Goal: Task Accomplishment & Management: Use online tool/utility

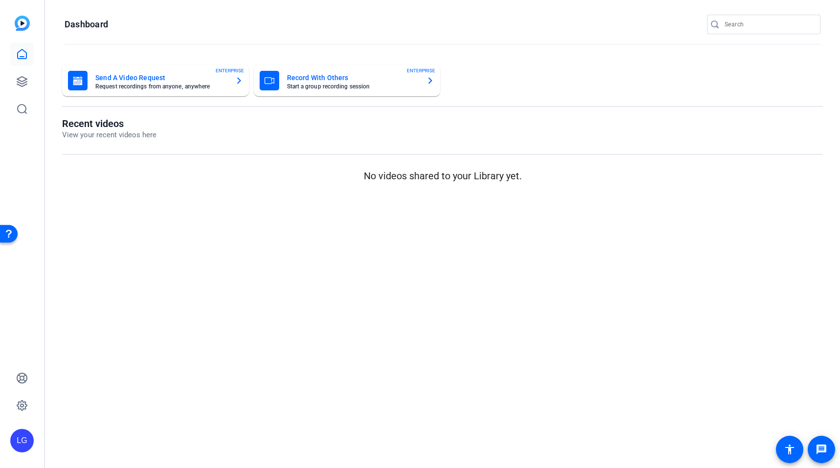
click at [225, 222] on mat-sidenav-content "Dashboard Send A Video Request Request recordings from anyone, anywhere ENTERPR…" at bounding box center [442, 234] width 795 height 468
click at [26, 87] on icon at bounding box center [22, 82] width 12 height 12
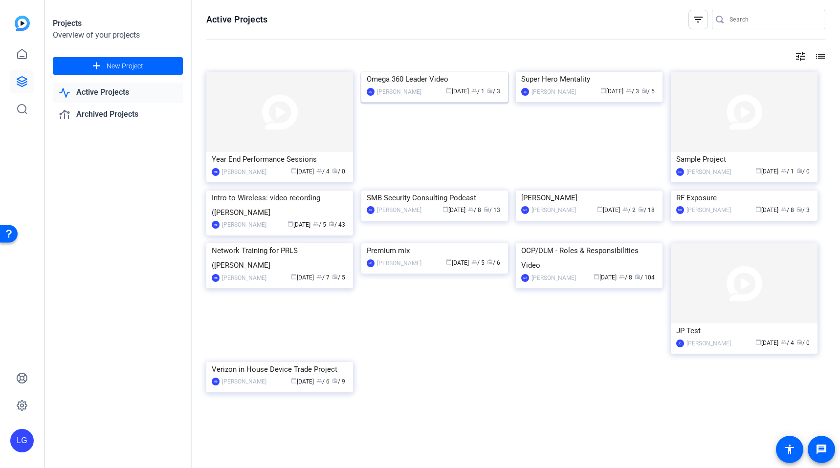
click at [467, 72] on img at bounding box center [434, 72] width 147 height 0
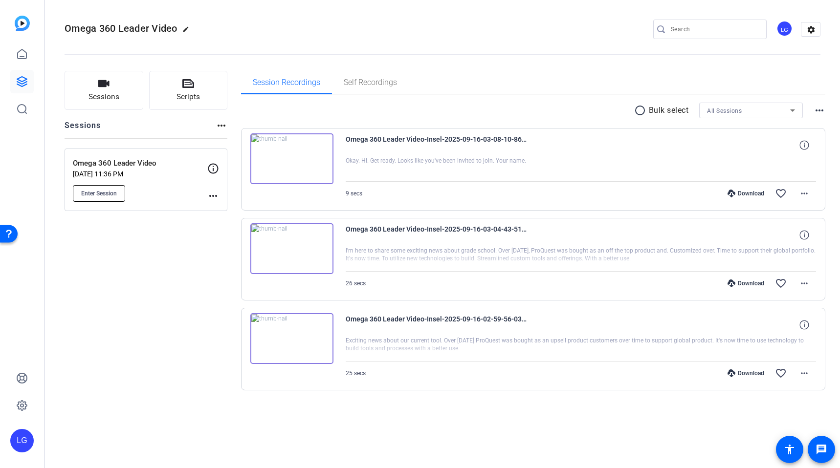
click at [114, 194] on span "Enter Session" at bounding box center [99, 194] width 36 height 8
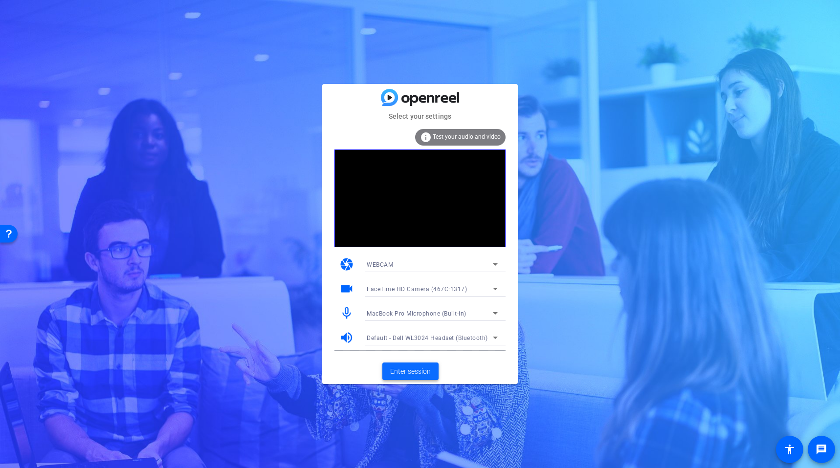
click at [417, 370] on span "Enter session" at bounding box center [410, 372] width 41 height 10
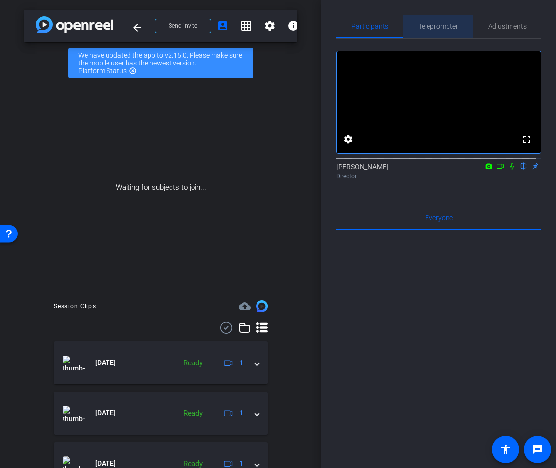
click at [440, 17] on span "Teleprompter" at bounding box center [439, 26] width 40 height 23
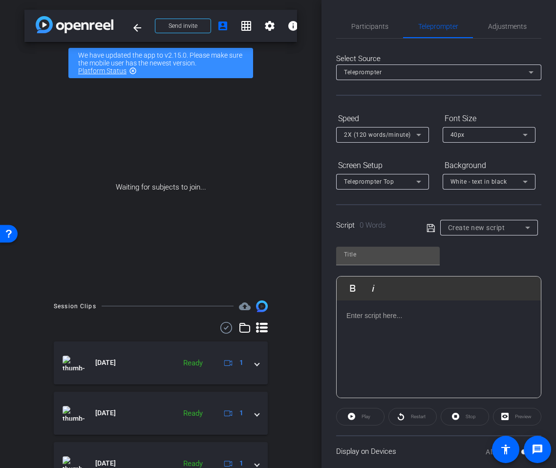
click at [507, 218] on div "Script 0 Words Create new script" at bounding box center [438, 219] width 205 height 31
click at [508, 220] on div "Create new script" at bounding box center [489, 228] width 82 height 16
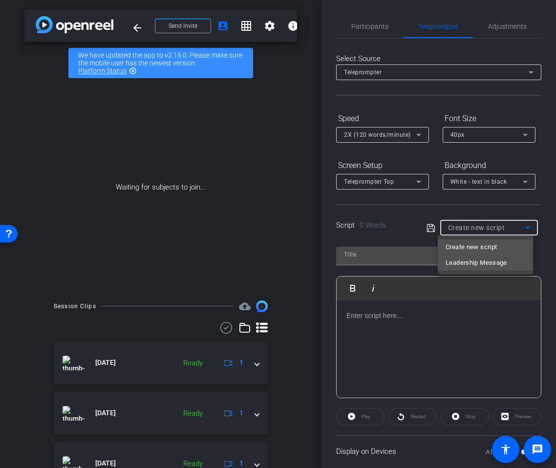
click at [501, 267] on span "Leadership Message" at bounding box center [477, 263] width 62 height 12
type input "Leadership Message"
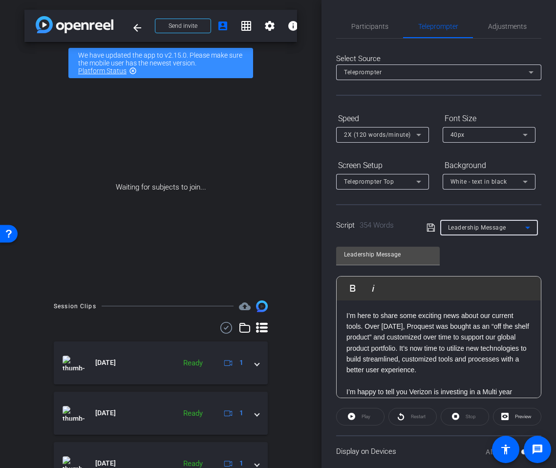
click at [462, 343] on p "I’m here to share some exciting news about our current tools. Over [DATE], Proq…" at bounding box center [439, 344] width 185 height 66
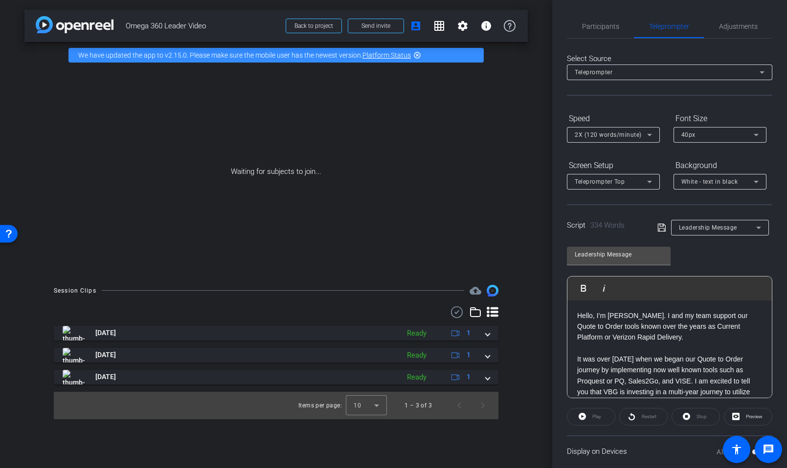
click at [715, 259] on div "Leadership Message Play Play from this location Play Selected Play and display …" at bounding box center [669, 319] width 205 height 159
click at [660, 226] on icon at bounding box center [661, 228] width 9 height 12
click at [590, 35] on span "Participants" at bounding box center [600, 26] width 37 height 23
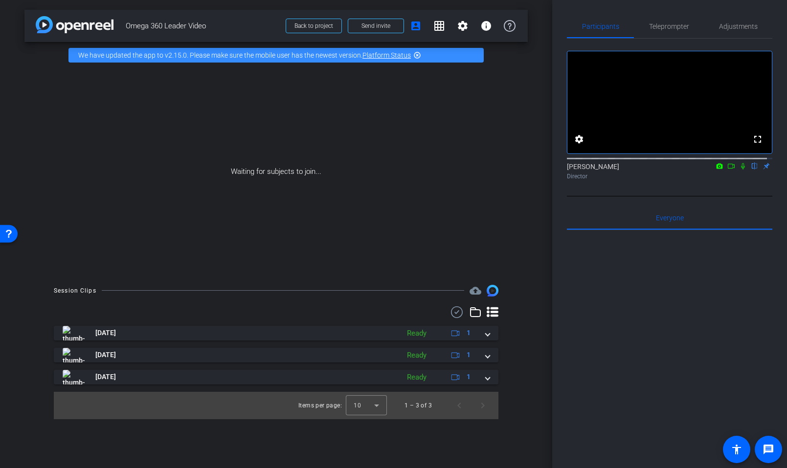
click at [729, 170] on icon at bounding box center [731, 166] width 8 height 7
click at [682, 23] on span "Teleprompter" at bounding box center [669, 26] width 40 height 7
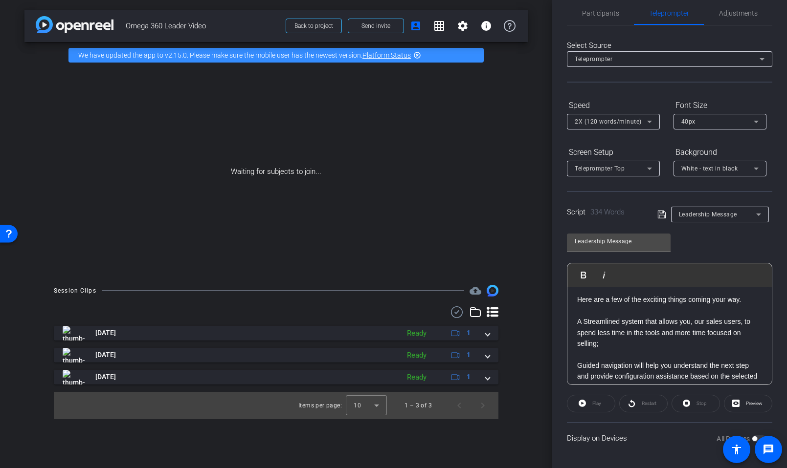
scroll to position [269, 0]
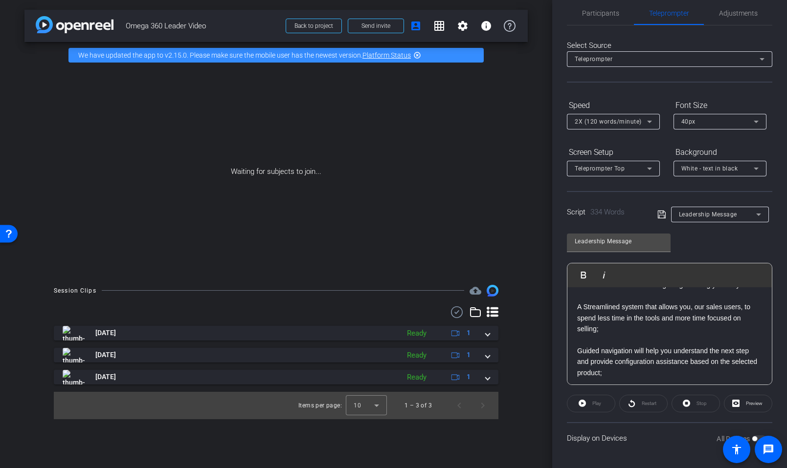
click at [575, 306] on div "Hello, I’m [PERSON_NAME]. I and my team support our Quote to Order tools known …" at bounding box center [669, 308] width 204 height 578
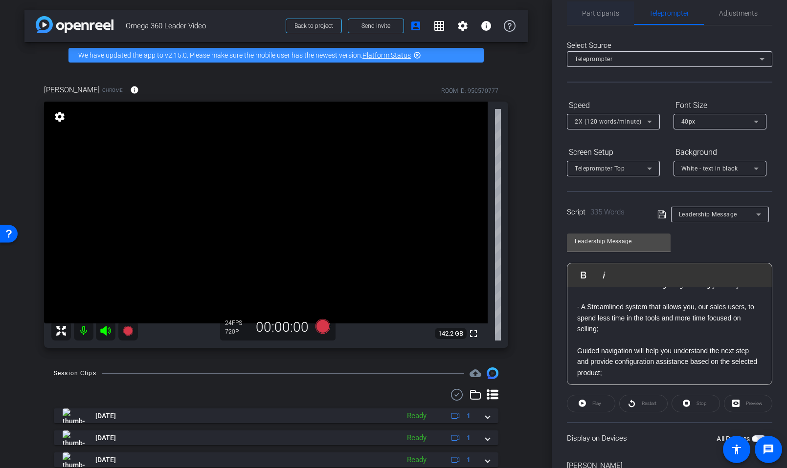
click at [604, 21] on span "Participants" at bounding box center [600, 12] width 37 height 23
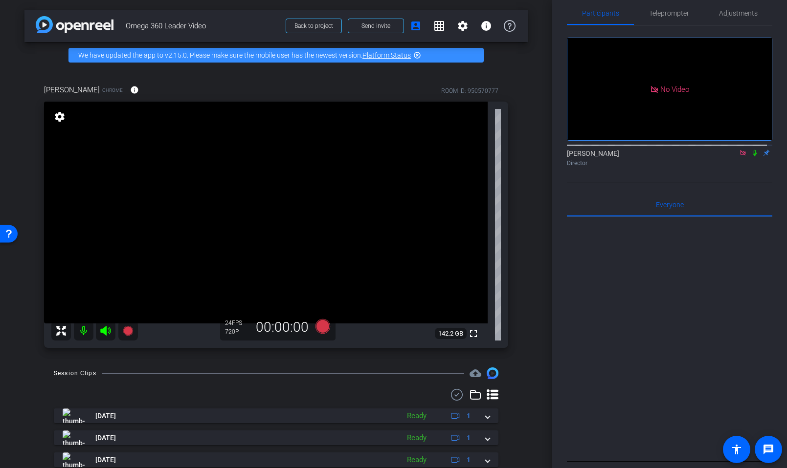
click at [737, 149] on mat-icon at bounding box center [743, 153] width 12 height 9
click at [716, 156] on icon at bounding box center [719, 152] width 6 height 5
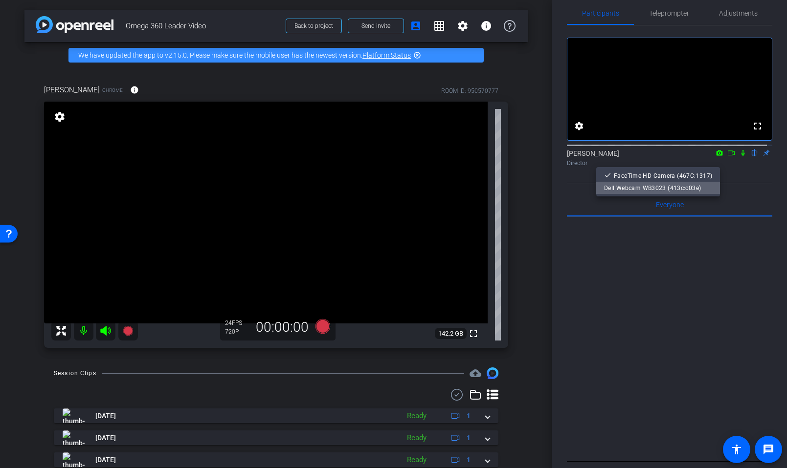
click at [700, 191] on span "Dell Webcam WB3023 (413c:c03e)" at bounding box center [652, 187] width 97 height 7
click at [664, 18] on span "Teleprompter" at bounding box center [669, 12] width 40 height 23
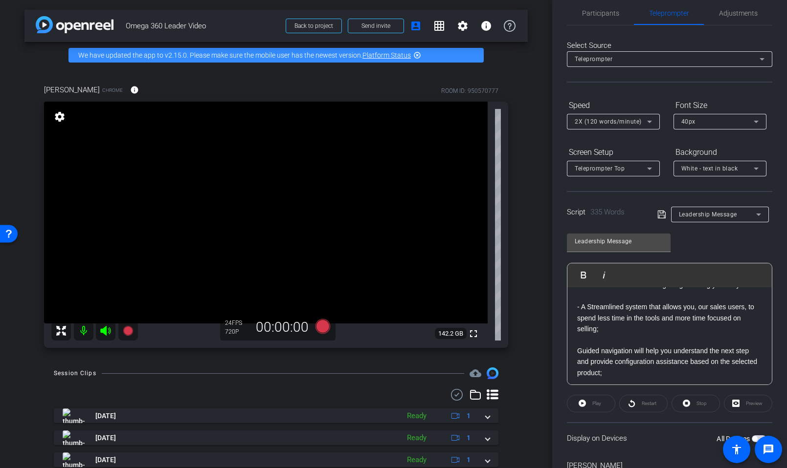
click at [746, 403] on div "Preview" at bounding box center [748, 404] width 48 height 18
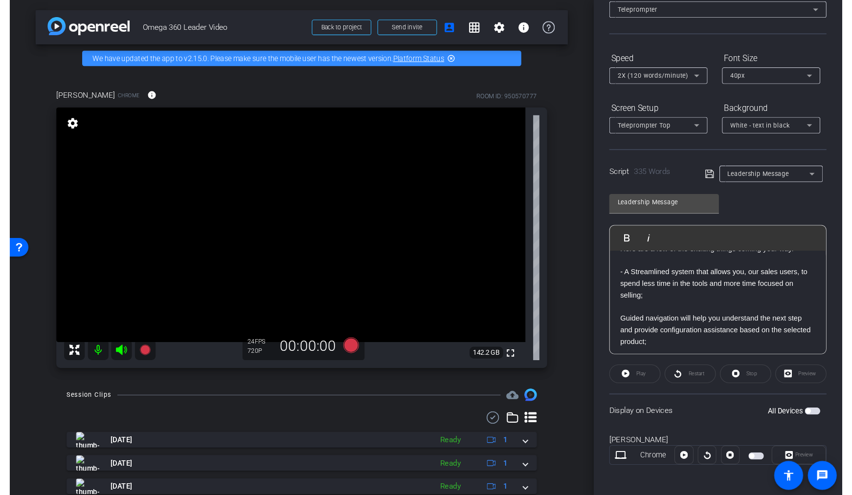
scroll to position [66, 0]
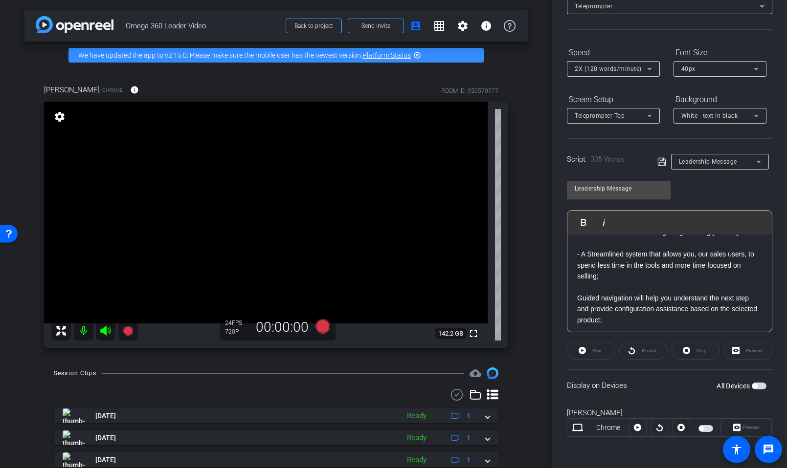
click at [752, 387] on span "button" at bounding box center [754, 386] width 5 height 5
click at [743, 430] on span "Preview" at bounding box center [751, 427] width 17 height 5
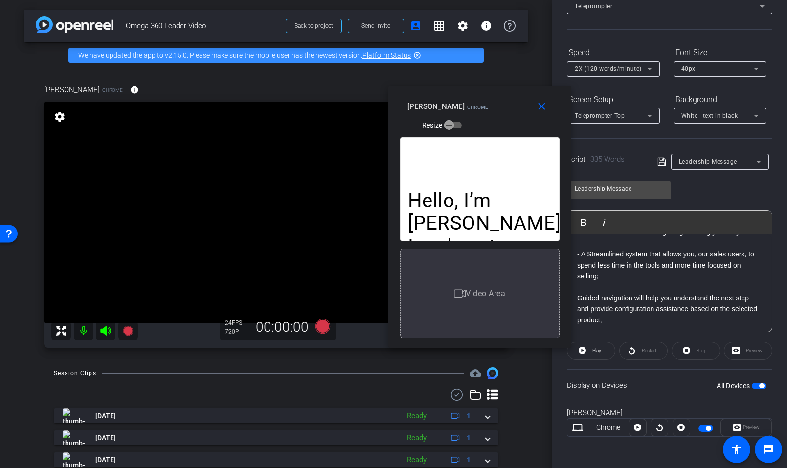
drag, startPoint x: 389, startPoint y: 108, endPoint x: 488, endPoint y: 88, distance: 101.3
click at [488, 88] on div "close [PERSON_NAME] Chrome Resize" at bounding box center [479, 108] width 183 height 44
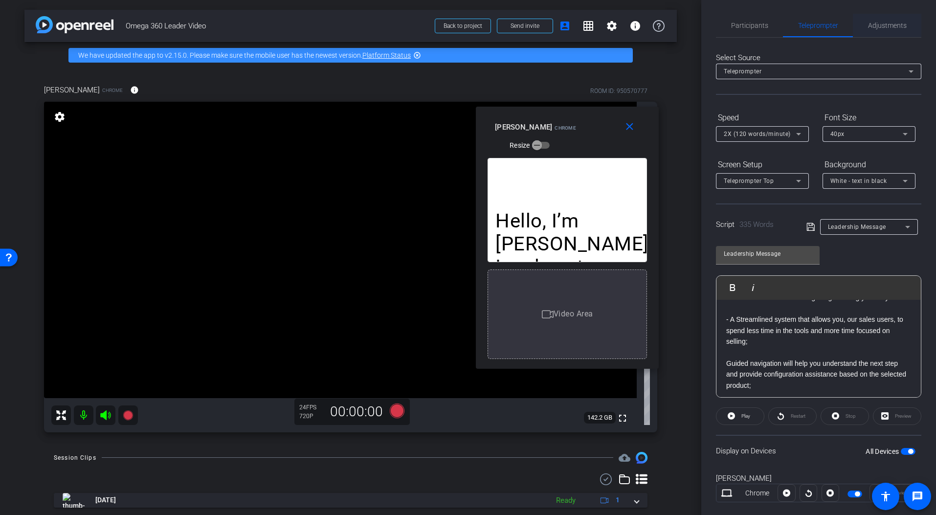
scroll to position [0, 0]
click at [840, 28] on span "Adjustments" at bounding box center [887, 26] width 39 height 7
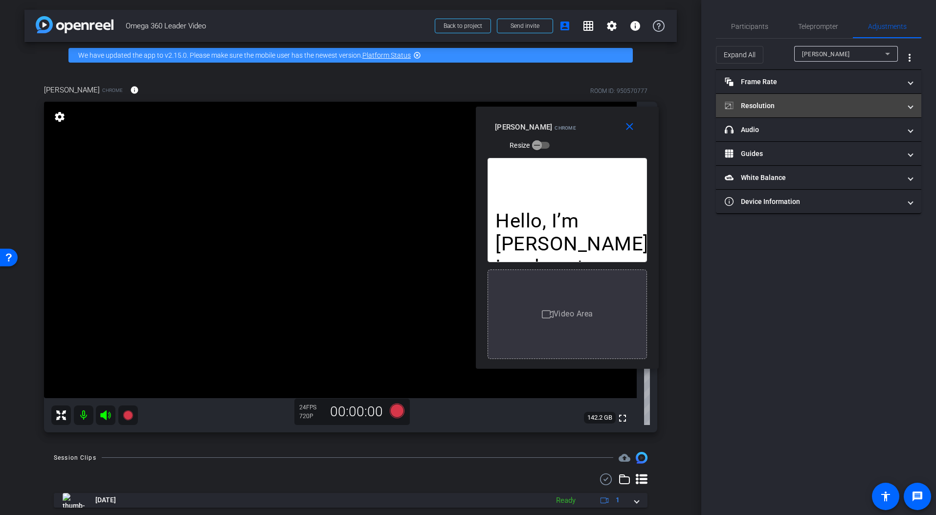
click at [789, 96] on mat-expansion-panel-header "Resolution" at bounding box center [818, 105] width 205 height 23
click at [840, 107] on span at bounding box center [911, 106] width 4 height 10
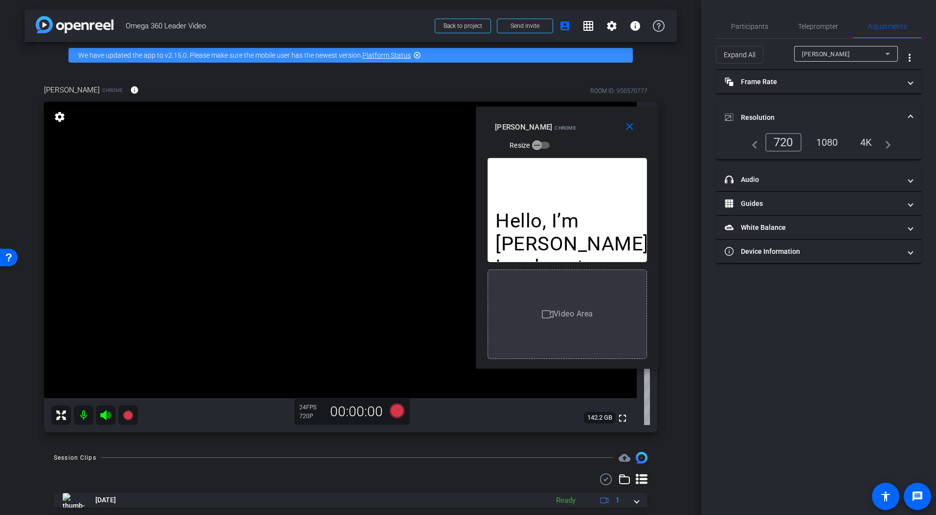
click at [840, 138] on div "4K" at bounding box center [866, 142] width 27 height 17
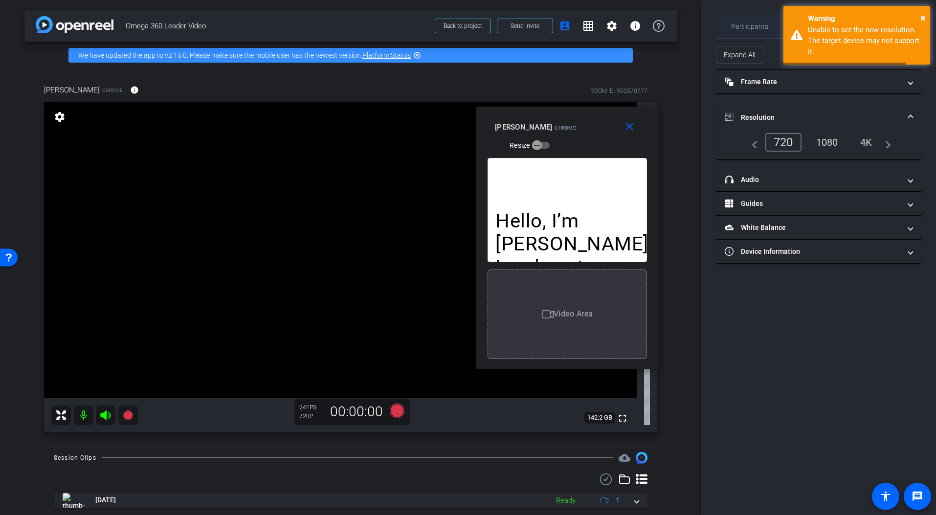
click at [754, 23] on span "Participants" at bounding box center [749, 26] width 37 height 7
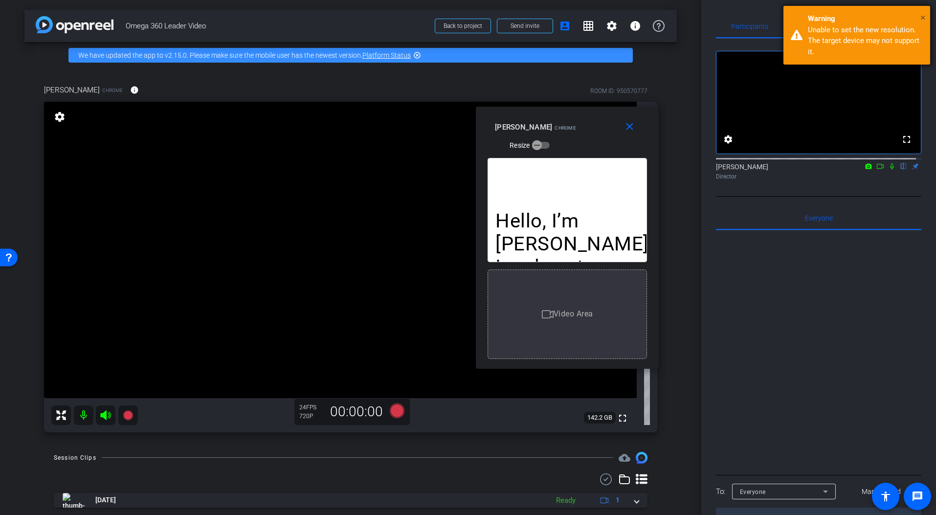
click at [840, 14] on span "×" at bounding box center [922, 18] width 5 height 12
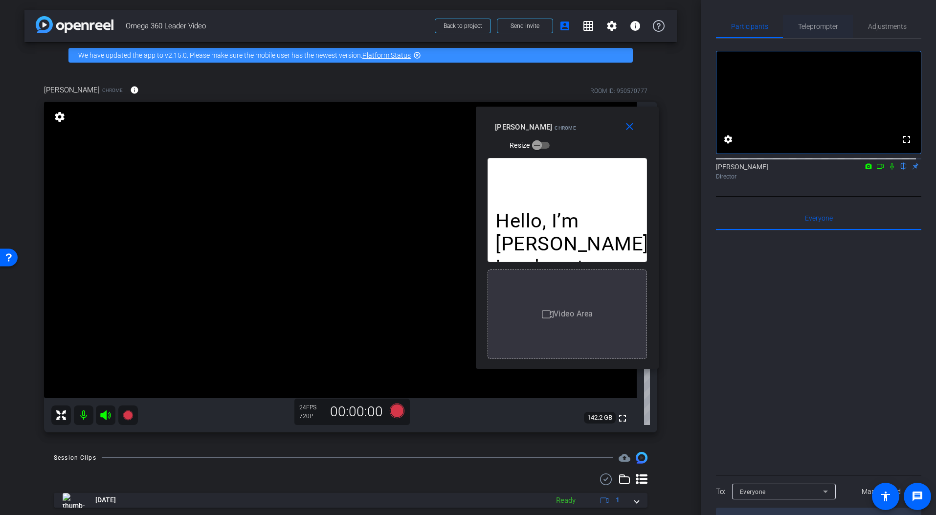
click at [817, 35] on span "Teleprompter" at bounding box center [818, 26] width 40 height 23
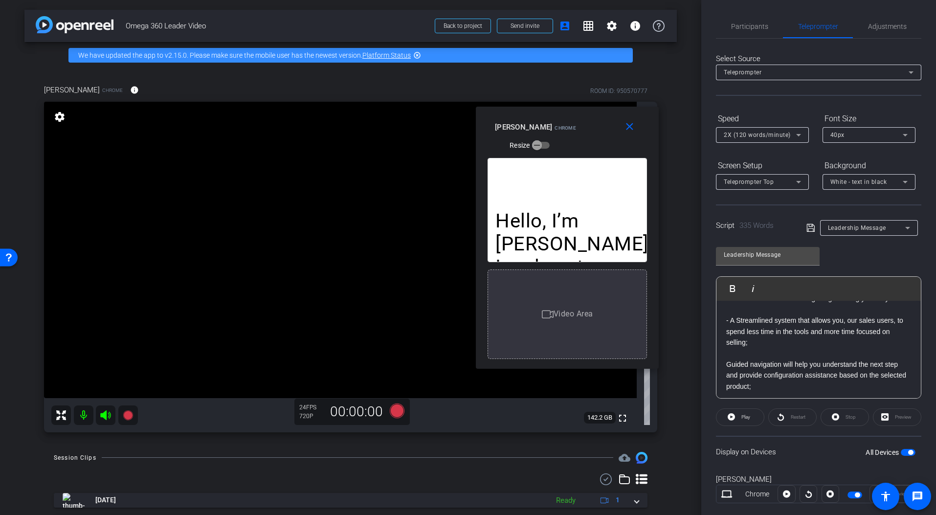
click at [840, 133] on div "40px" at bounding box center [866, 135] width 72 height 12
click at [840, 139] on icon at bounding box center [905, 135] width 12 height 12
click at [840, 154] on mat-option "20px" at bounding box center [868, 155] width 93 height 16
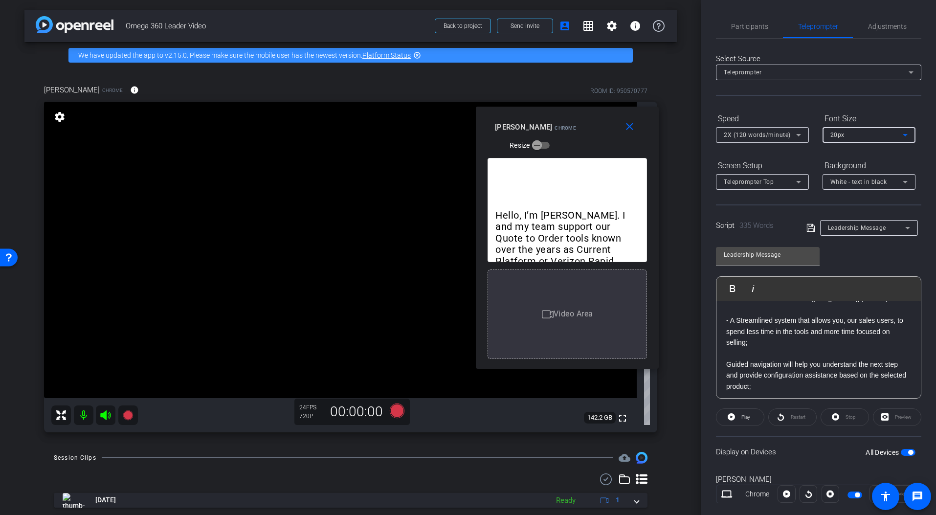
click at [840, 133] on div "20px" at bounding box center [866, 135] width 72 height 12
click at [840, 168] on mat-option "30px" at bounding box center [868, 170] width 93 height 16
click at [806, 133] on div "2X (120 words/minute)" at bounding box center [762, 135] width 93 height 16
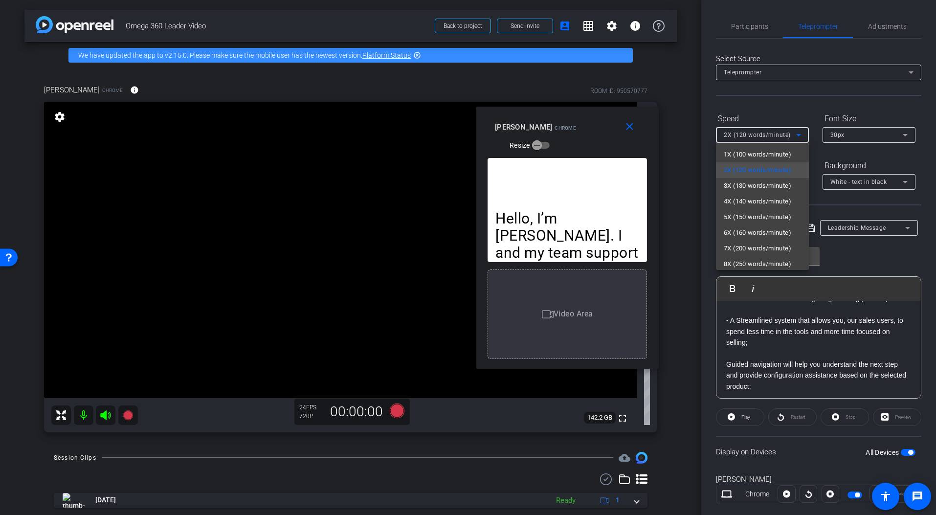
click at [783, 188] on span "3X (130 words/minute)" at bounding box center [757, 186] width 67 height 12
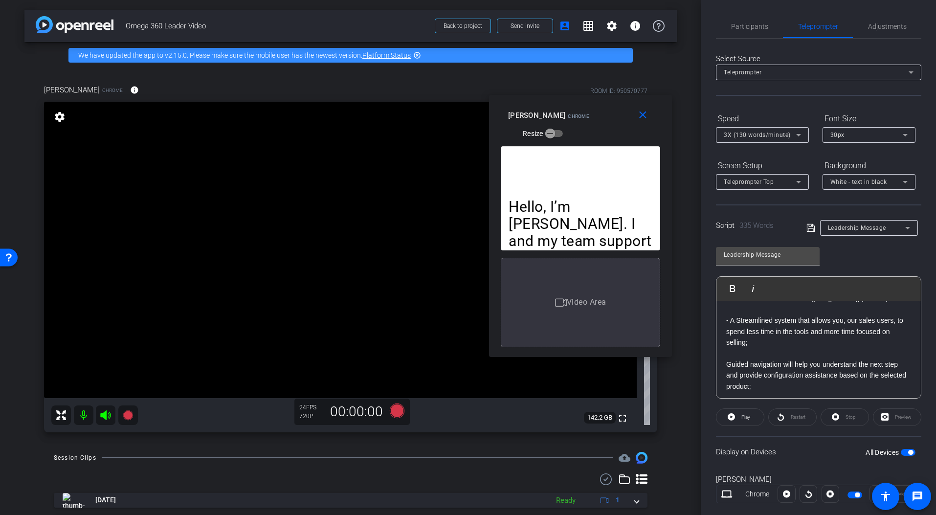
drag, startPoint x: 532, startPoint y: 114, endPoint x: 545, endPoint y: 103, distance: 17.7
click at [545, 103] on div "close [PERSON_NAME] Chrome Resize" at bounding box center [580, 117] width 183 height 44
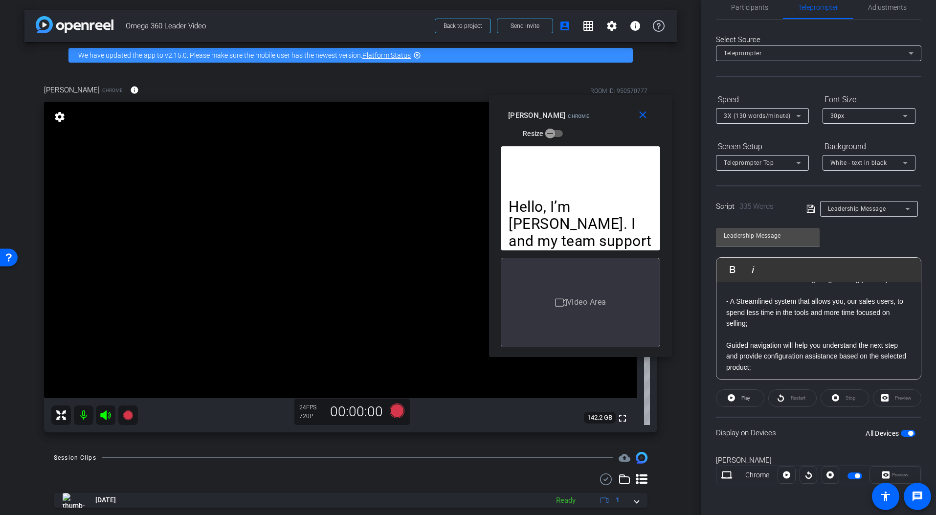
scroll to position [20, 0]
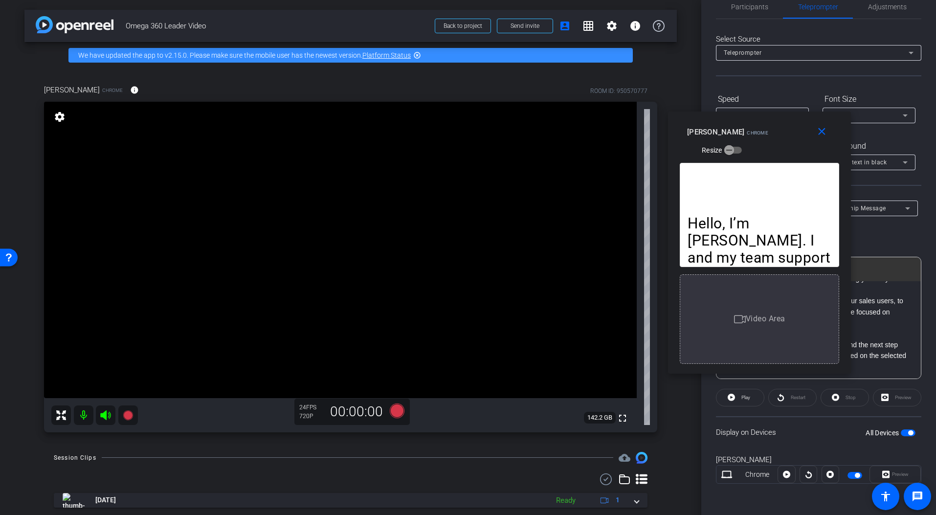
drag, startPoint x: 568, startPoint y: 101, endPoint x: 740, endPoint y: 111, distance: 172.4
click at [740, 111] on div "close [PERSON_NAME] Chrome Resize" at bounding box center [759, 133] width 183 height 44
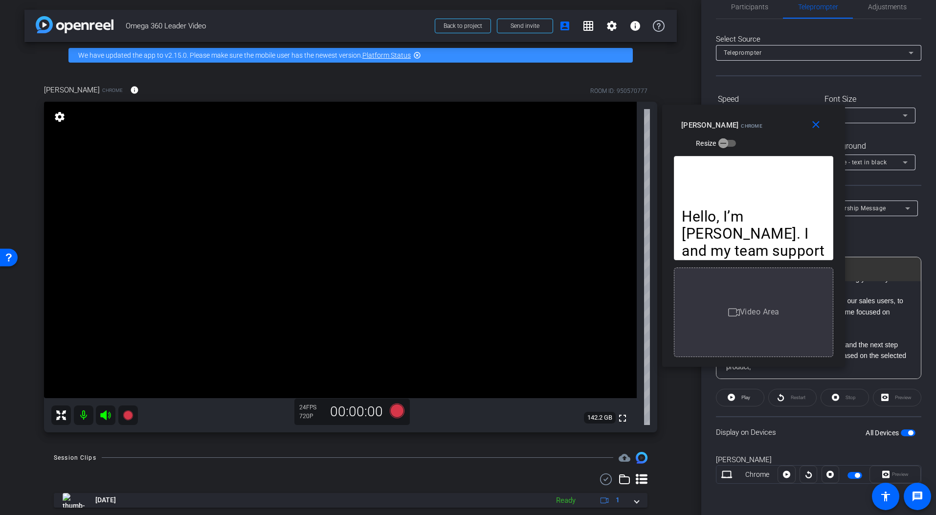
click at [351, 204] on video at bounding box center [340, 250] width 593 height 296
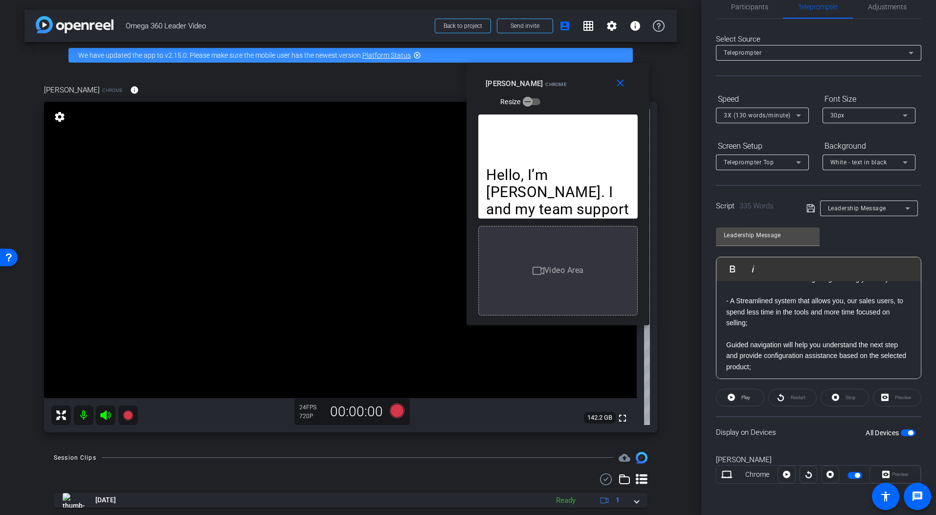
drag, startPoint x: 746, startPoint y: 111, endPoint x: 566, endPoint y: 84, distance: 181.4
click at [561, 74] on div "close [PERSON_NAME] Chrome Resize" at bounding box center [558, 85] width 183 height 44
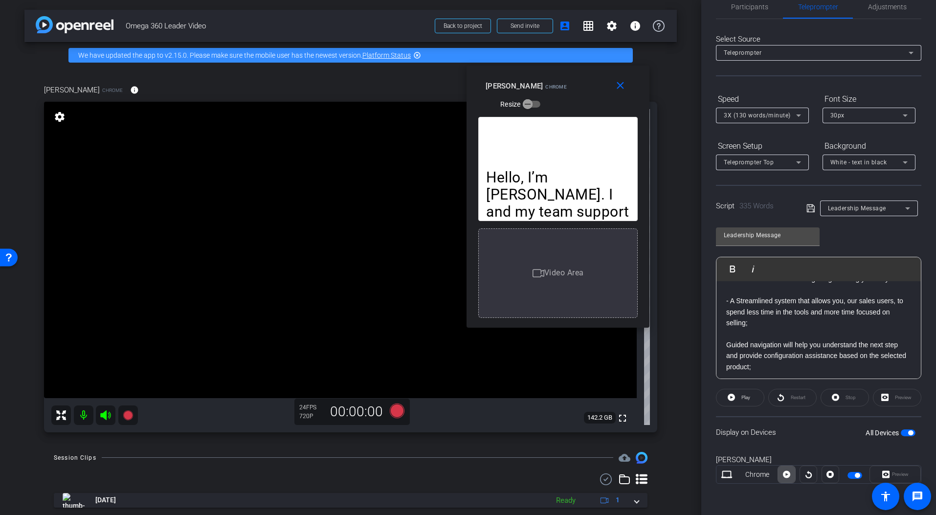
click at [787, 468] on icon at bounding box center [786, 474] width 7 height 7
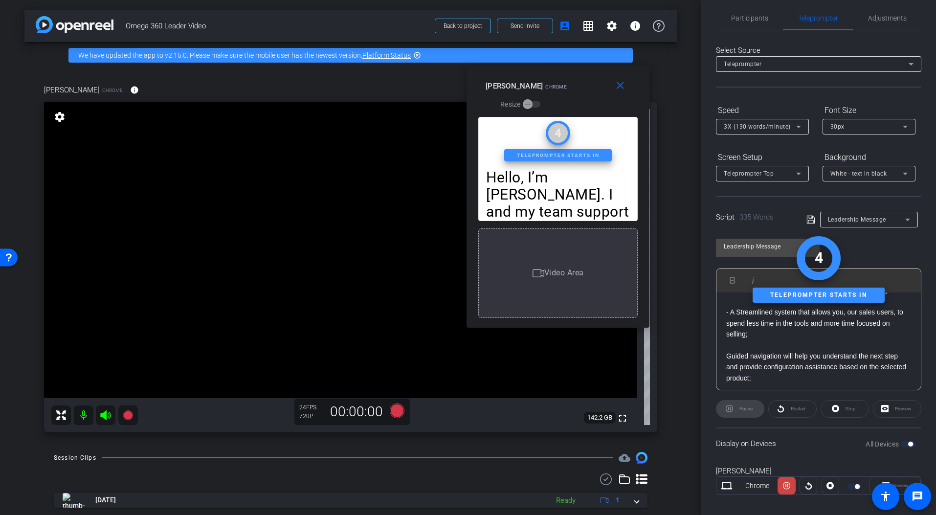
scroll to position [0, 0]
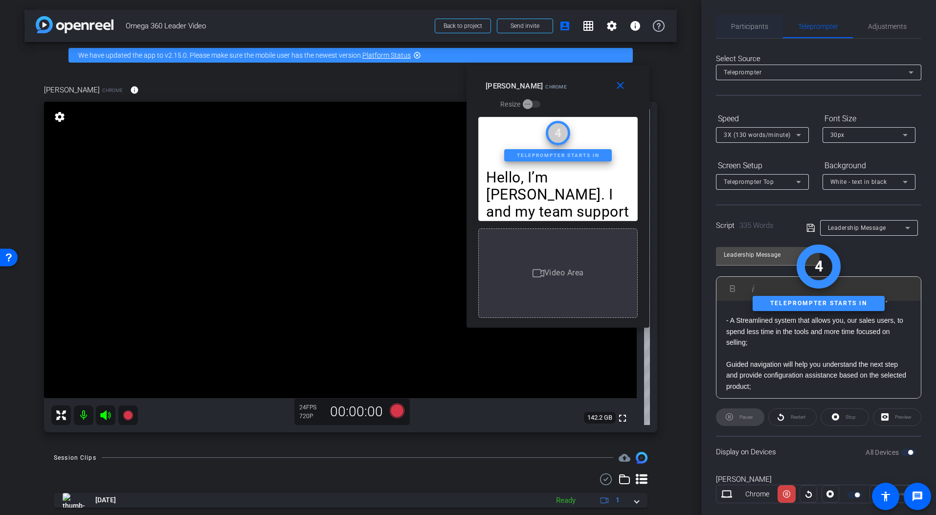
click at [751, 33] on span "Participants" at bounding box center [749, 26] width 37 height 23
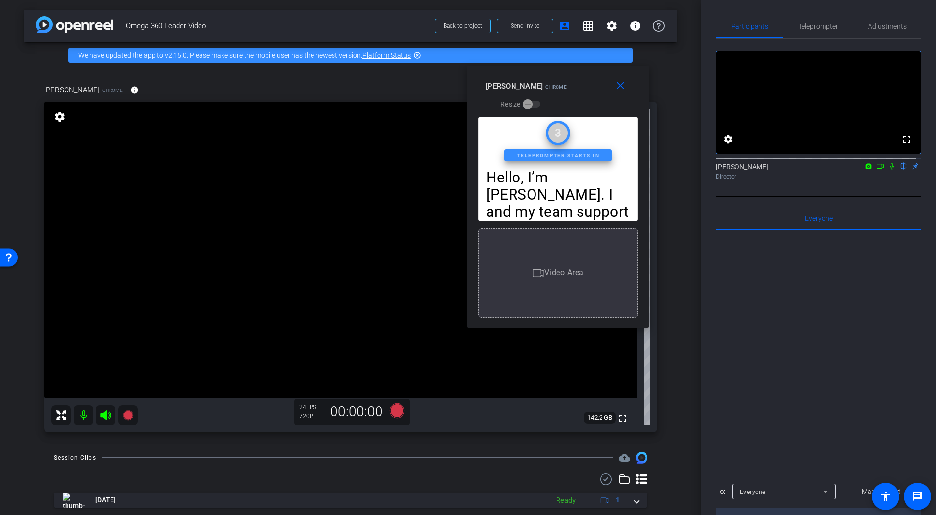
click at [840, 170] on icon at bounding box center [892, 166] width 8 height 7
click at [816, 25] on span "Teleprompter" at bounding box center [818, 26] width 40 height 7
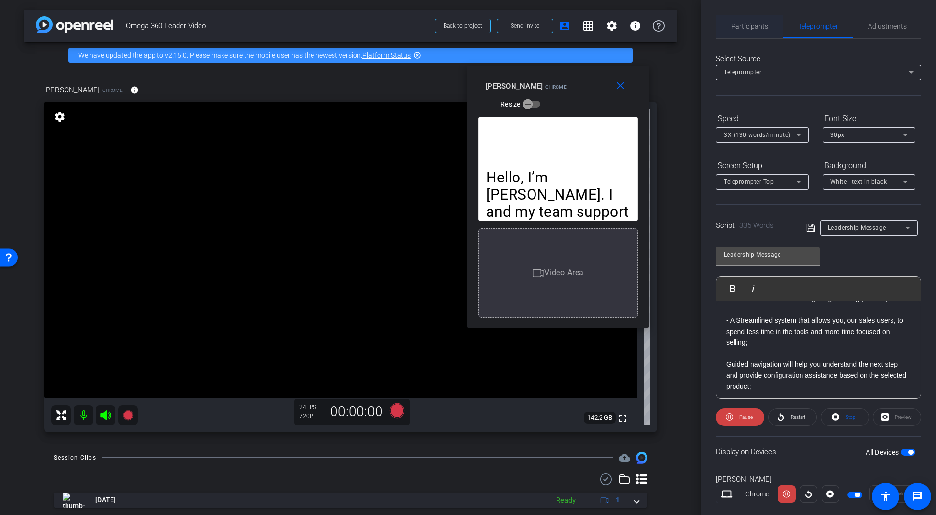
click at [757, 27] on span "Participants" at bounding box center [749, 26] width 37 height 7
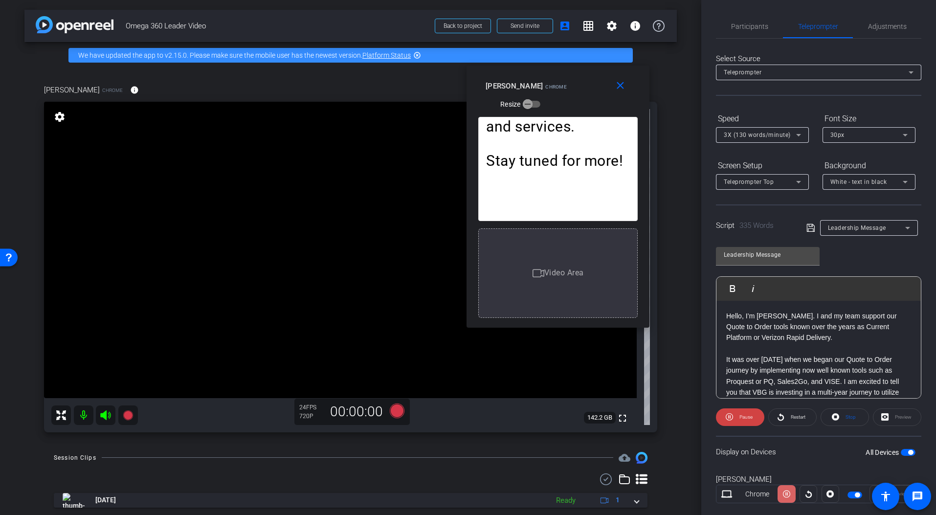
click at [783, 468] on icon at bounding box center [786, 494] width 7 height 15
click at [797, 182] on icon at bounding box center [799, 182] width 12 height 12
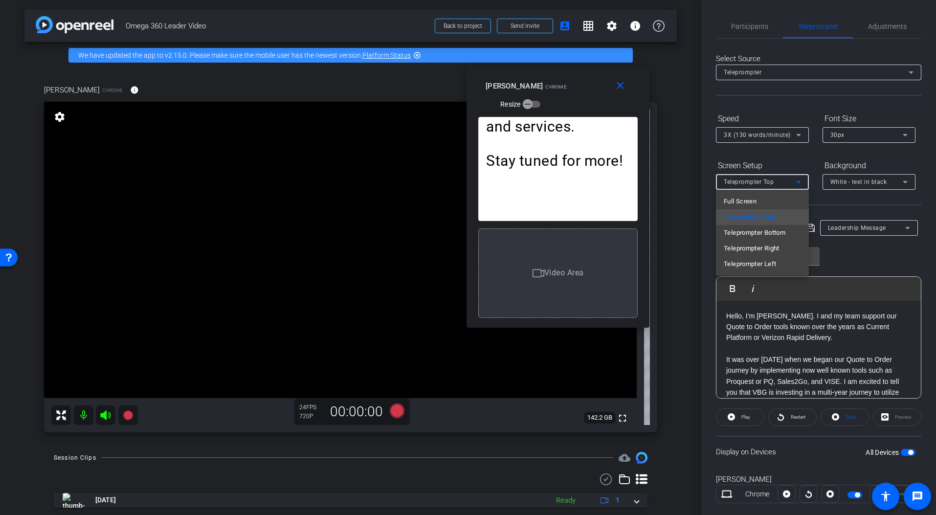
click at [771, 126] on div at bounding box center [468, 257] width 936 height 515
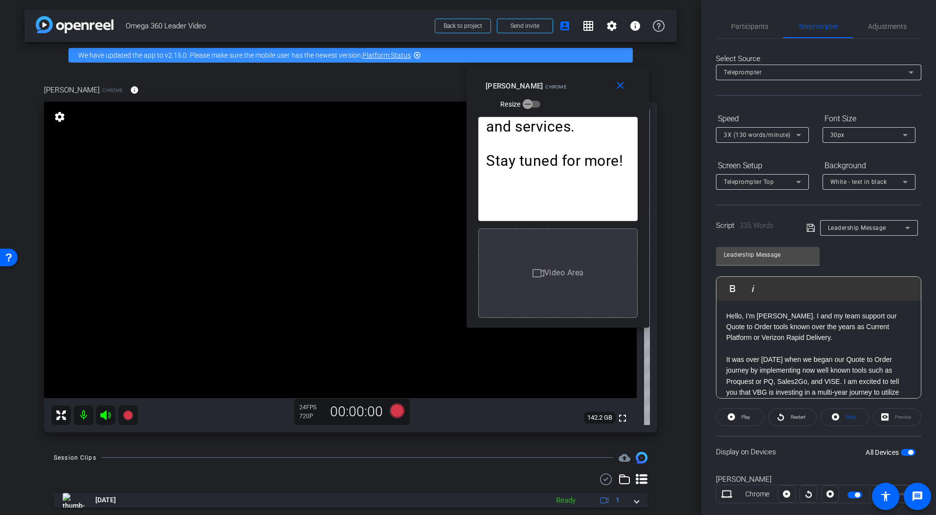
click at [780, 141] on div "3X (130 words/minute)" at bounding box center [762, 135] width 77 height 16
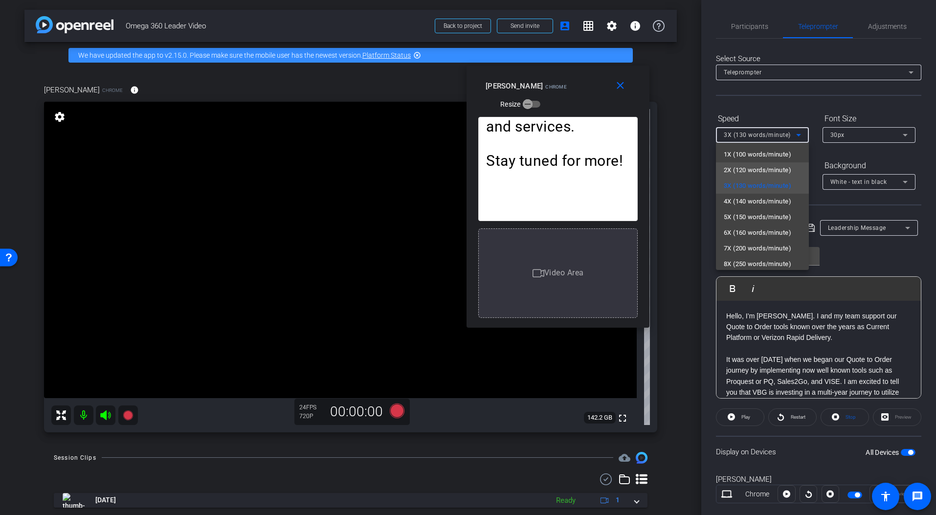
click at [784, 171] on span "2X (120 words/minute)" at bounding box center [757, 170] width 67 height 12
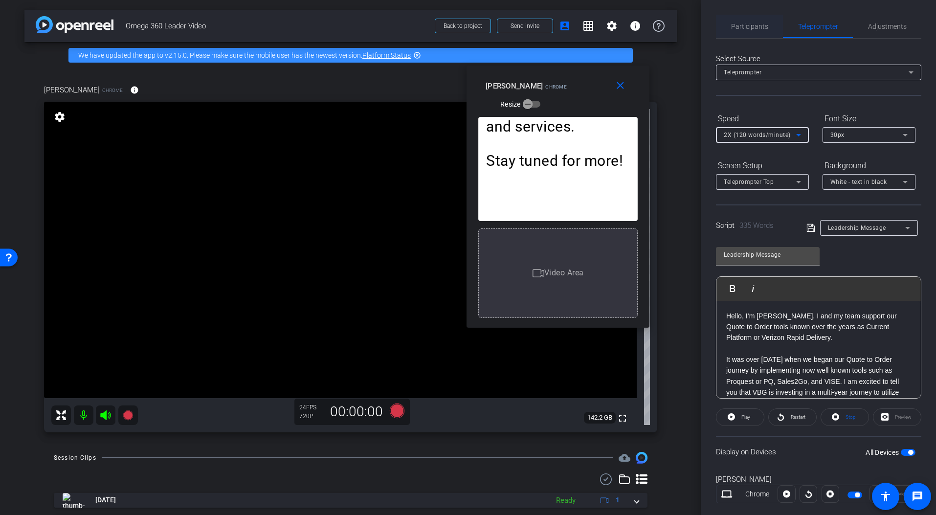
click at [747, 23] on span "Participants" at bounding box center [749, 26] width 37 height 7
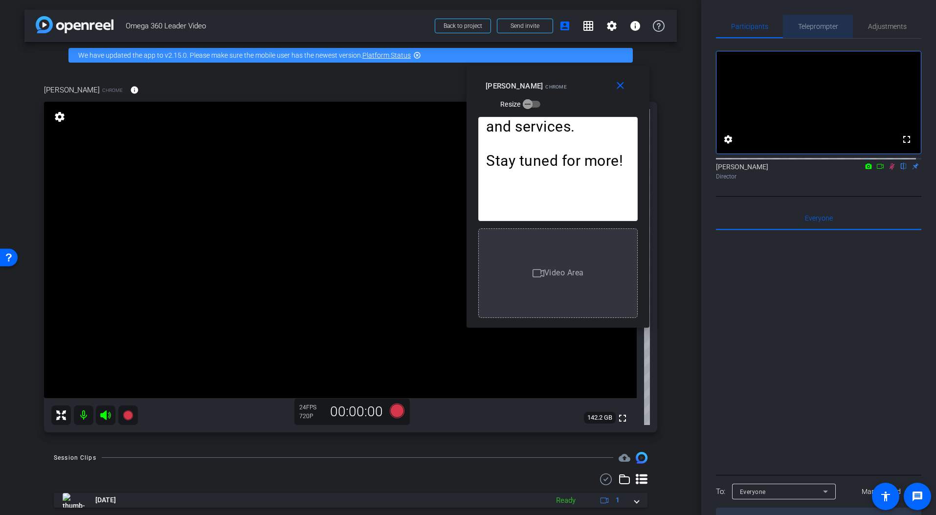
click at [814, 28] on span "Teleprompter" at bounding box center [818, 26] width 40 height 7
click at [840, 171] on mat-icon at bounding box center [892, 166] width 12 height 9
click at [840, 170] on icon at bounding box center [880, 166] width 8 height 7
click at [817, 30] on span "Teleprompter" at bounding box center [818, 26] width 40 height 7
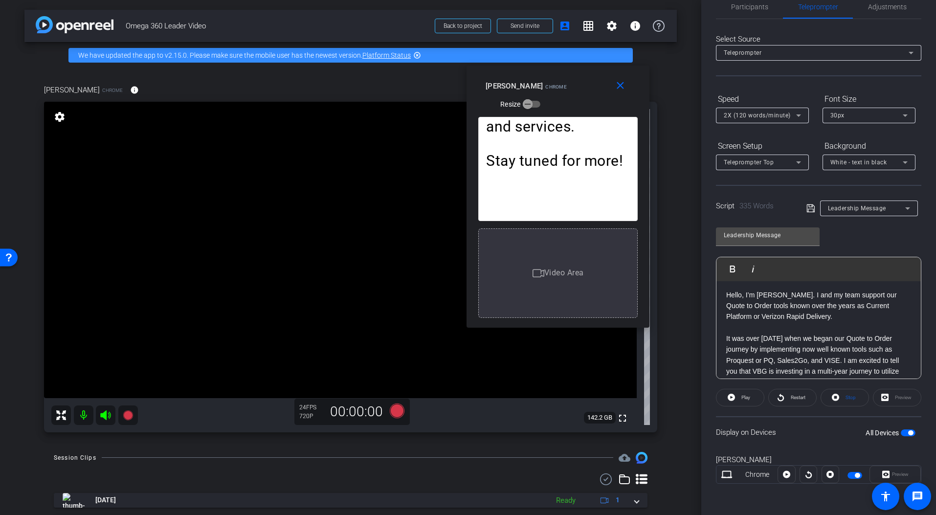
scroll to position [2, 0]
click at [807, 468] on icon at bounding box center [808, 474] width 7 height 15
click at [785, 468] on icon at bounding box center [786, 474] width 7 height 15
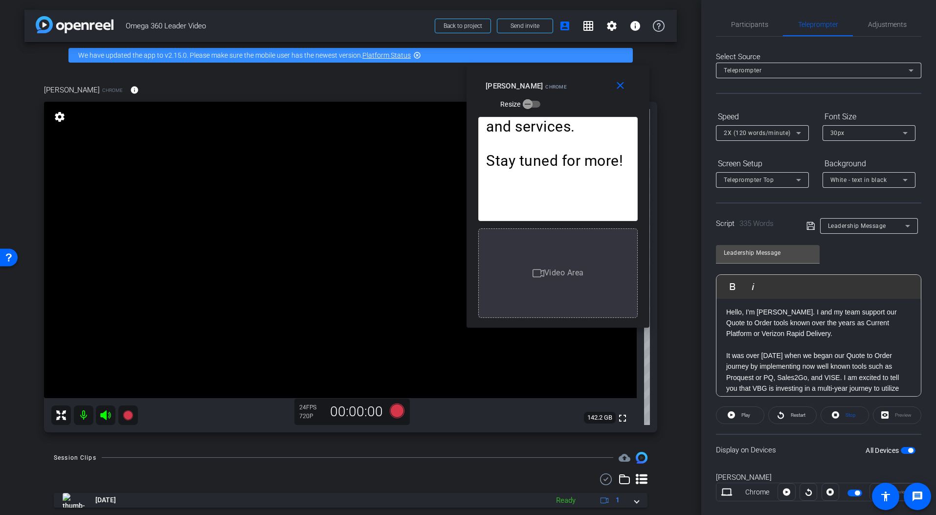
scroll to position [0, 0]
click at [795, 131] on icon at bounding box center [799, 135] width 12 height 12
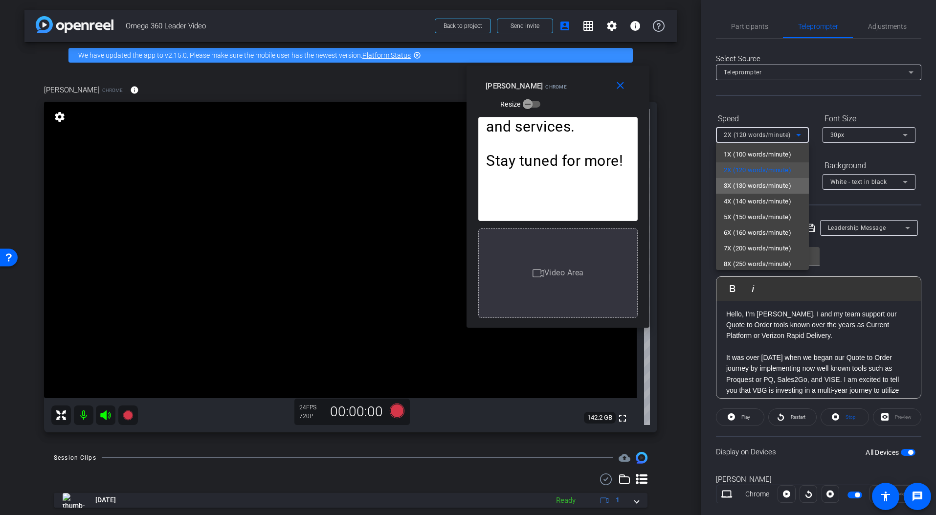
click at [774, 183] on span "3X (130 words/minute)" at bounding box center [757, 186] width 67 height 12
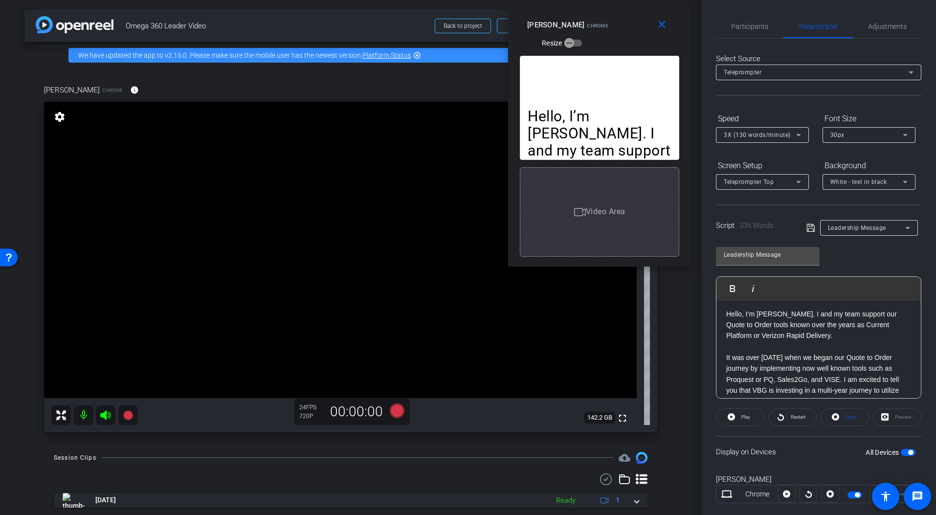
drag, startPoint x: 533, startPoint y: 77, endPoint x: 575, endPoint y: 16, distance: 73.6
click at [575, 16] on div "[PERSON_NAME] Chrome Resize" at bounding box center [603, 33] width 152 height 35
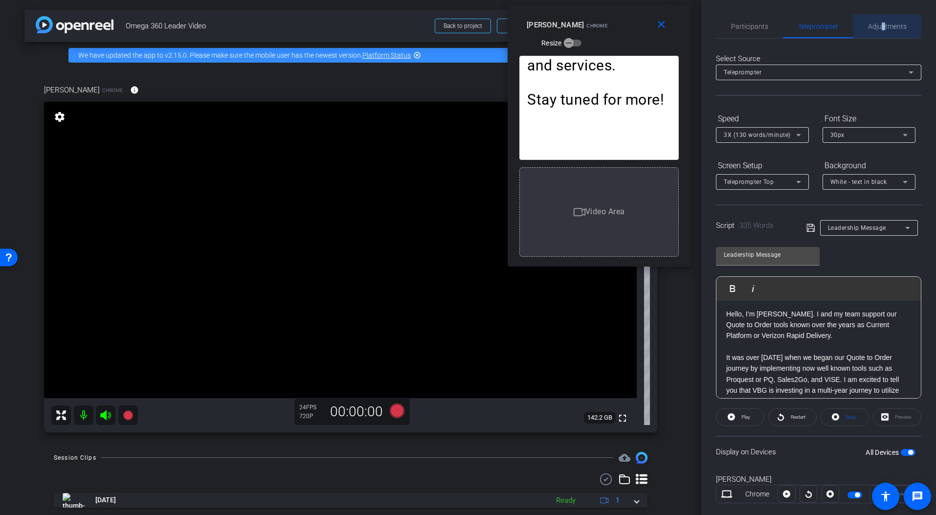
click at [840, 24] on span "Adjustments" at bounding box center [887, 26] width 39 height 7
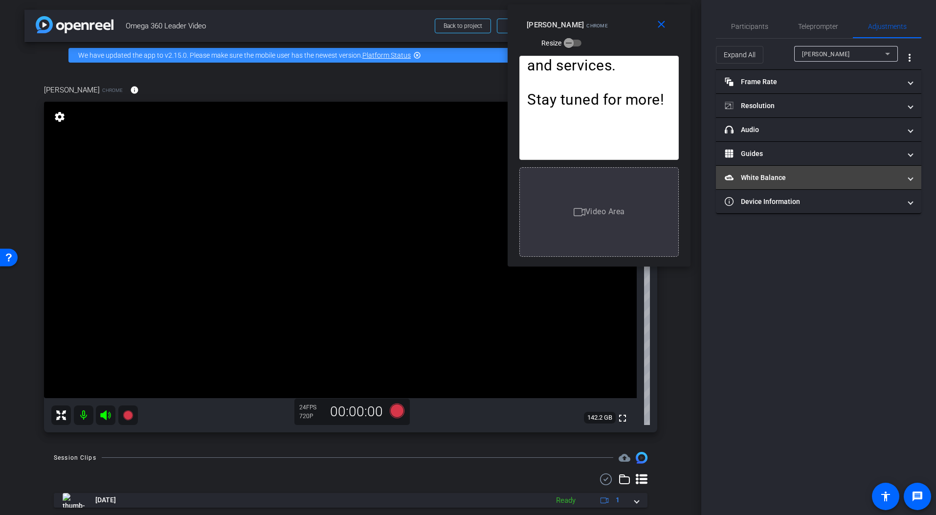
click at [786, 181] on mat-panel-title "White Balance White Balance" at bounding box center [813, 178] width 176 height 10
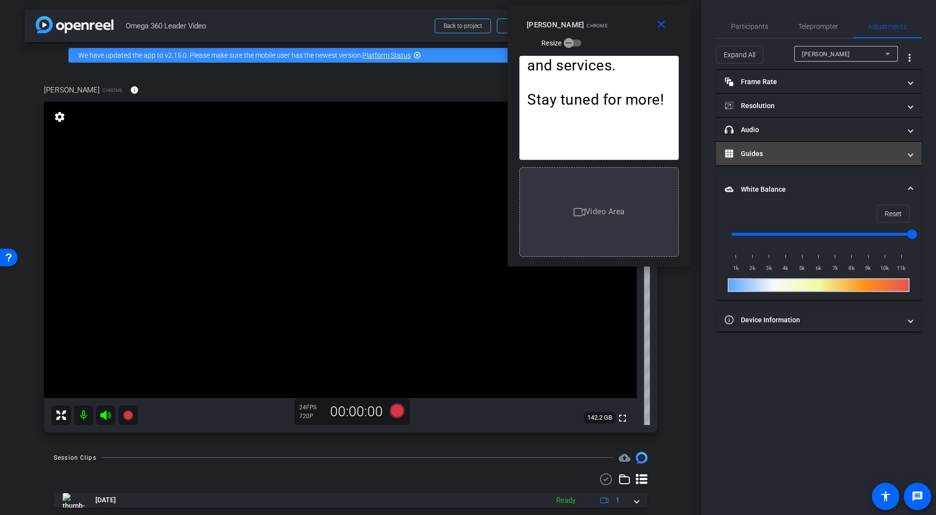
click at [781, 158] on mat-panel-title "Guides" at bounding box center [813, 154] width 176 height 10
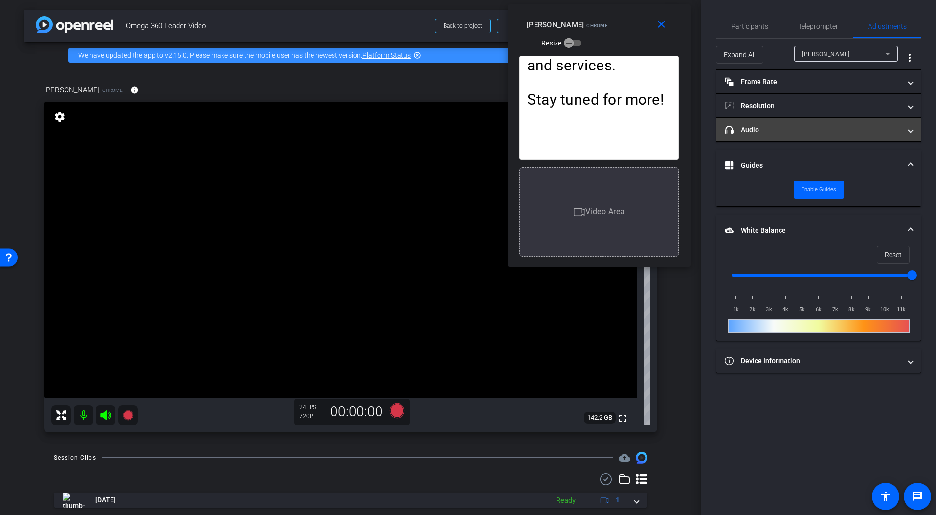
click at [789, 130] on mat-panel-title "headphone icon Audio" at bounding box center [813, 130] width 176 height 10
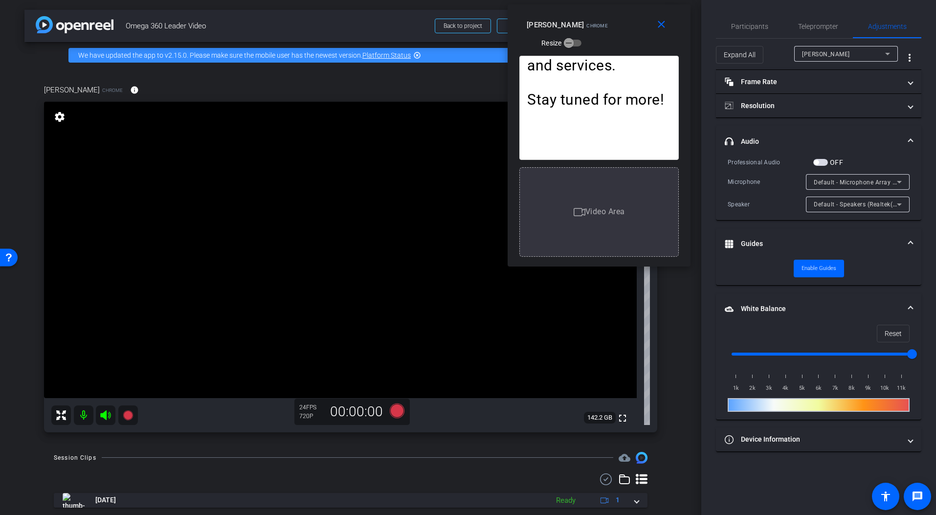
click at [821, 161] on span "button" at bounding box center [820, 162] width 15 height 7
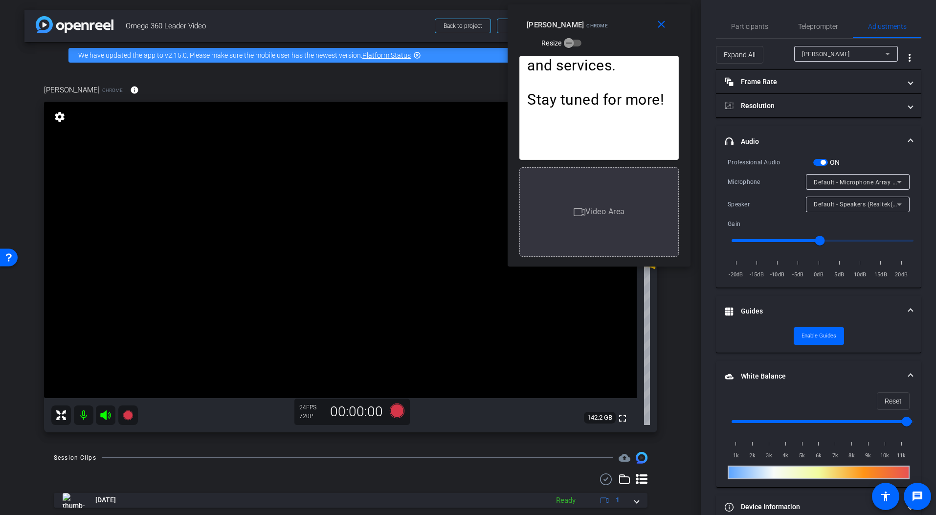
click at [817, 164] on span "button" at bounding box center [820, 162] width 15 height 7
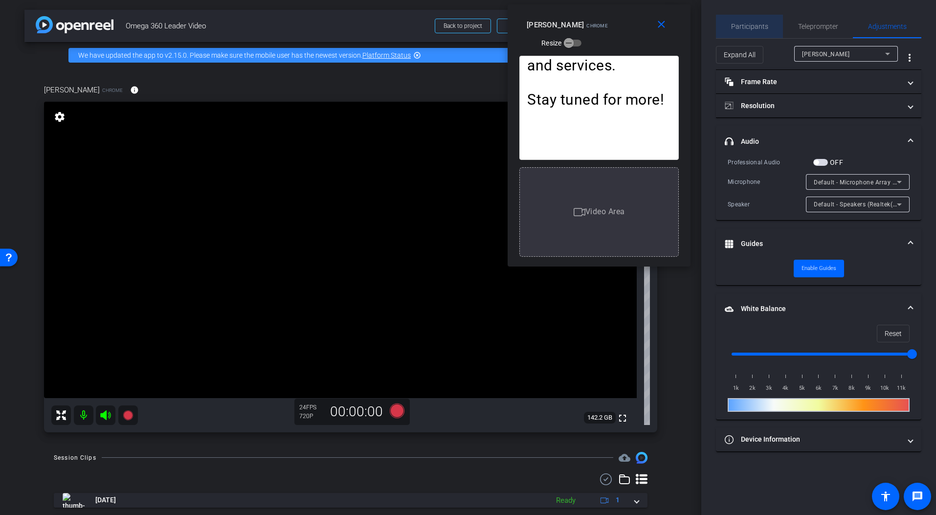
click at [757, 29] on span "Participants" at bounding box center [749, 26] width 37 height 7
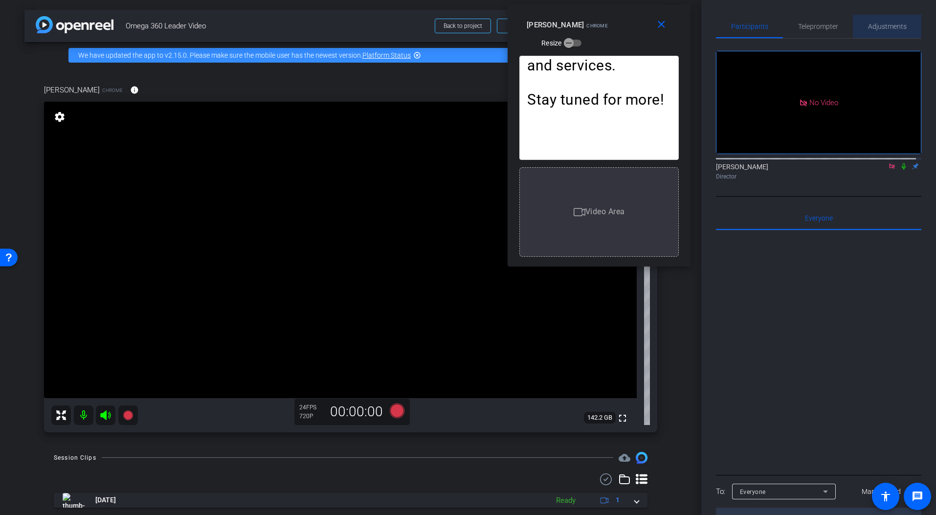
click at [840, 24] on span "Adjustments" at bounding box center [887, 26] width 39 height 7
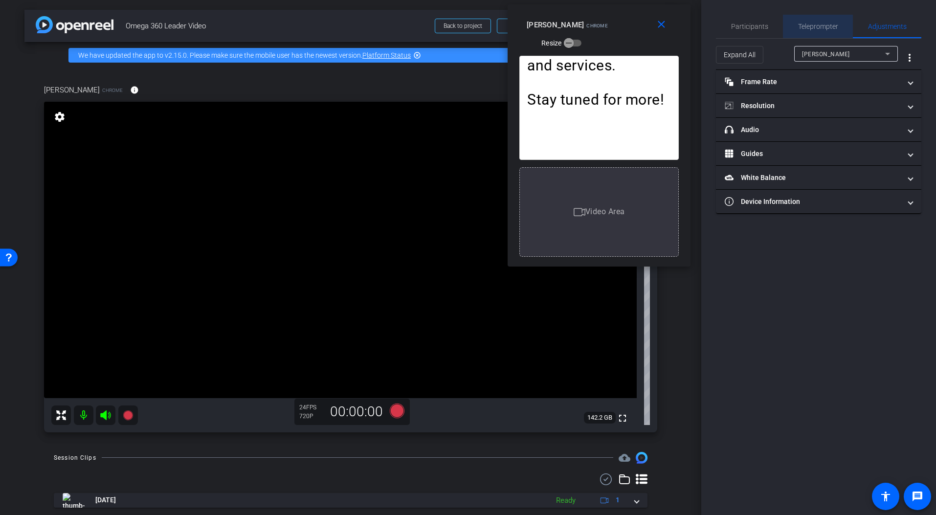
click at [817, 33] on span "Teleprompter" at bounding box center [818, 26] width 40 height 23
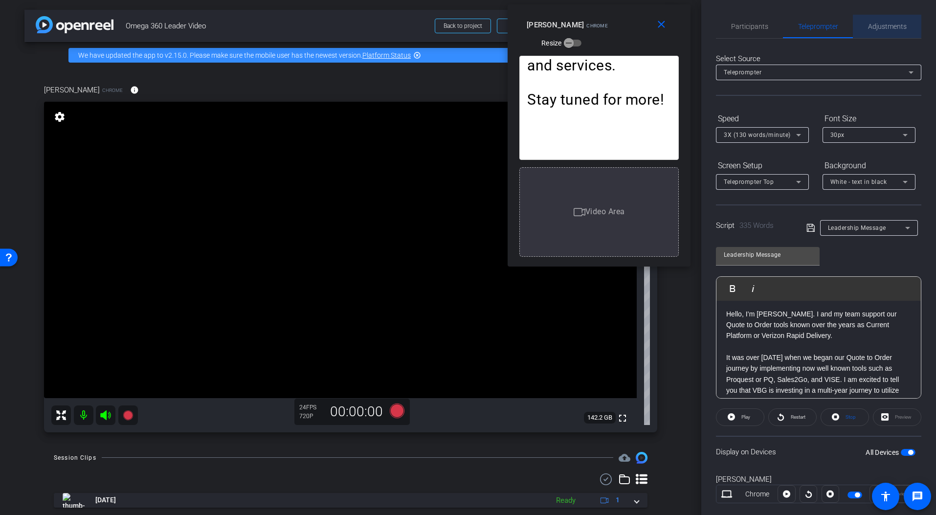
click at [840, 31] on span "Adjustments" at bounding box center [887, 26] width 39 height 23
click at [840, 23] on span "Adjustments" at bounding box center [887, 26] width 39 height 7
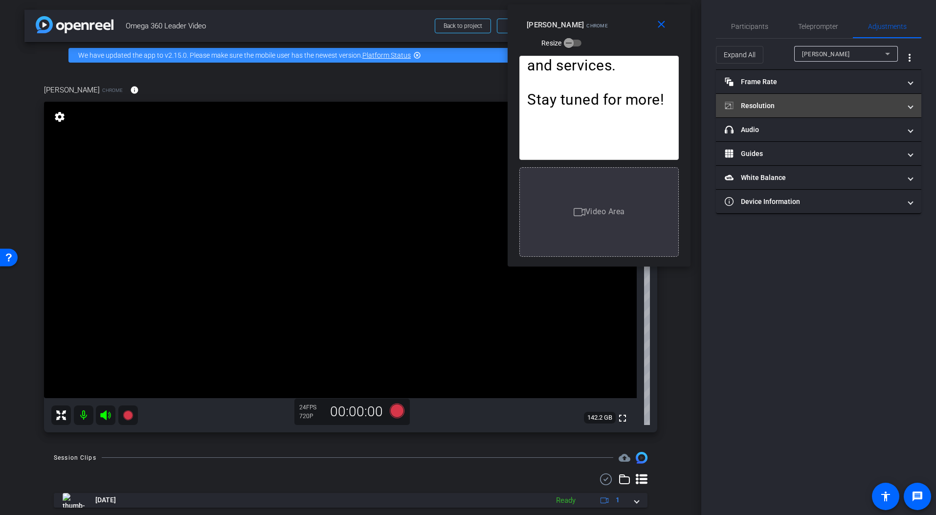
click at [776, 101] on mat-panel-title "Resolution" at bounding box center [813, 106] width 176 height 10
click at [840, 102] on mat-panel-title "Resolution" at bounding box center [813, 106] width 176 height 10
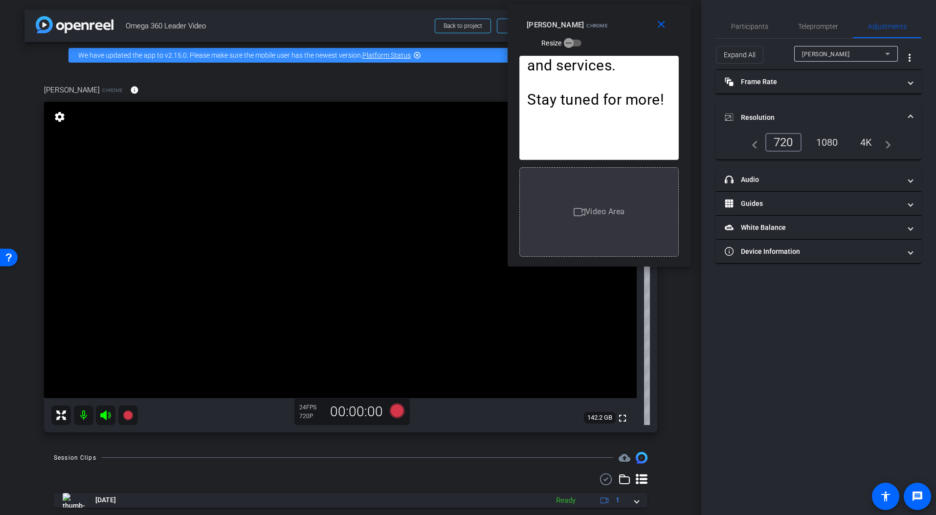
click at [840, 146] on div "4K" at bounding box center [866, 142] width 27 height 17
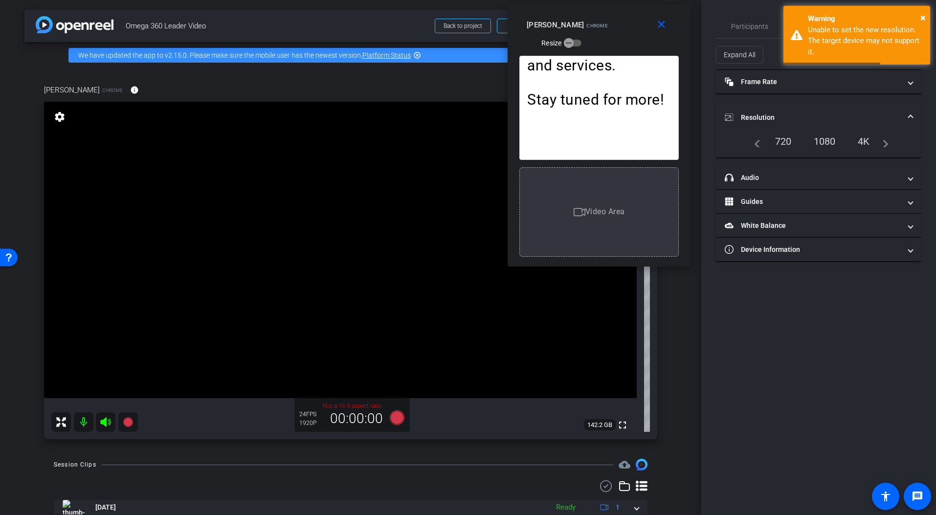
click at [827, 140] on div "1080" at bounding box center [824, 141] width 37 height 17
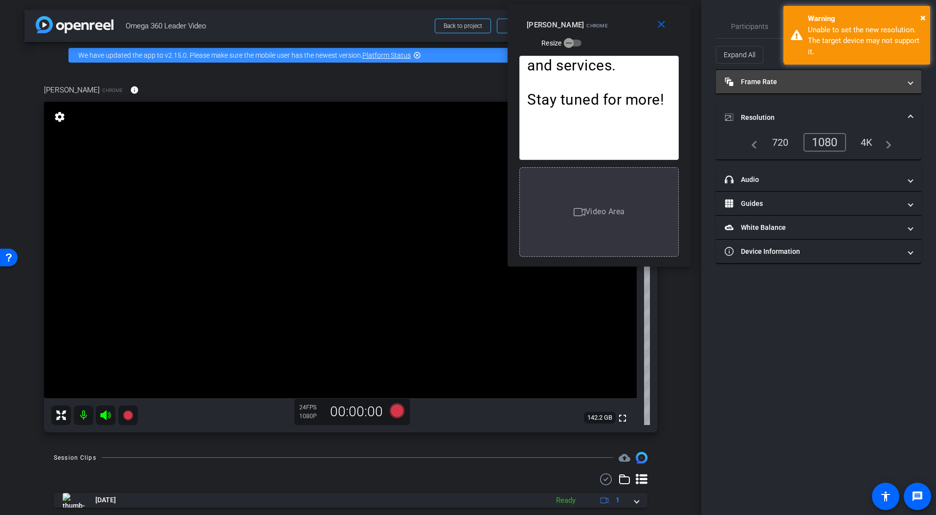
click at [808, 81] on mat-panel-title "Frame Rate Frame Rate" at bounding box center [813, 82] width 176 height 10
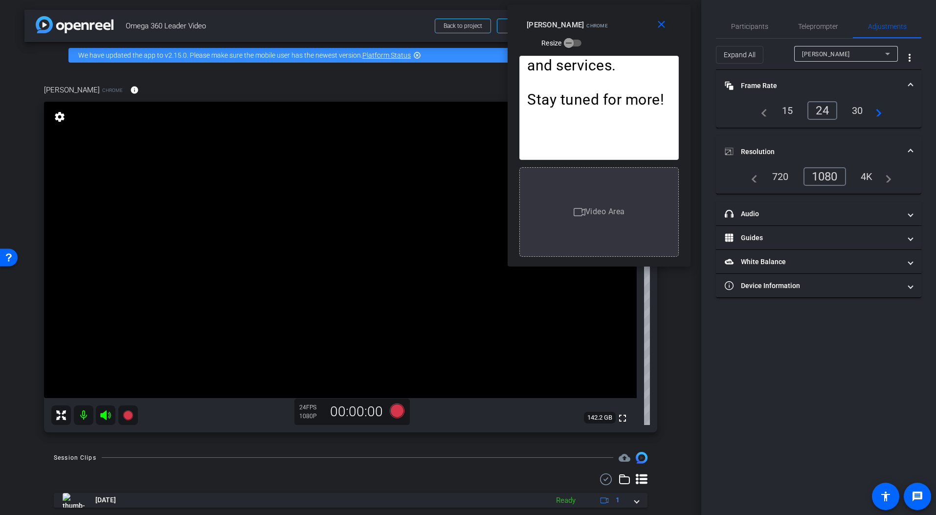
click at [840, 109] on div "30" at bounding box center [858, 110] width 26 height 17
click at [817, 263] on mat-panel-title "White Balance White Balance" at bounding box center [813, 262] width 176 height 10
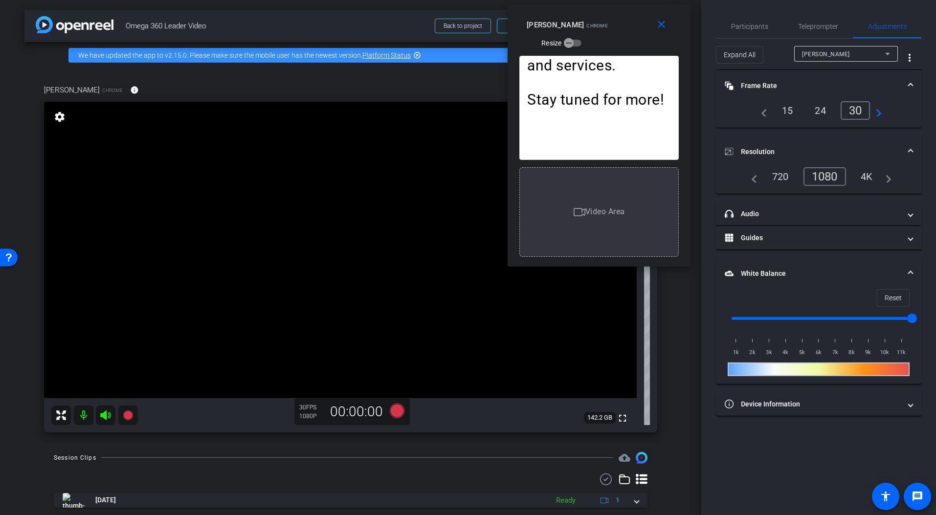
click at [349, 209] on video at bounding box center [340, 250] width 593 height 296
click at [347, 212] on video at bounding box center [340, 250] width 593 height 296
click at [128, 414] on icon at bounding box center [128, 415] width 10 height 10
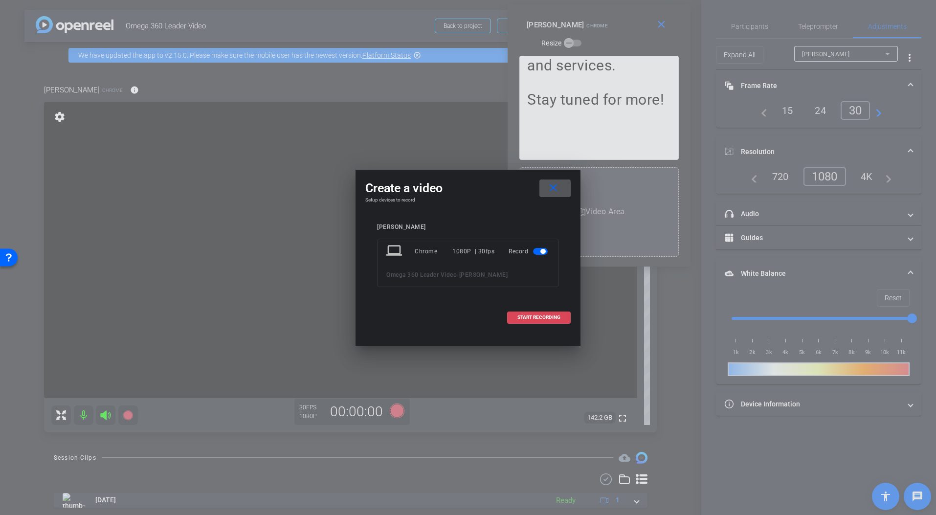
click at [549, 318] on span "START RECORDING" at bounding box center [538, 317] width 43 height 5
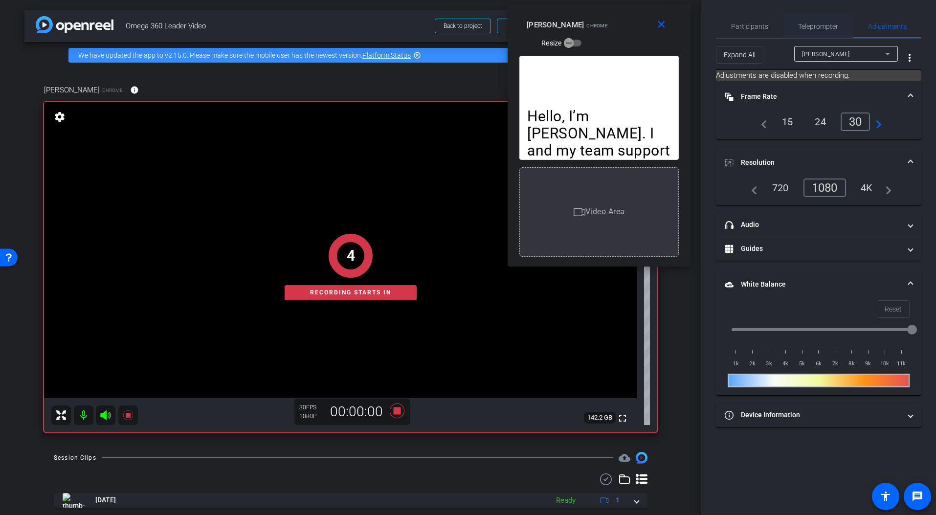
click at [815, 21] on span "Teleprompter" at bounding box center [818, 26] width 40 height 23
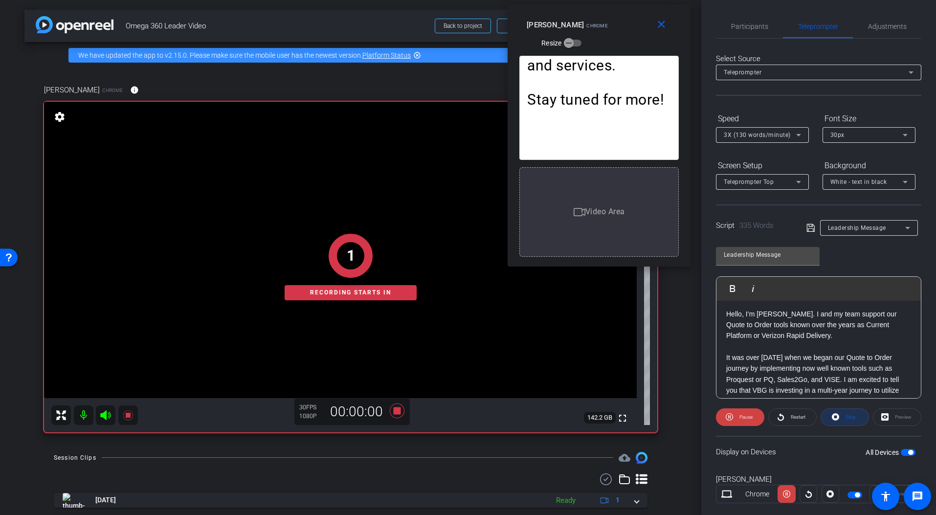
click at [840, 418] on span at bounding box center [844, 416] width 47 height 23
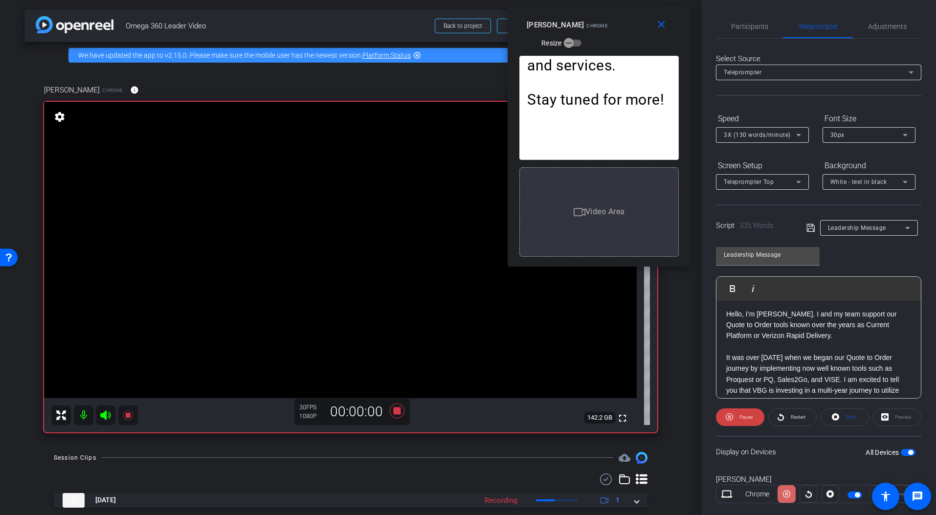
click at [785, 468] on icon at bounding box center [786, 493] width 7 height 7
click at [808, 468] on icon at bounding box center [808, 494] width 7 height 15
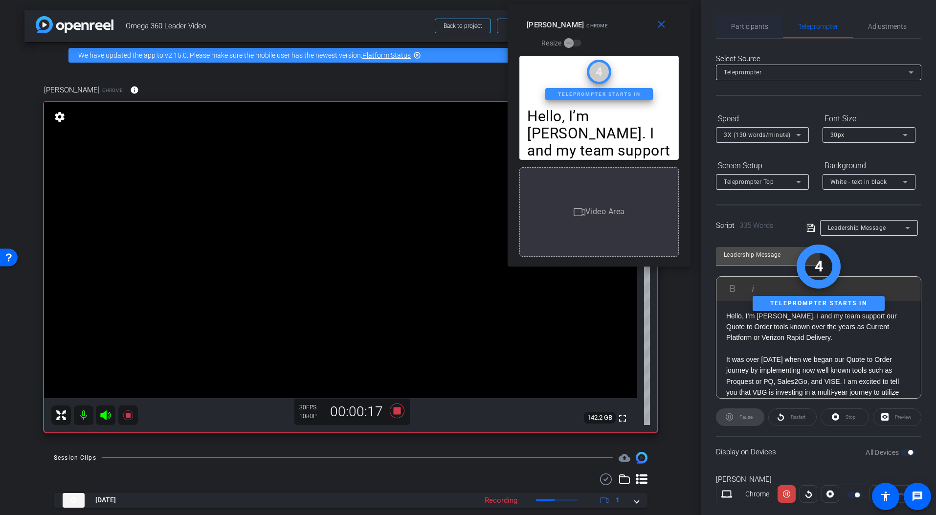
click at [744, 20] on span "Participants" at bounding box center [749, 26] width 37 height 23
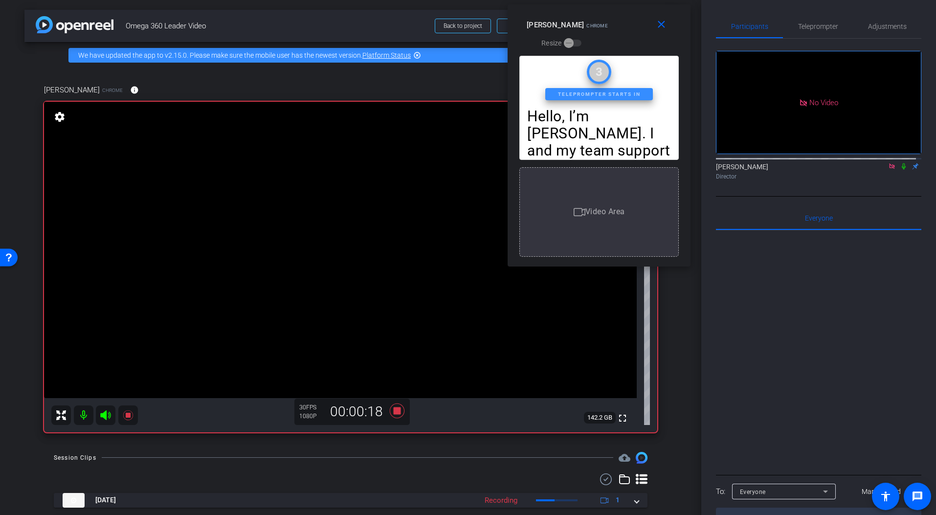
click at [840, 163] on icon at bounding box center [904, 166] width 8 height 7
click at [823, 23] on span "Teleprompter" at bounding box center [818, 26] width 40 height 7
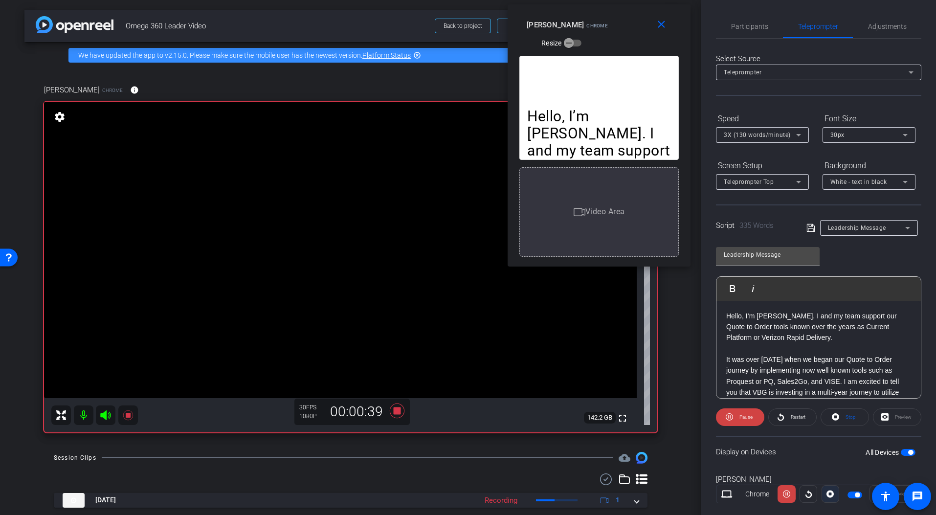
click at [828, 468] on icon at bounding box center [829, 494] width 7 height 15
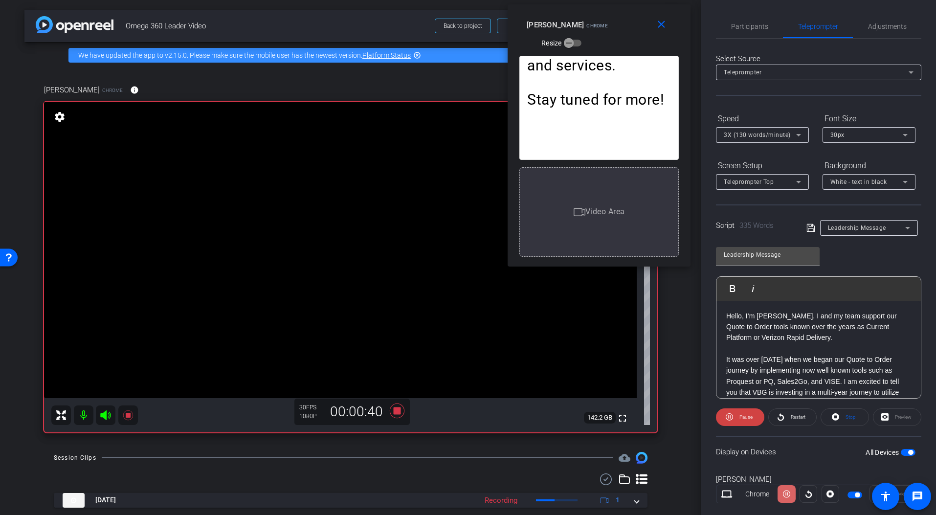
click at [789, 468] on span at bounding box center [787, 493] width 18 height 23
click at [748, 23] on span "Participants" at bounding box center [749, 26] width 37 height 7
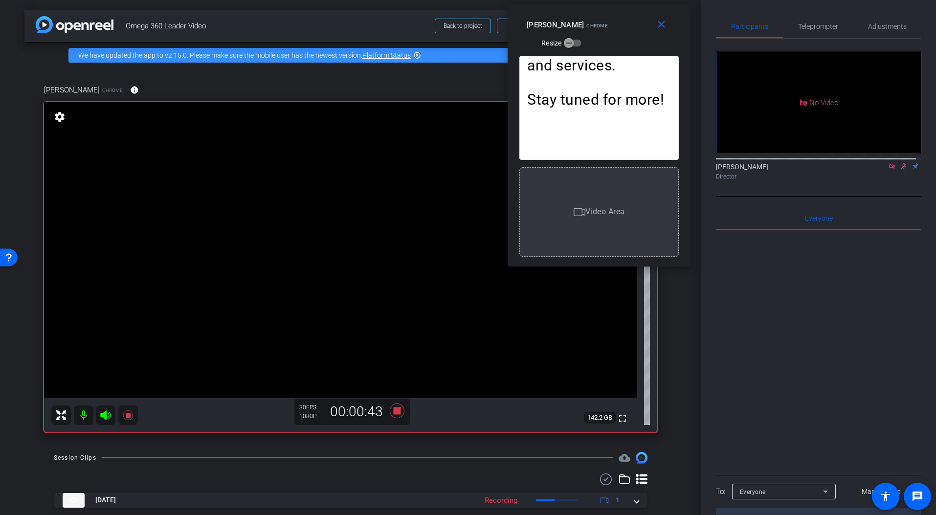
click at [840, 163] on icon at bounding box center [904, 166] width 8 height 7
click at [809, 21] on span "Teleprompter" at bounding box center [818, 26] width 40 height 23
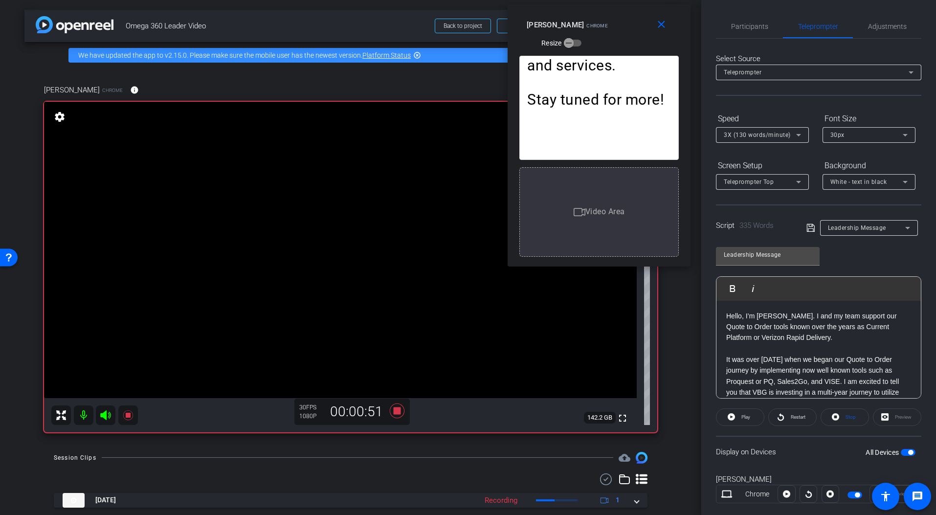
click at [797, 135] on icon at bounding box center [799, 135] width 12 height 12
click at [796, 132] on icon at bounding box center [799, 135] width 12 height 12
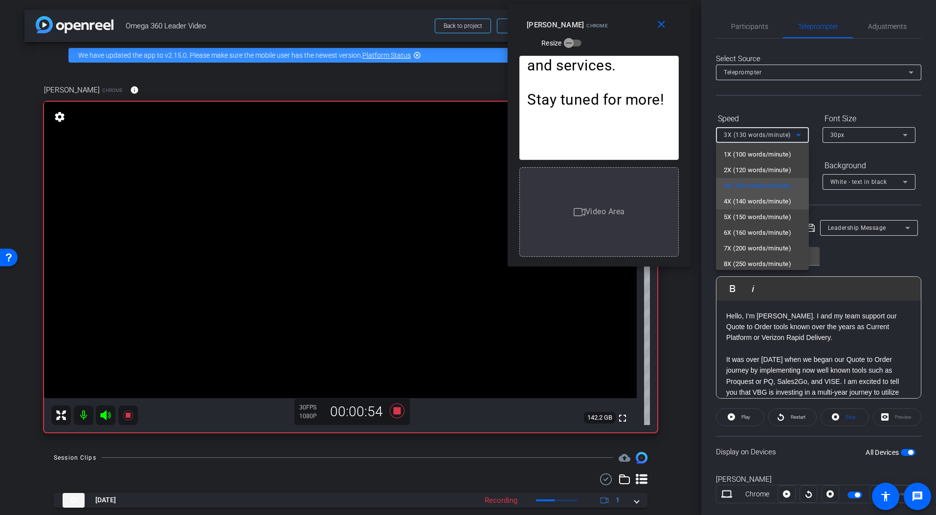
click at [776, 200] on span "4X (140 words/minute)" at bounding box center [757, 202] width 67 height 12
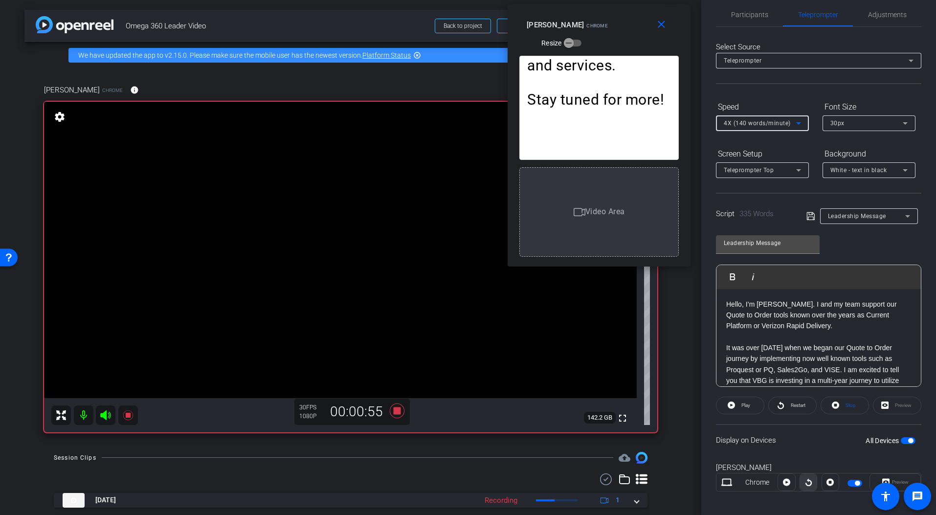
scroll to position [20, 0]
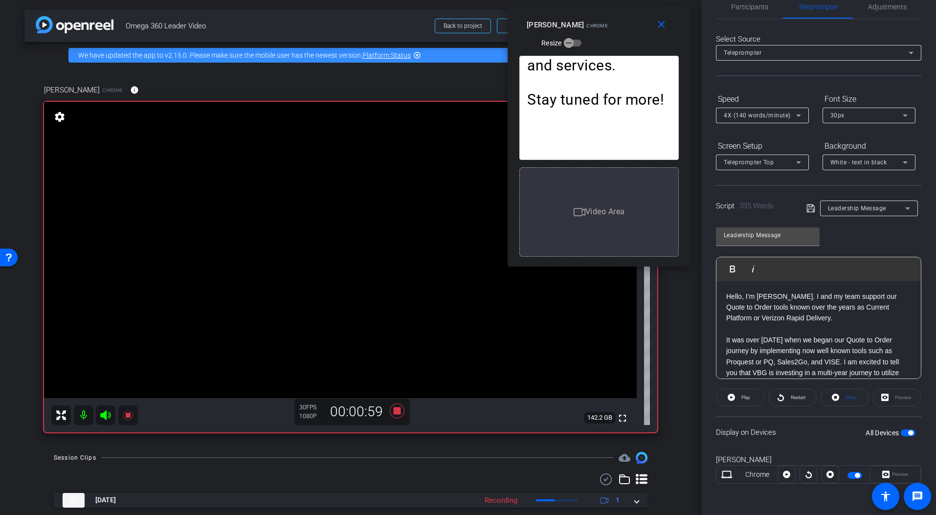
click at [139, 398] on video at bounding box center [340, 250] width 593 height 296
click at [130, 416] on icon at bounding box center [128, 415] width 10 height 10
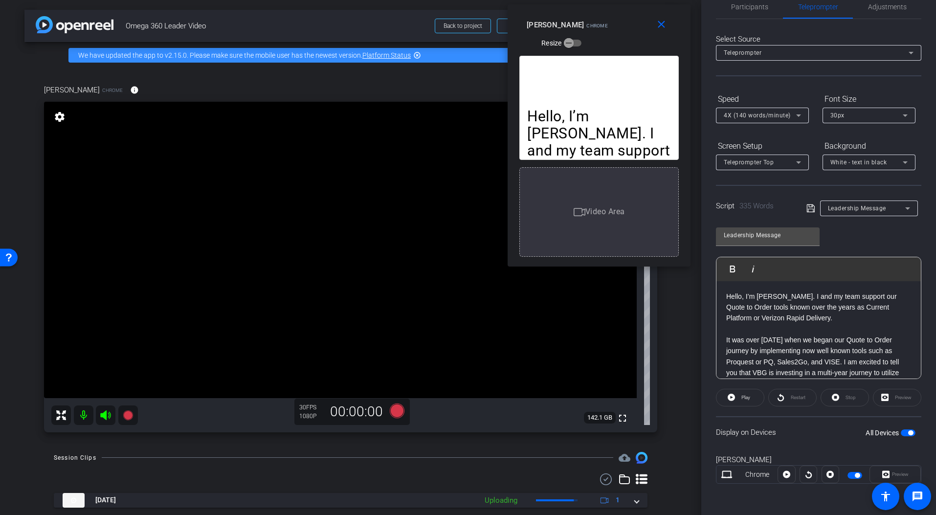
click at [805, 468] on div at bounding box center [809, 475] width 18 height 18
click at [133, 415] on icon at bounding box center [128, 415] width 12 height 12
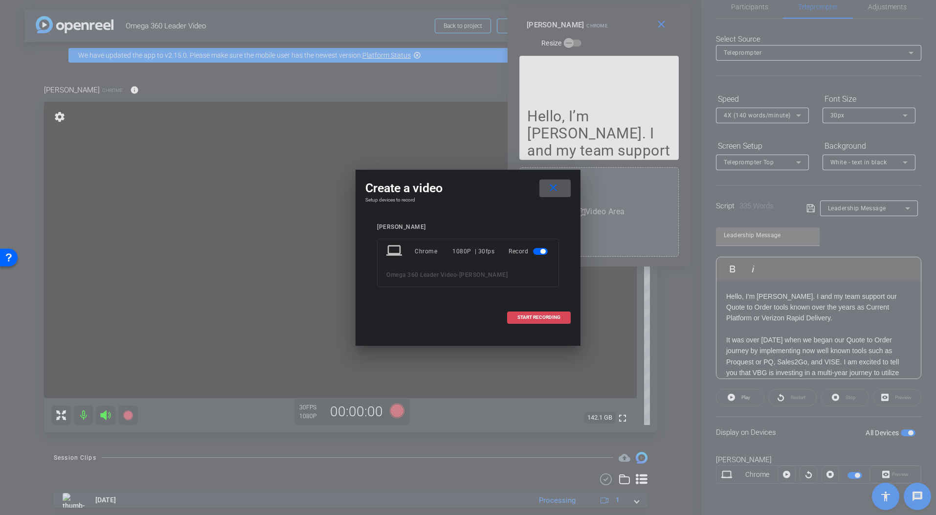
click at [533, 326] on span at bounding box center [539, 317] width 63 height 23
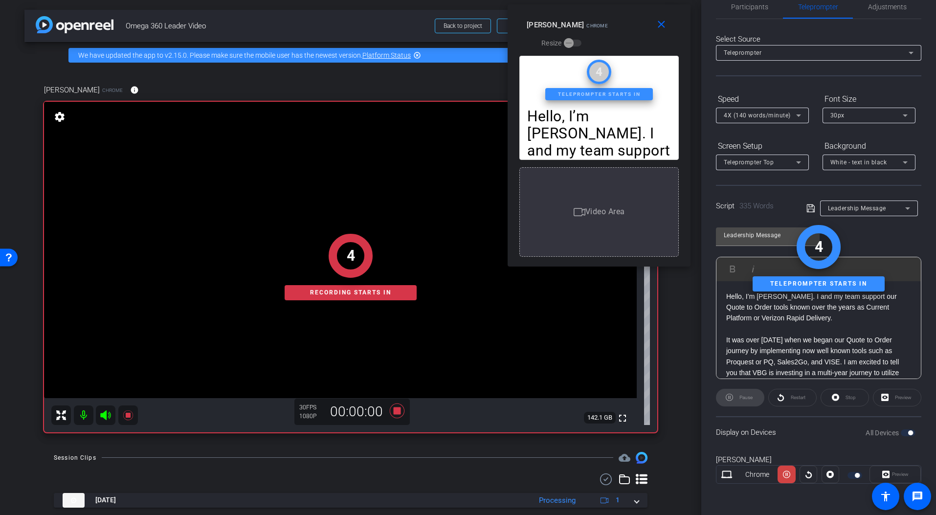
click at [827, 468] on div at bounding box center [831, 475] width 18 height 18
click at [810, 468] on div at bounding box center [809, 475] width 18 height 18
click at [807, 468] on div at bounding box center [809, 475] width 18 height 18
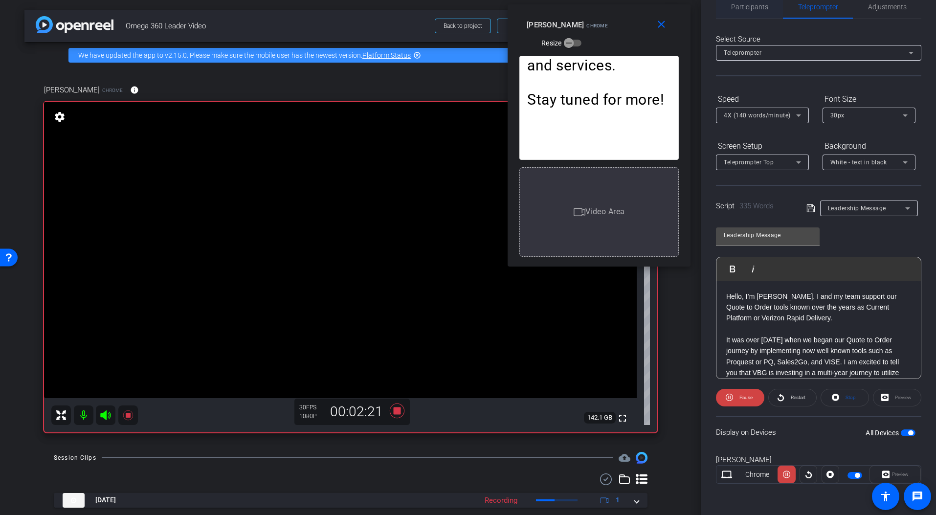
click at [740, 11] on span "Participants" at bounding box center [749, 6] width 37 height 23
click at [754, 8] on span "Participants" at bounding box center [749, 6] width 37 height 7
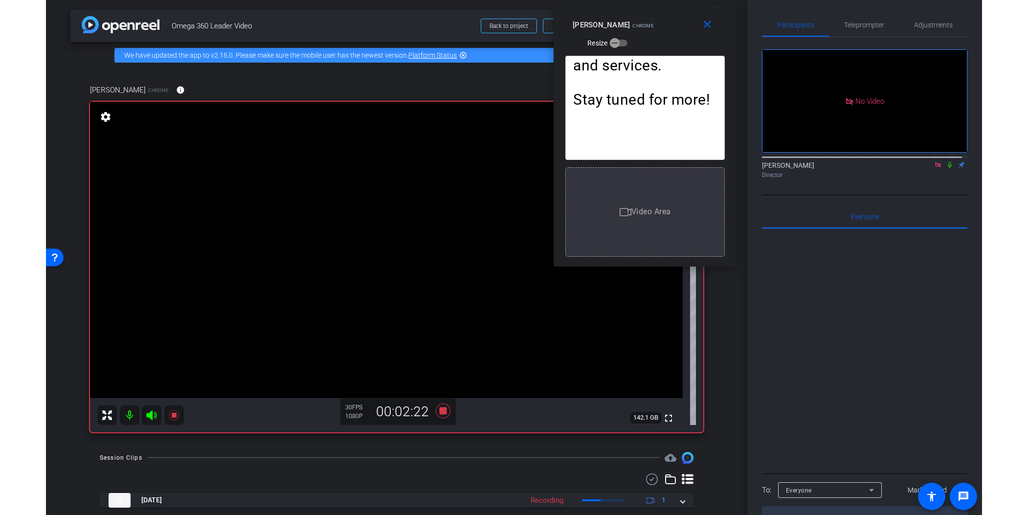
scroll to position [1, 0]
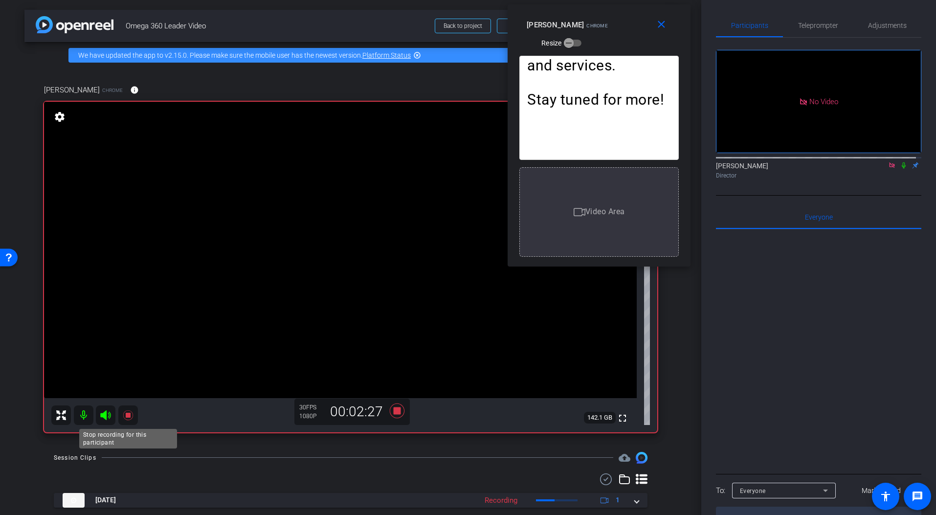
click at [129, 419] on icon at bounding box center [128, 415] width 12 height 12
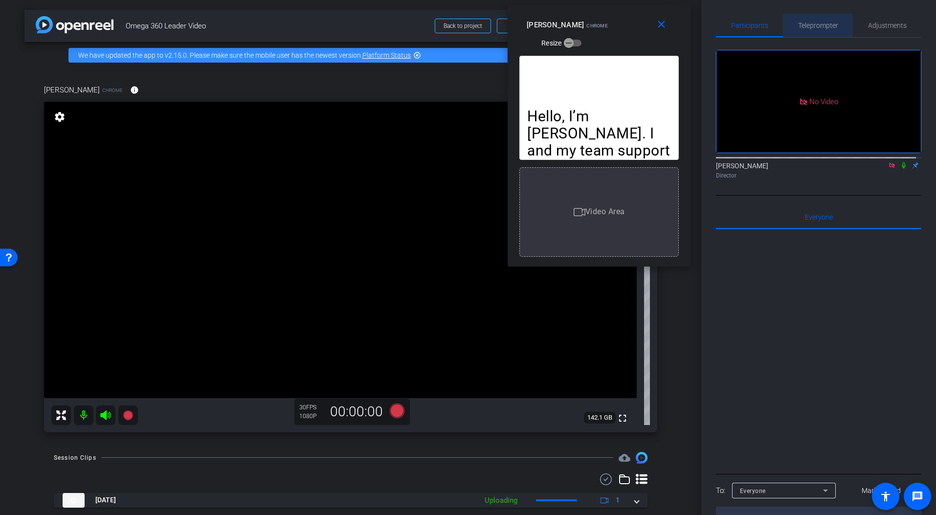
click at [815, 25] on span "Teleprompter" at bounding box center [818, 25] width 40 height 7
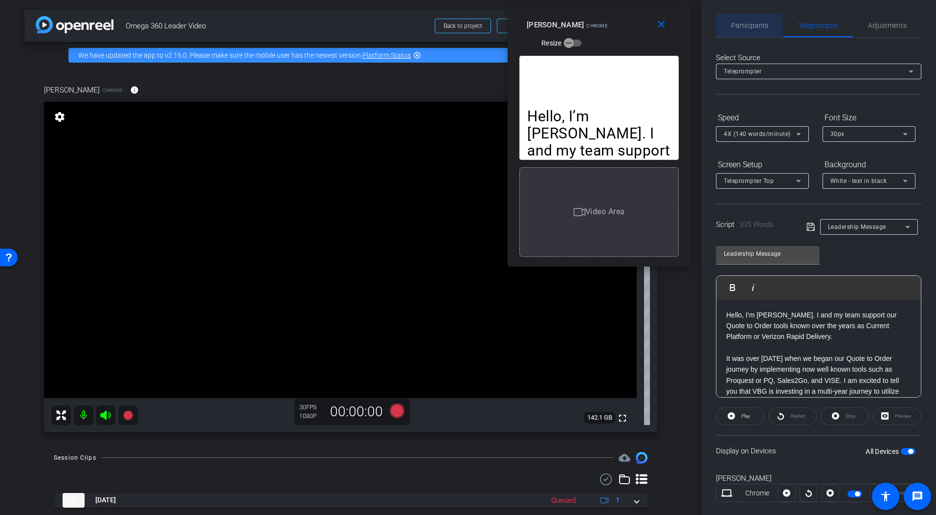
click at [740, 26] on span "Participants" at bounding box center [749, 25] width 37 height 7
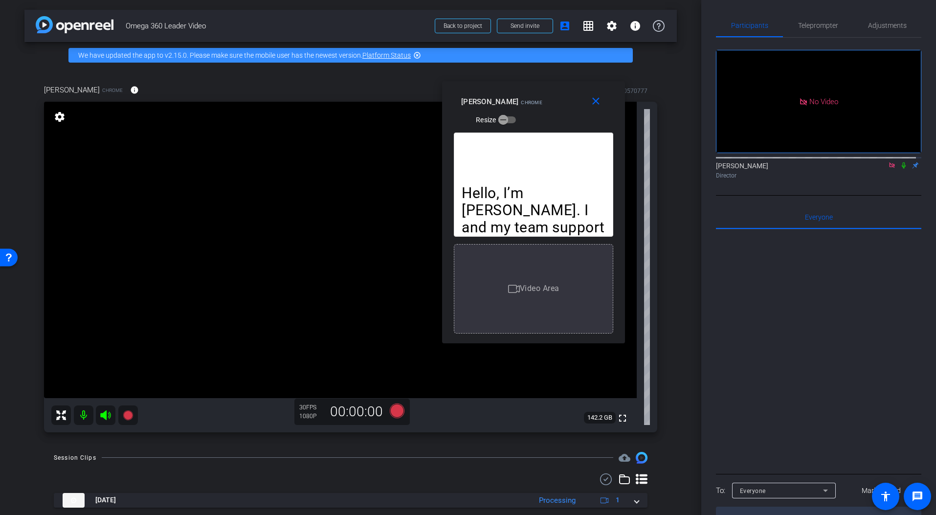
drag, startPoint x: 628, startPoint y: 210, endPoint x: 563, endPoint y: 288, distance: 101.3
click at [563, 288] on div "Video Area" at bounding box center [533, 289] width 158 height 12
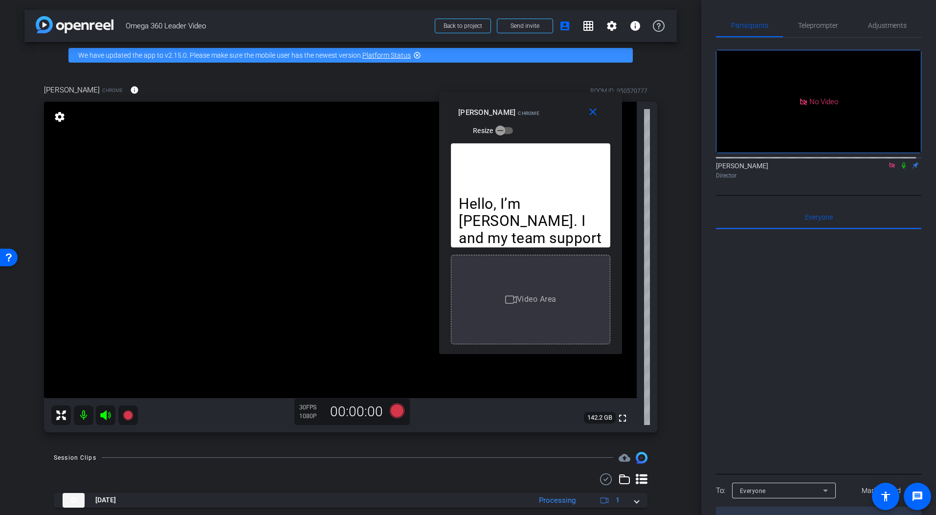
drag, startPoint x: 466, startPoint y: 253, endPoint x: 463, endPoint y: 264, distance: 10.8
click at [463, 264] on div "Video Area" at bounding box center [530, 299] width 159 height 89
click at [834, 25] on span "Teleprompter" at bounding box center [818, 25] width 40 height 7
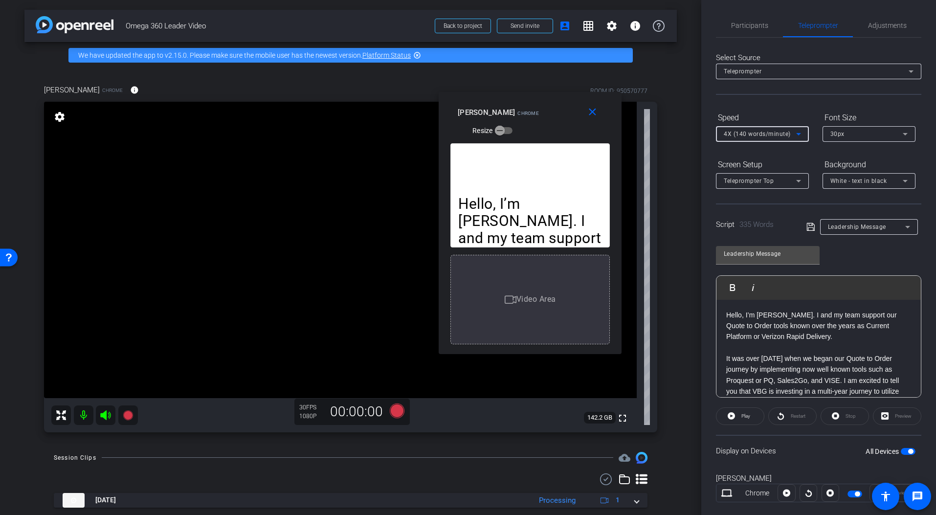
click at [803, 138] on icon at bounding box center [799, 134] width 12 height 12
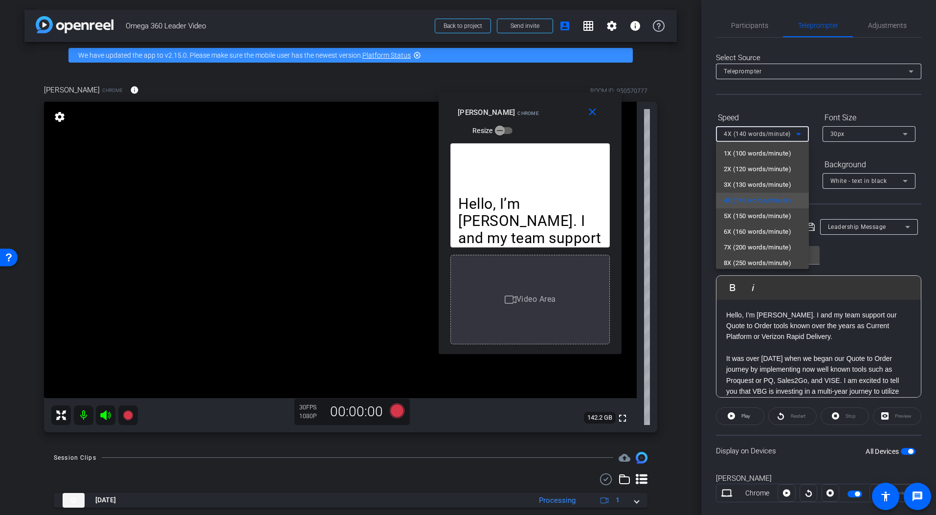
drag, startPoint x: 578, startPoint y: 96, endPoint x: 627, endPoint y: 96, distance: 48.4
click at [681, 65] on div at bounding box center [468, 257] width 936 height 515
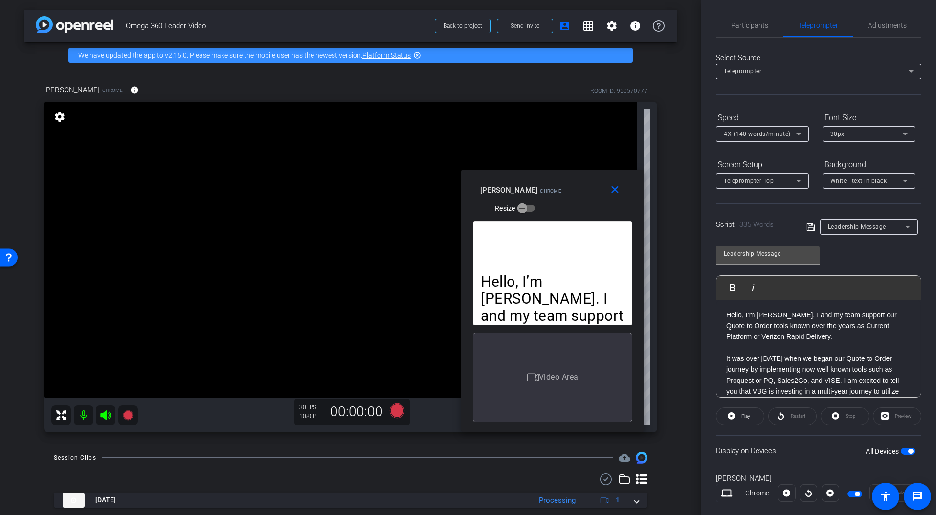
drag, startPoint x: 572, startPoint y: 108, endPoint x: 594, endPoint y: 186, distance: 80.9
click at [594, 186] on div "[PERSON_NAME] Chrome Resize" at bounding box center [556, 198] width 152 height 35
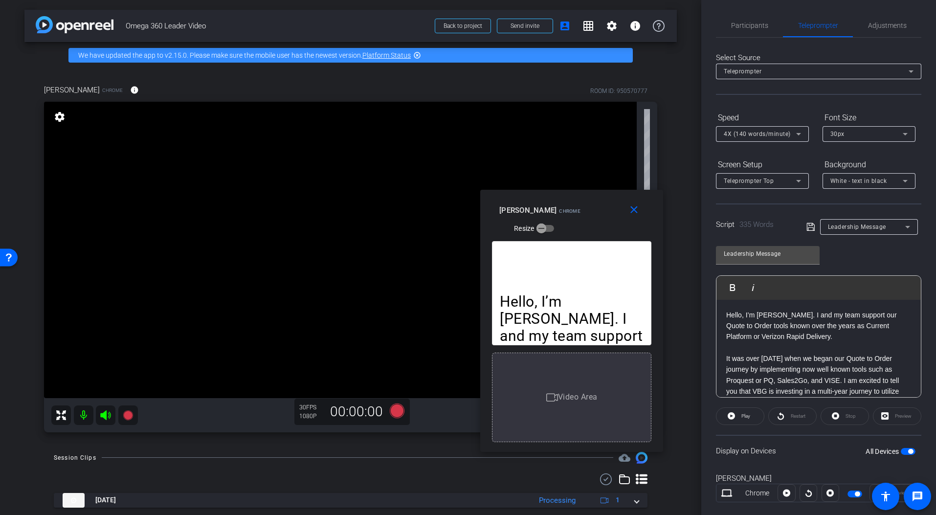
drag, startPoint x: 594, startPoint y: 183, endPoint x: 613, endPoint y: 203, distance: 27.7
click at [613, 203] on div "[PERSON_NAME] Chrome Resize" at bounding box center [575, 218] width 152 height 35
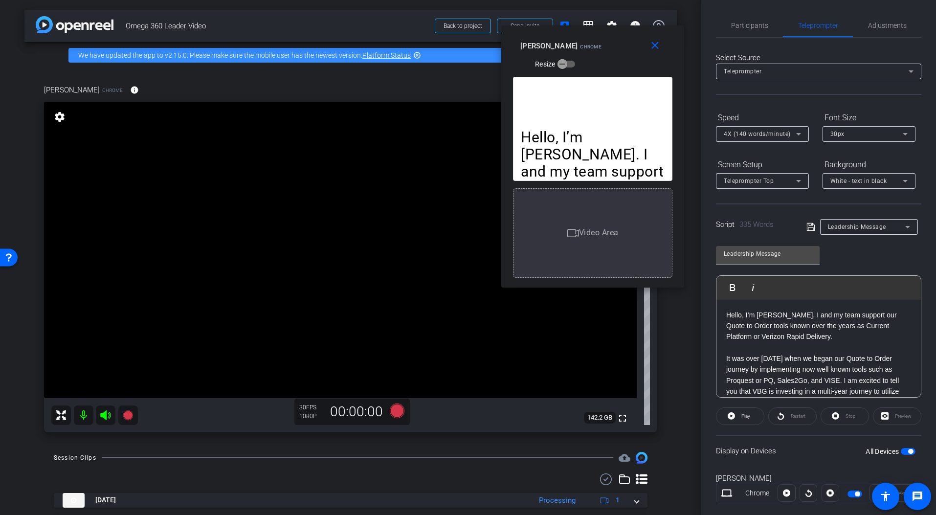
drag, startPoint x: 608, startPoint y: 199, endPoint x: 629, endPoint y: 35, distance: 165.6
click at [629, 35] on div "close [PERSON_NAME] Chrome Resize" at bounding box center [592, 47] width 183 height 44
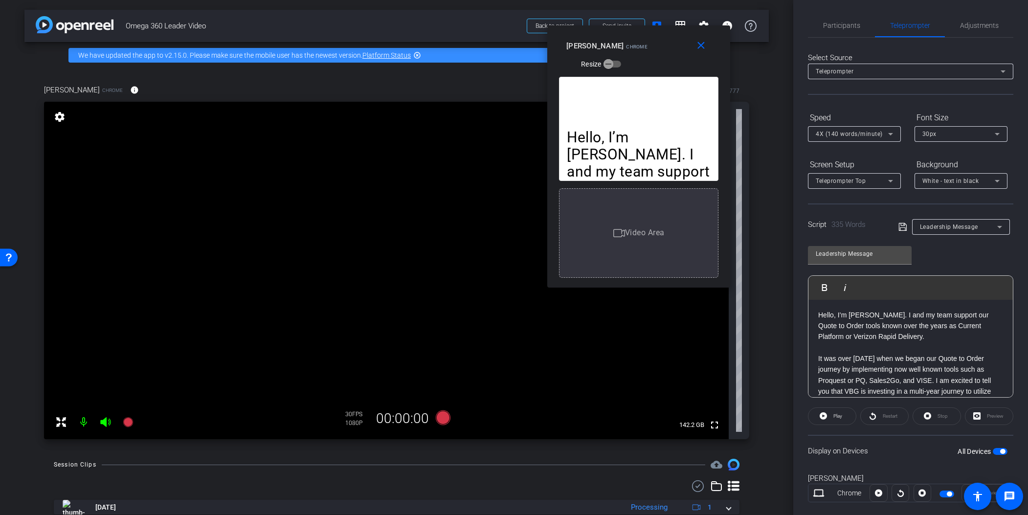
drag, startPoint x: 636, startPoint y: 162, endPoint x: 619, endPoint y: 248, distance: 87.8
click at [617, 249] on p "Hello, I’m [PERSON_NAME]. I and my team support our Quote to Order tools known …" at bounding box center [639, 197] width 144 height 137
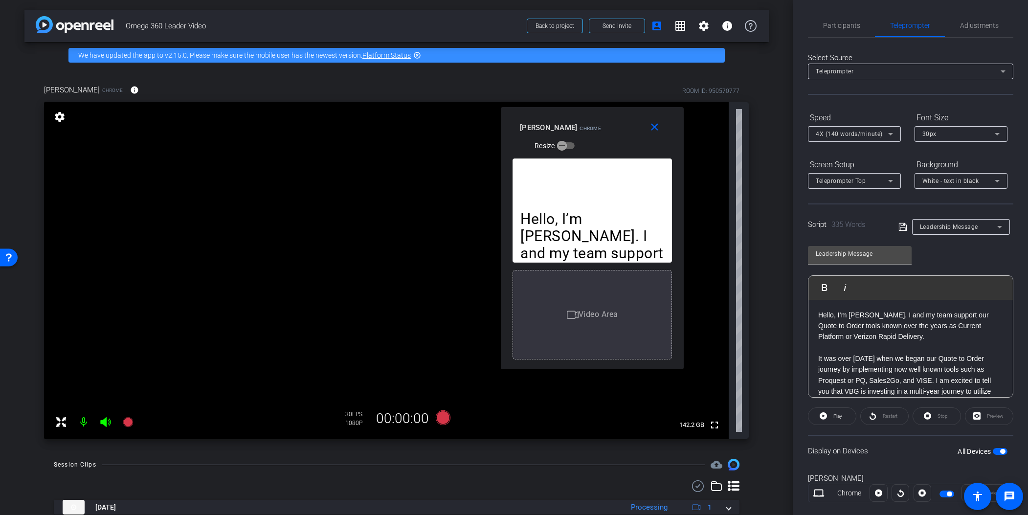
drag, startPoint x: 642, startPoint y: 307, endPoint x: 743, endPoint y: 330, distance: 103.8
click at [635, 301] on div "Video Area" at bounding box center [591, 314] width 159 height 89
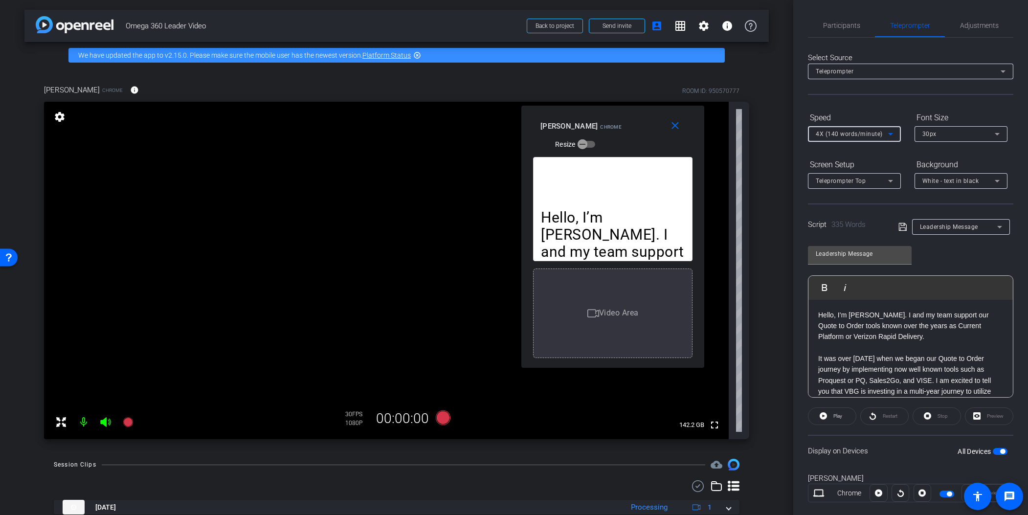
click at [840, 129] on icon at bounding box center [891, 134] width 12 height 12
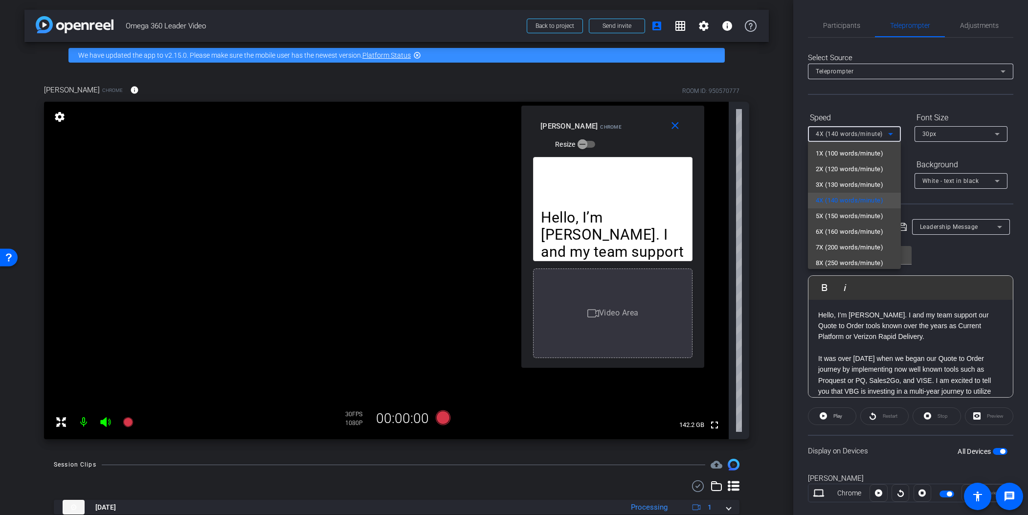
click at [840, 202] on div at bounding box center [514, 257] width 1028 height 515
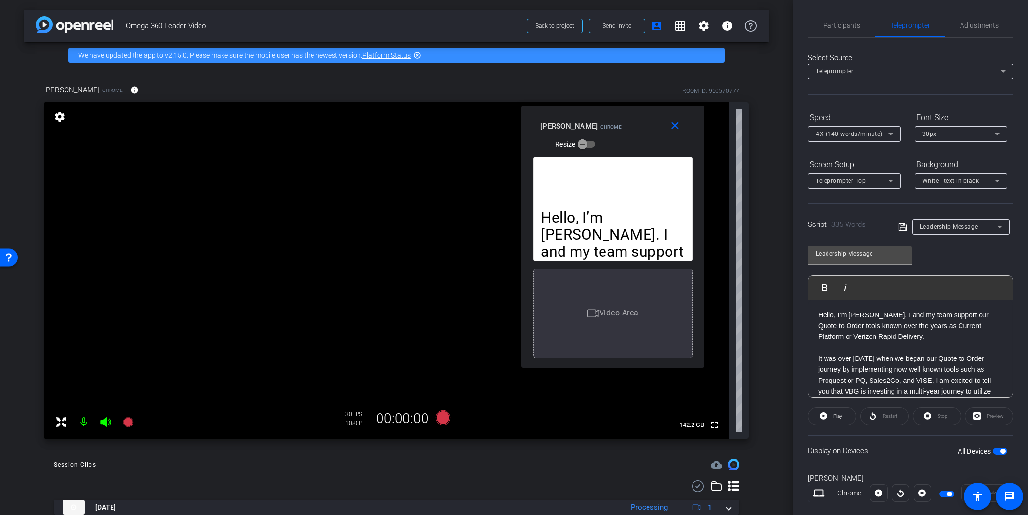
click at [840, 173] on div "Teleprompter Top" at bounding box center [854, 181] width 77 height 16
click at [840, 203] on mat-option "Full Screen" at bounding box center [854, 201] width 93 height 16
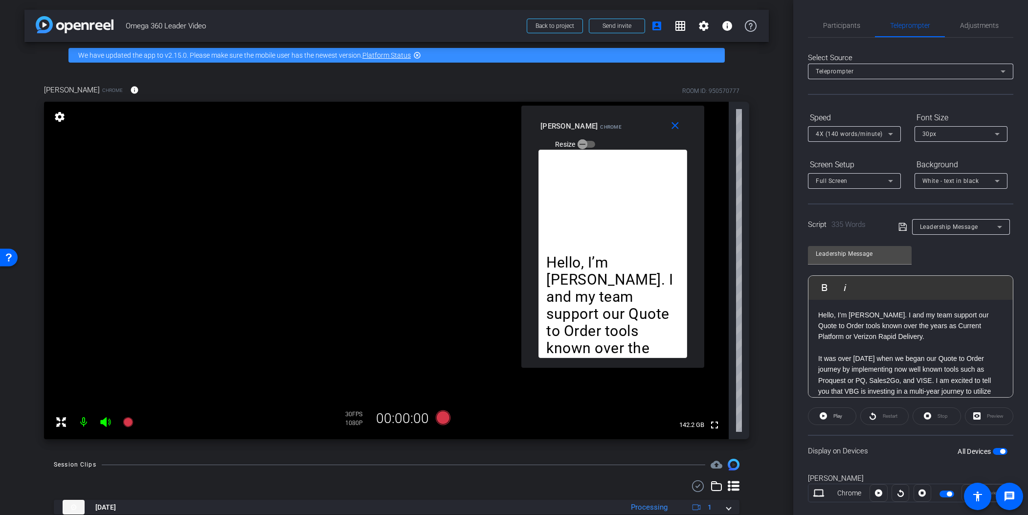
drag, startPoint x: 704, startPoint y: 215, endPoint x: 766, endPoint y: 209, distance: 62.4
click at [766, 209] on div "arrow_back Omega 360 Leader Video Back to project Send invite account_box grid_…" at bounding box center [396, 257] width 793 height 515
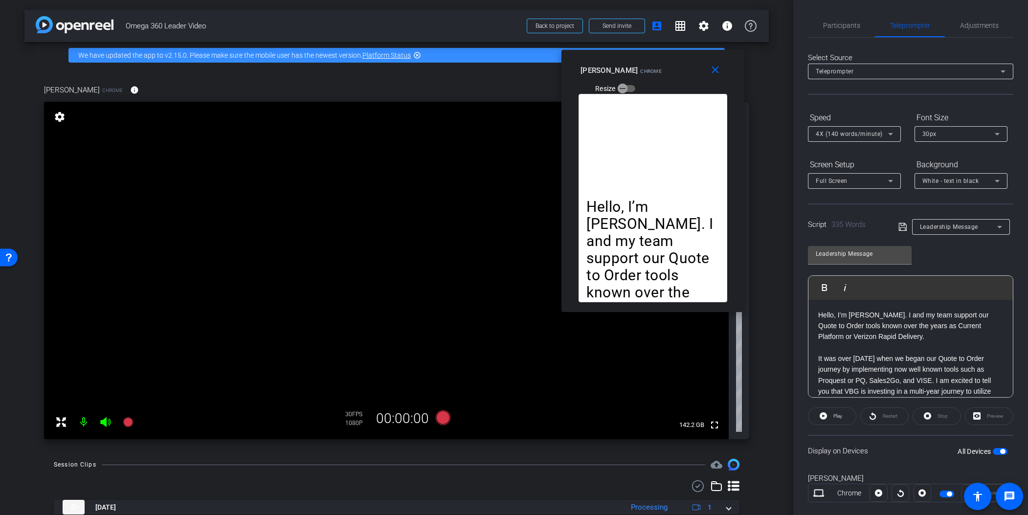
drag, startPoint x: 585, startPoint y: 111, endPoint x: 624, endPoint y: 55, distance: 67.7
click at [624, 55] on div "close [PERSON_NAME] Chrome Resize" at bounding box center [652, 72] width 183 height 44
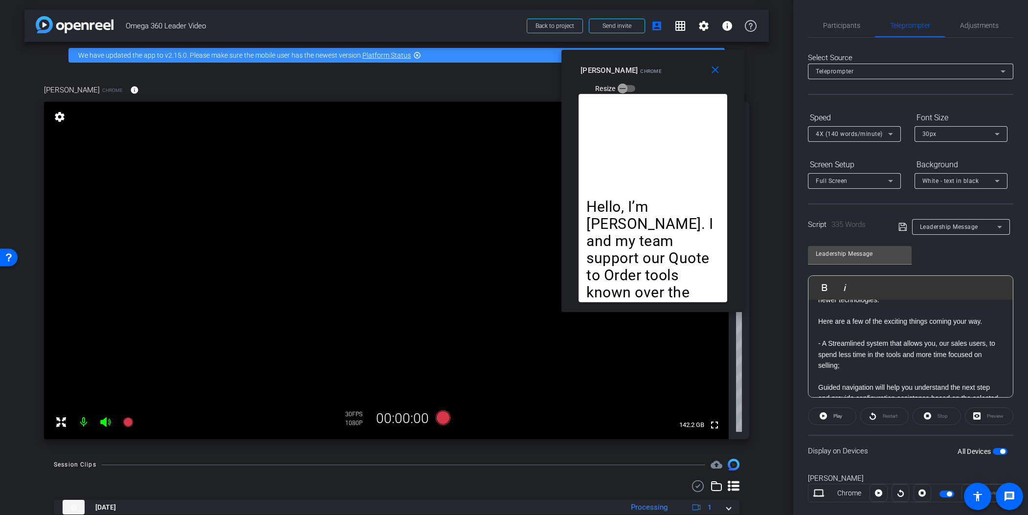
scroll to position [230, 0]
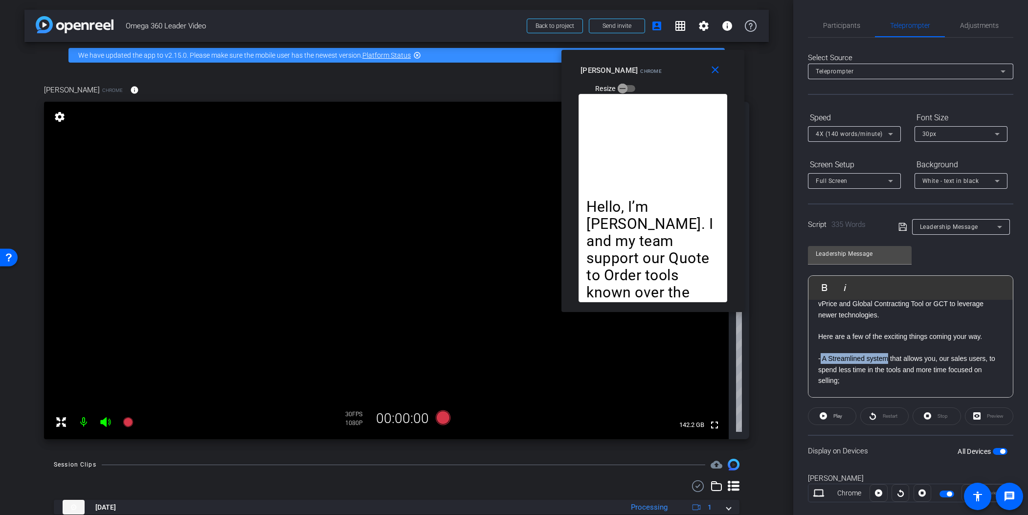
drag, startPoint x: 821, startPoint y: 357, endPoint x: 889, endPoint y: 358, distance: 68.5
click at [840, 358] on p "- A Streamlined system that allows you, our sales users, to spend less time in …" at bounding box center [910, 369] width 185 height 33
click at [829, 285] on icon "button" at bounding box center [825, 288] width 12 height 12
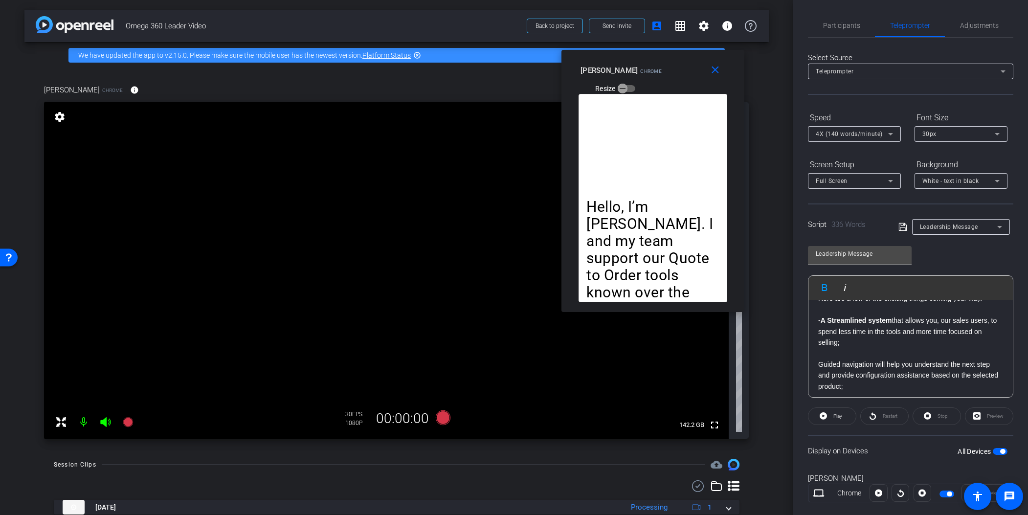
scroll to position [269, 0]
drag, startPoint x: 820, startPoint y: 365, endPoint x: 872, endPoint y: 364, distance: 52.3
click at [840, 364] on p "Guided navigation will help you understand the next step and provide configurat…" at bounding box center [910, 373] width 185 height 33
click at [827, 284] on icon "button" at bounding box center [825, 288] width 12 height 12
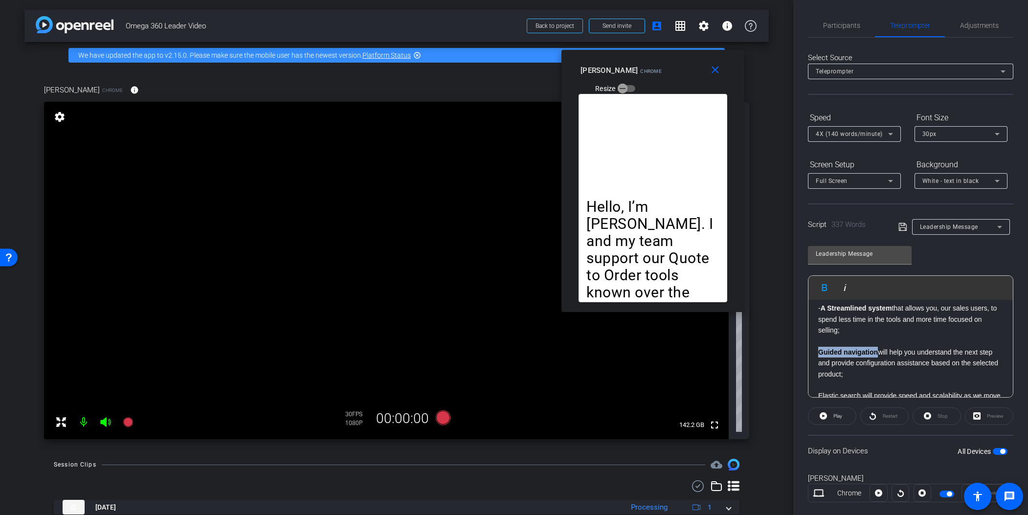
scroll to position [291, 0]
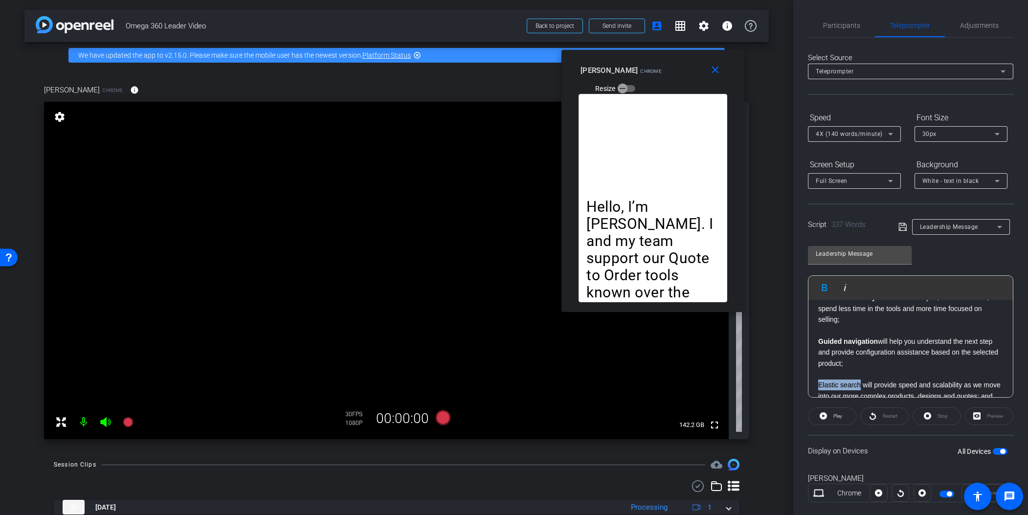
drag, startPoint x: 820, startPoint y: 383, endPoint x: 861, endPoint y: 384, distance: 41.6
click at [840, 384] on p "Elastic search will provide speed and scalability as we move into our more comp…" at bounding box center [910, 390] width 185 height 22
click at [819, 289] on icon "button" at bounding box center [825, 288] width 12 height 12
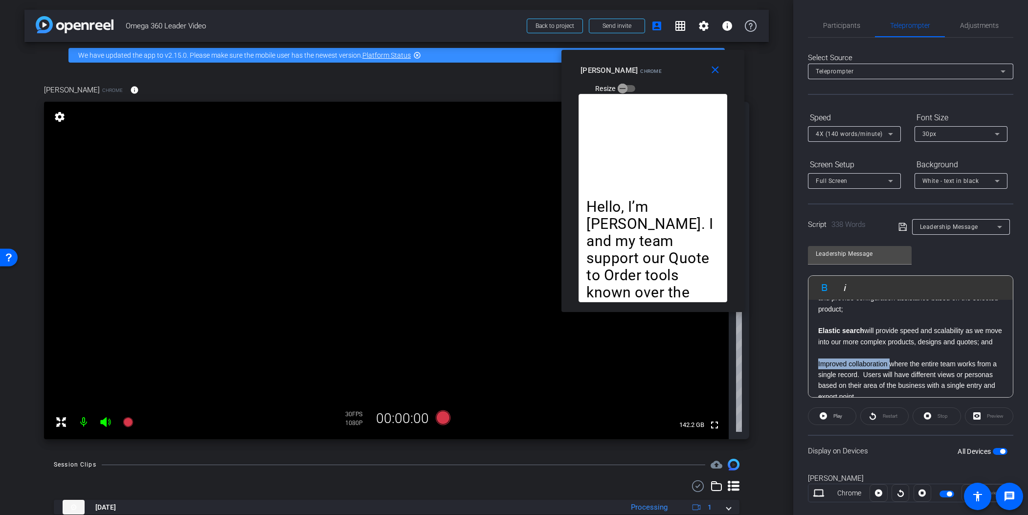
scroll to position [347, 0]
drag, startPoint x: 818, startPoint y: 375, endPoint x: 890, endPoint y: 372, distance: 72.4
click at [840, 372] on p "Improved collaboration where the entire team works from a single record. Users …" at bounding box center [910, 378] width 185 height 44
click at [825, 289] on icon "button" at bounding box center [825, 288] width 12 height 12
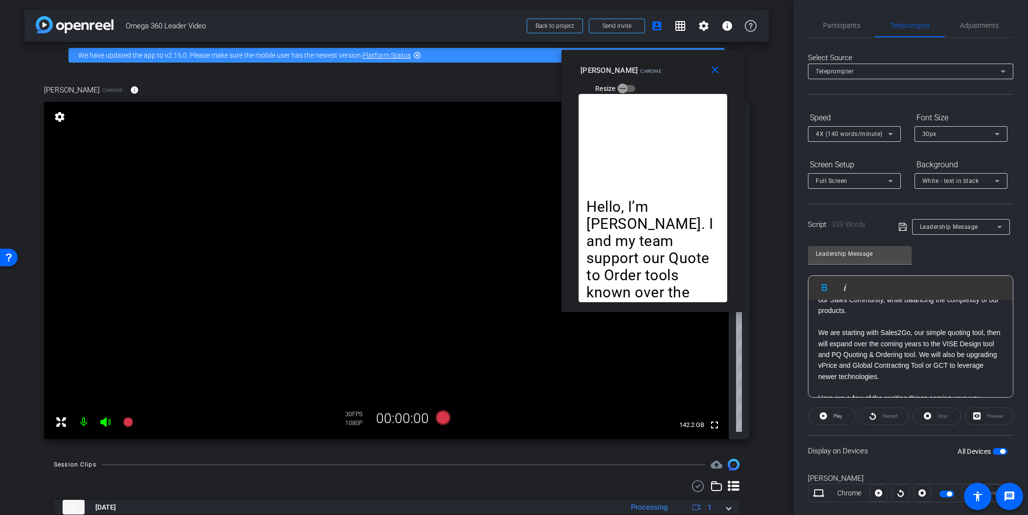
scroll to position [96, 0]
click at [840, 227] on icon at bounding box center [902, 227] width 8 height 8
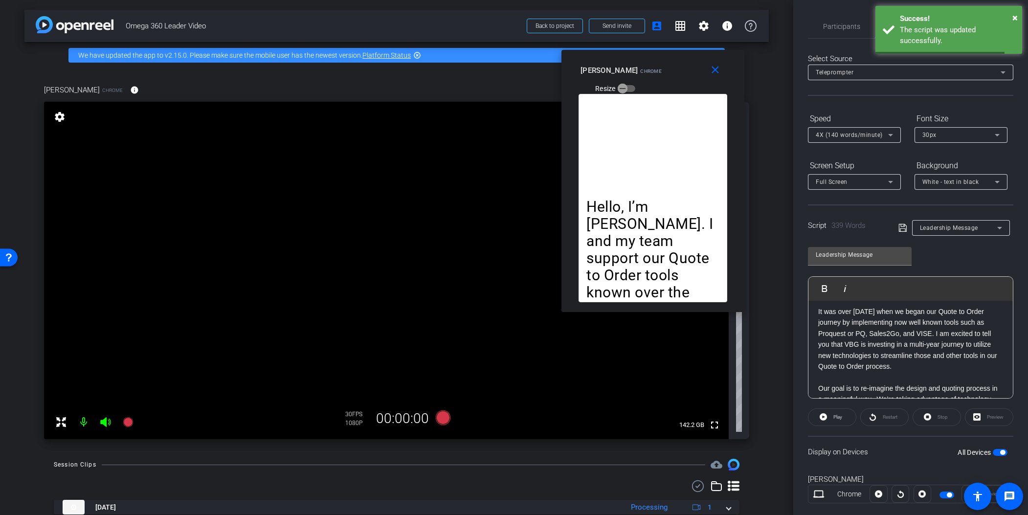
scroll to position [0, 0]
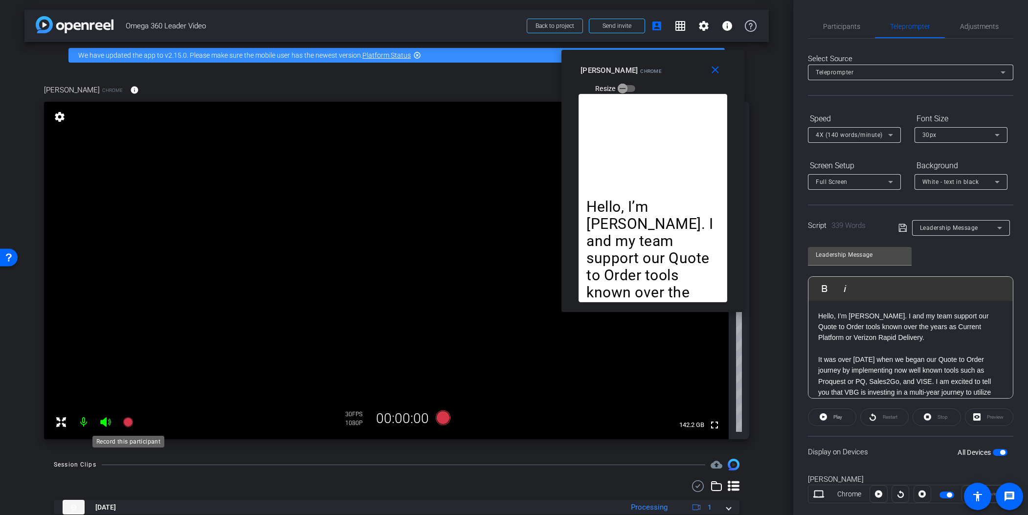
click at [128, 425] on icon at bounding box center [128, 422] width 10 height 10
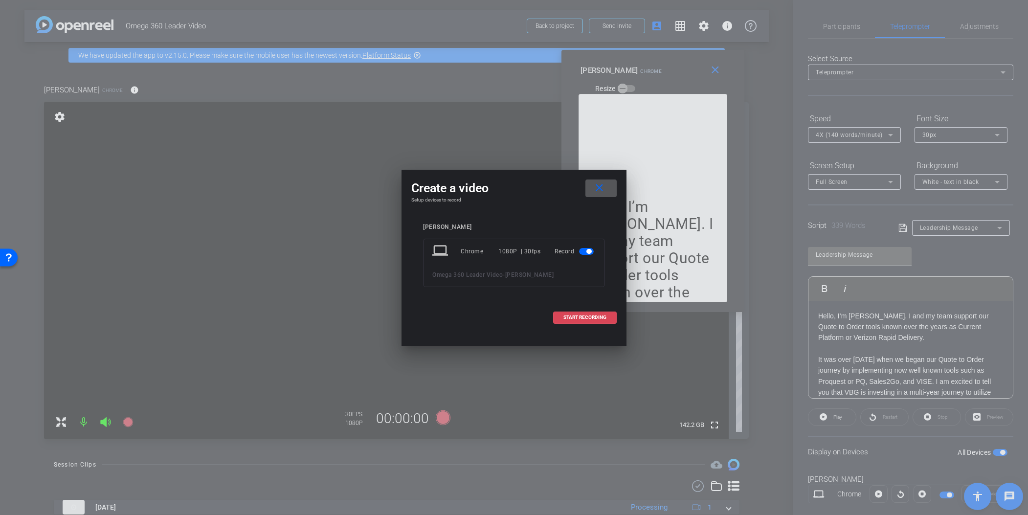
click at [599, 323] on span at bounding box center [585, 317] width 63 height 23
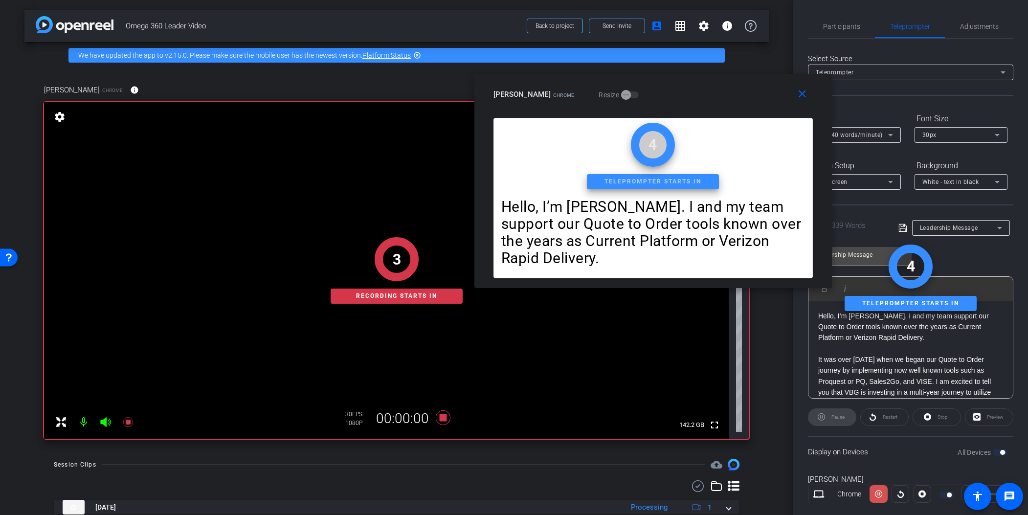
click at [840, 468] on icon at bounding box center [878, 494] width 7 height 15
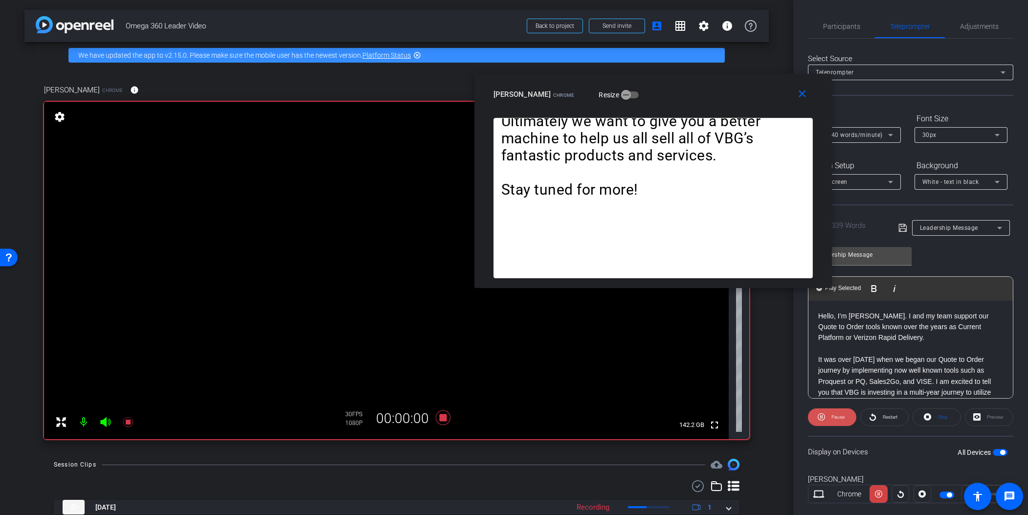
click at [835, 415] on span "Pause" at bounding box center [837, 416] width 13 height 5
click at [836, 416] on span "Pause" at bounding box center [837, 416] width 13 height 5
click at [840, 468] on icon at bounding box center [900, 493] width 6 height 7
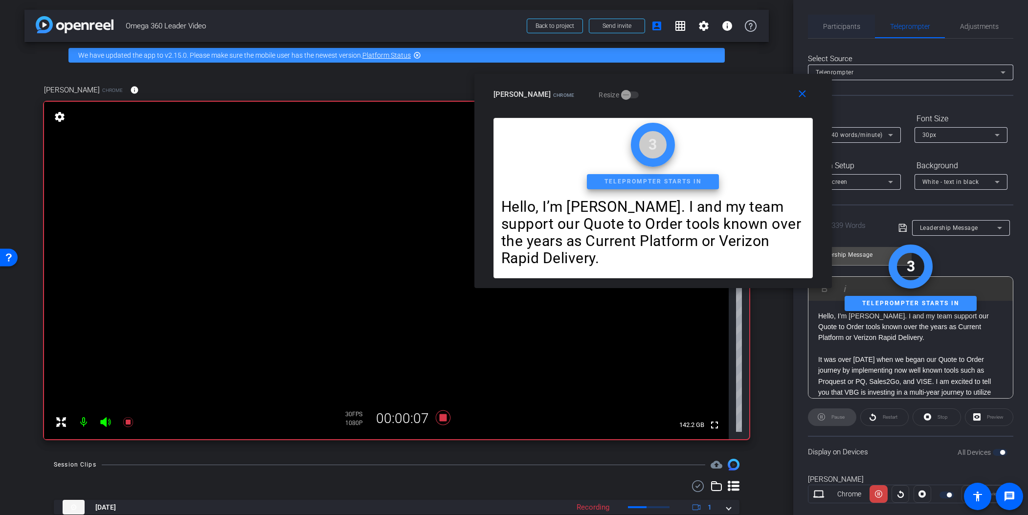
click at [840, 28] on span "Participants" at bounding box center [841, 26] width 37 height 7
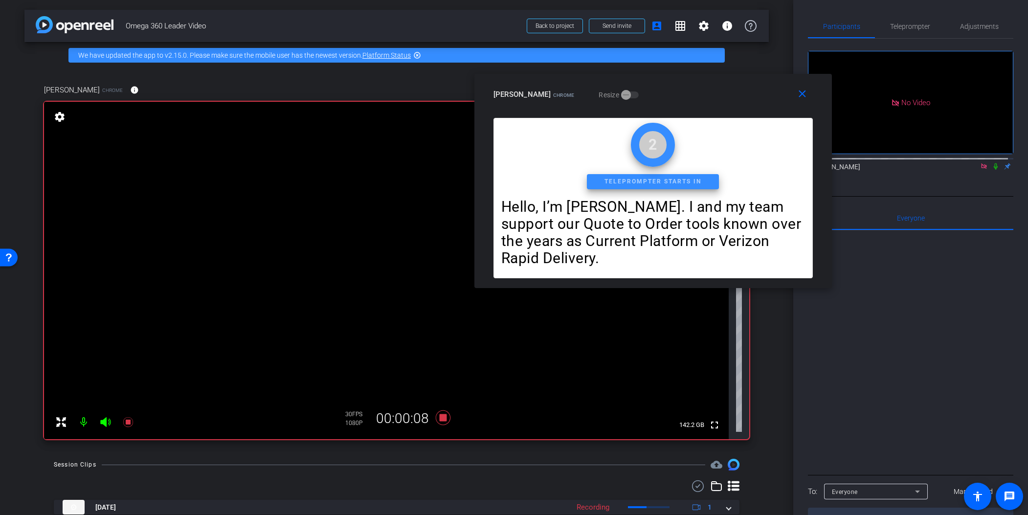
click at [840, 163] on icon at bounding box center [996, 166] width 8 height 7
click at [840, 30] on span "Teleprompter" at bounding box center [910, 26] width 40 height 7
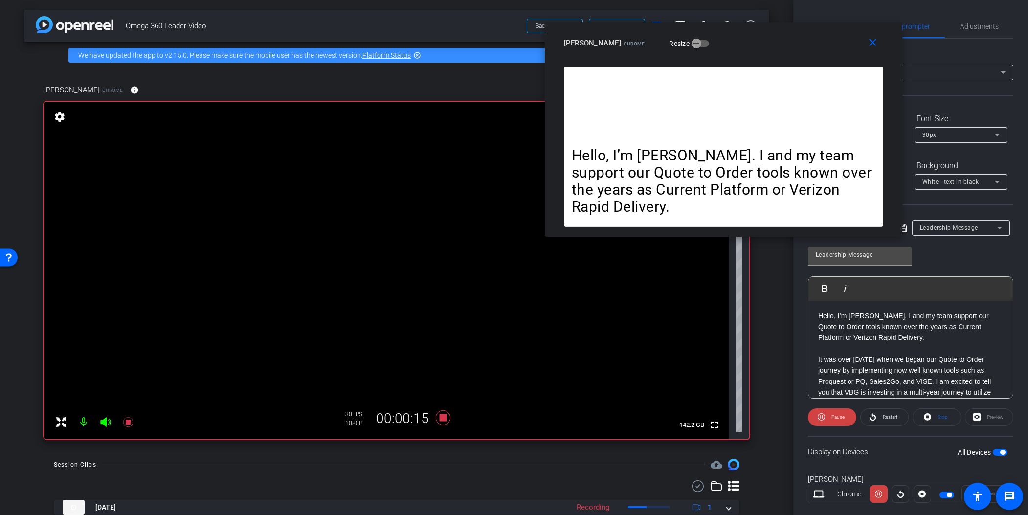
drag, startPoint x: 704, startPoint y: 99, endPoint x: 775, endPoint y: 47, distance: 87.5
click at [775, 47] on div "[PERSON_NAME] Chrome Resize" at bounding box center [727, 43] width 327 height 18
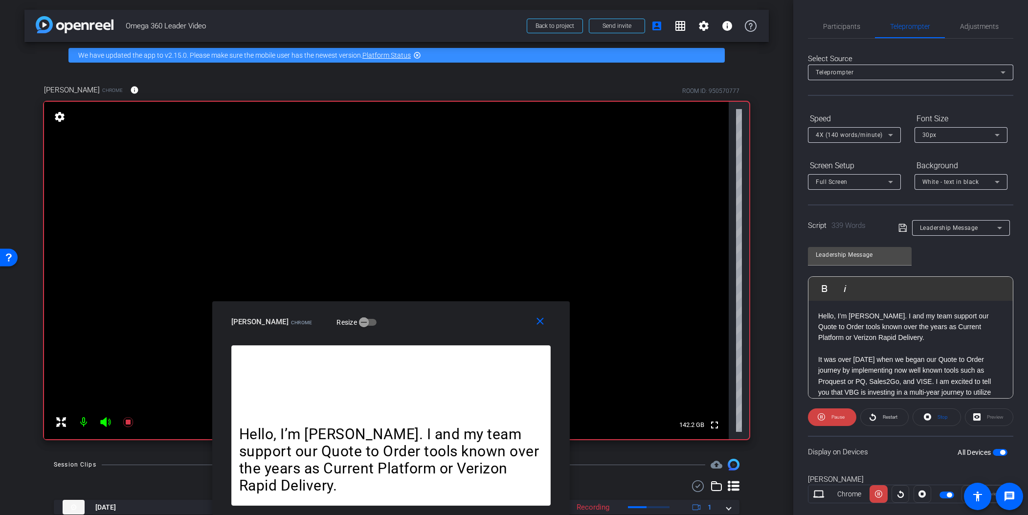
drag, startPoint x: 650, startPoint y: 43, endPoint x: 667, endPoint y: 216, distance: 174.5
click at [431, 336] on div "close [PERSON_NAME] Chrome Resize" at bounding box center [390, 323] width 357 height 44
click at [840, 19] on span "Adjustments" at bounding box center [979, 26] width 39 height 23
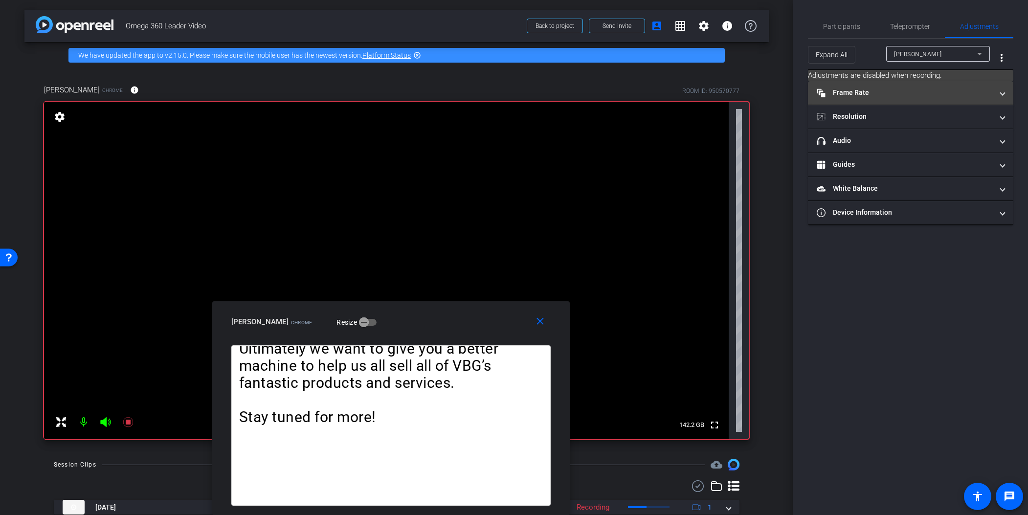
click at [840, 83] on mat-expansion-panel-header "Frame Rate Frame Rate" at bounding box center [910, 92] width 205 height 23
click at [840, 96] on mat-expansion-panel-header "Frame Rate Frame Rate" at bounding box center [910, 92] width 205 height 23
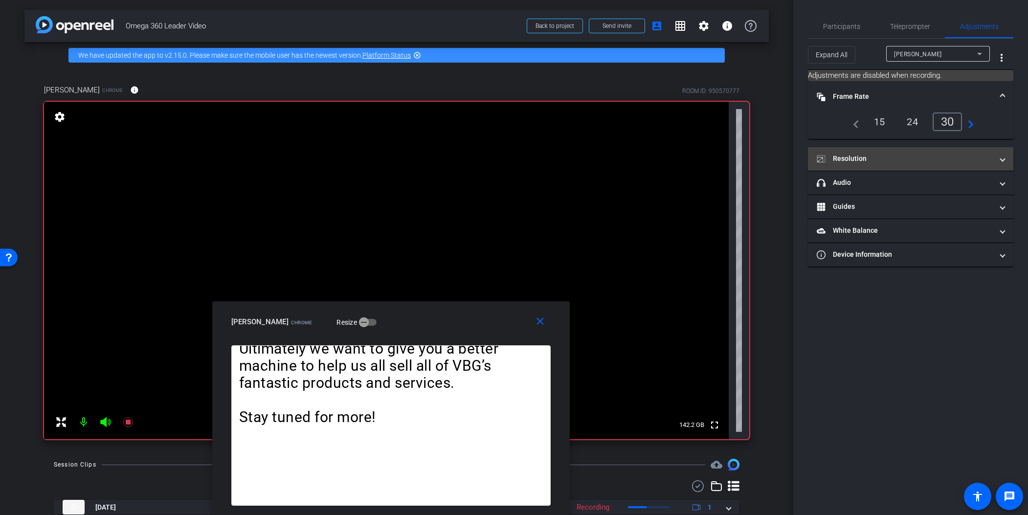
click at [840, 152] on mat-expansion-panel-header "Resolution" at bounding box center [910, 158] width 205 height 23
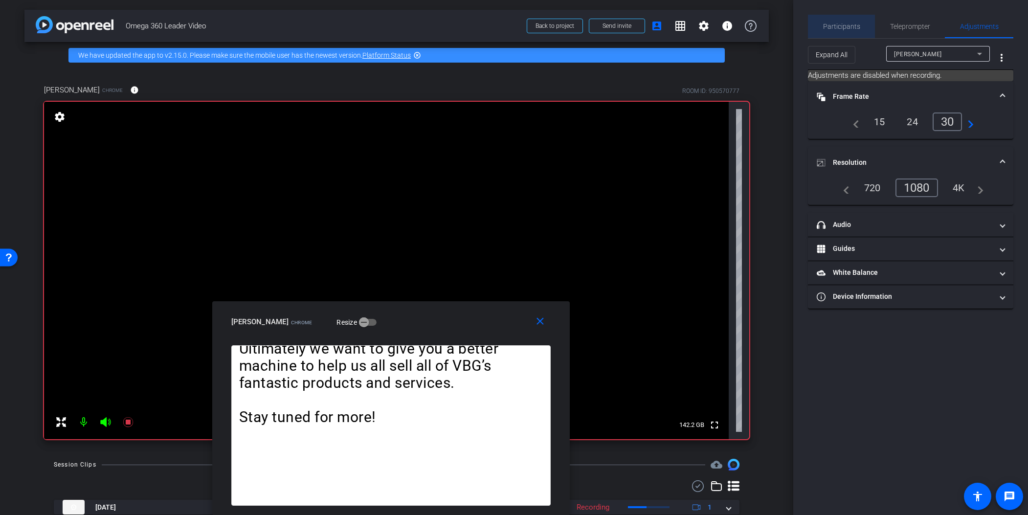
click at [840, 25] on span "Participants" at bounding box center [841, 26] width 37 height 7
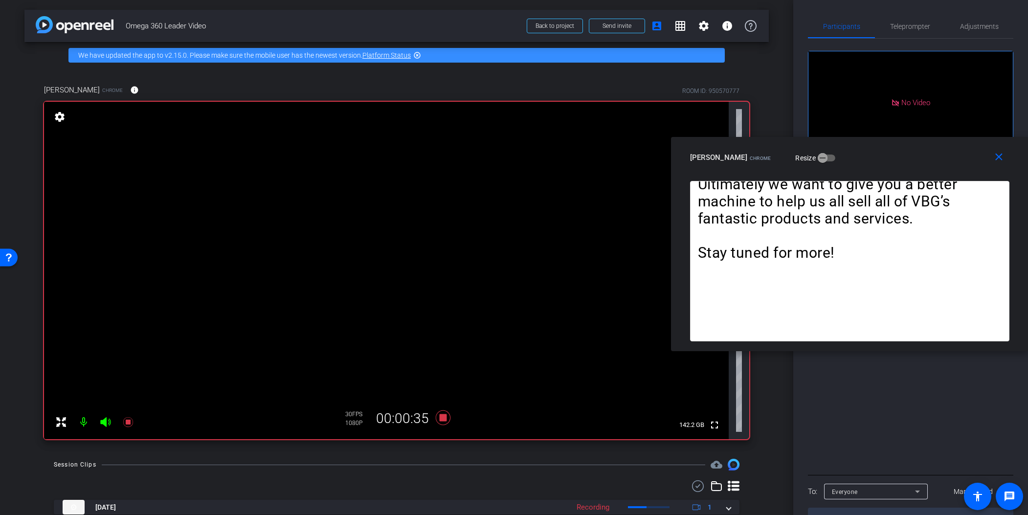
drag, startPoint x: 422, startPoint y: 315, endPoint x: 880, endPoint y: 147, distance: 487.9
click at [840, 149] on div "[PERSON_NAME] Chrome Resize" at bounding box center [853, 158] width 327 height 18
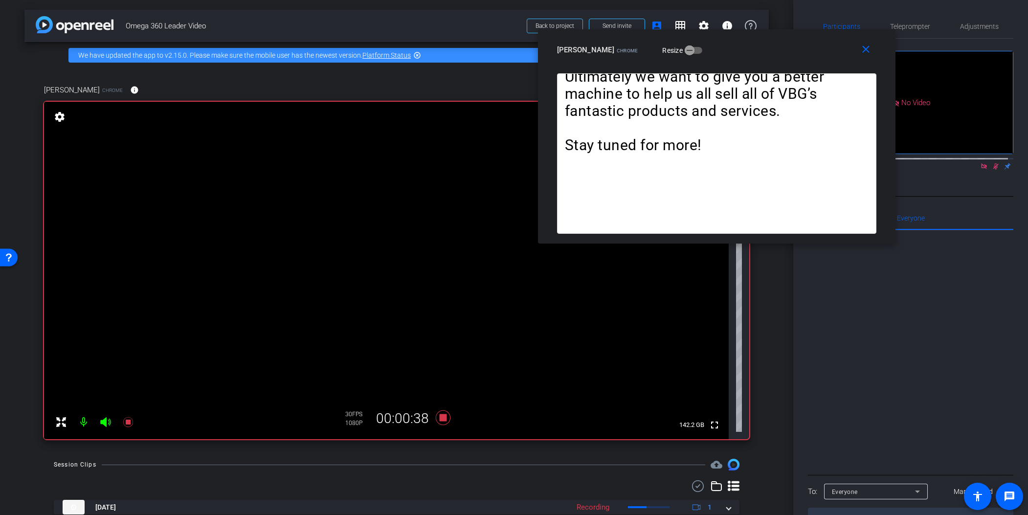
drag, startPoint x: 861, startPoint y: 156, endPoint x: 728, endPoint y: 51, distance: 169.5
click at [728, 51] on div "[PERSON_NAME] Chrome Resize" at bounding box center [720, 50] width 327 height 18
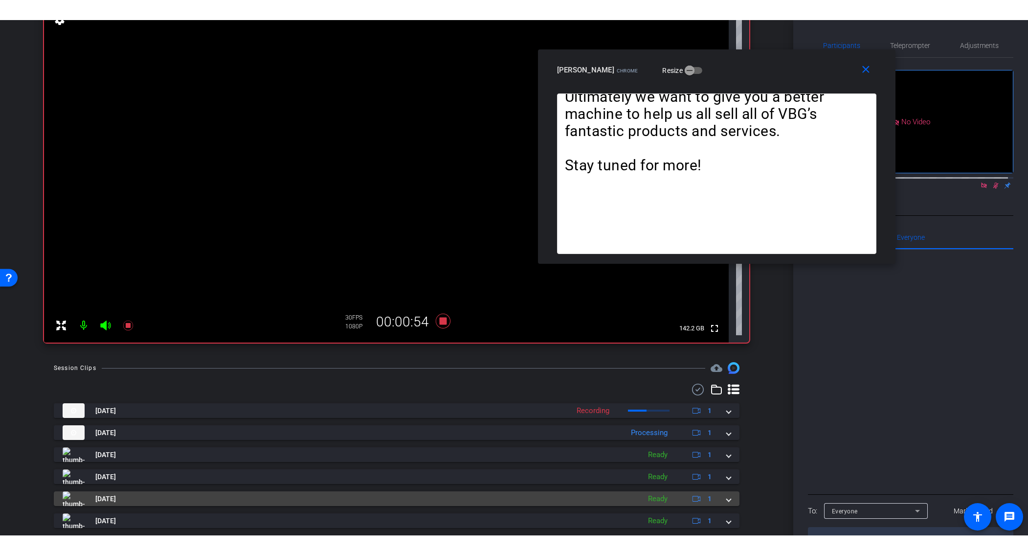
scroll to position [144, 0]
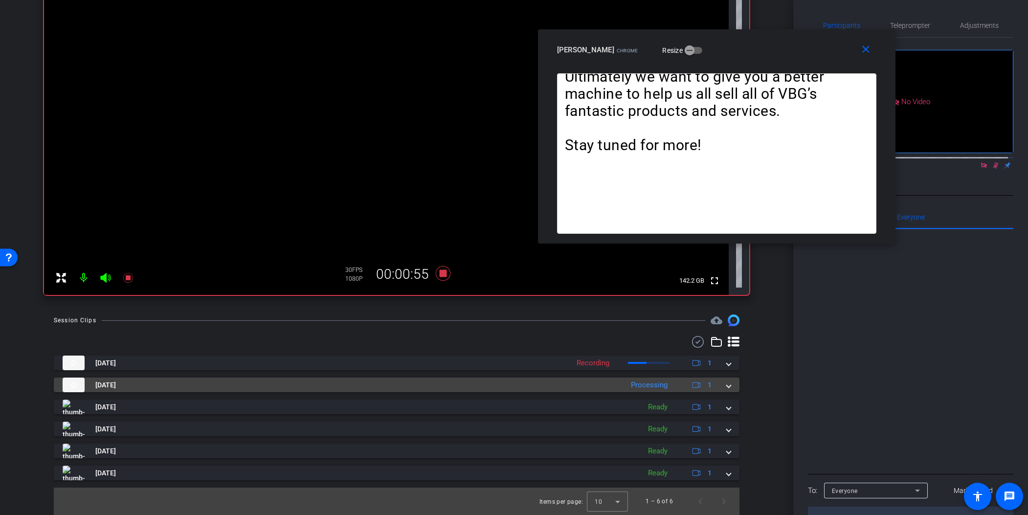
click at [727, 384] on span at bounding box center [729, 385] width 4 height 10
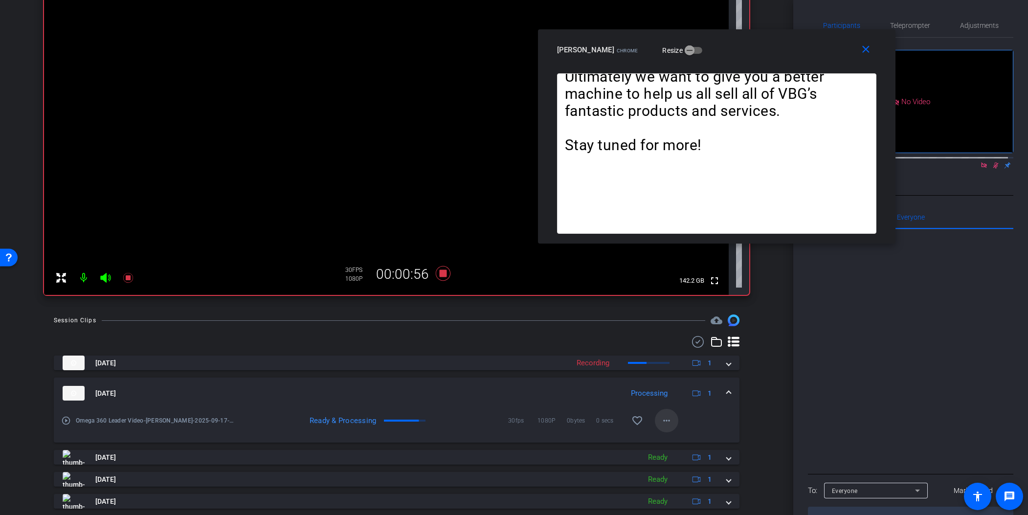
click at [663, 419] on mat-icon "more_horiz" at bounding box center [667, 421] width 12 height 12
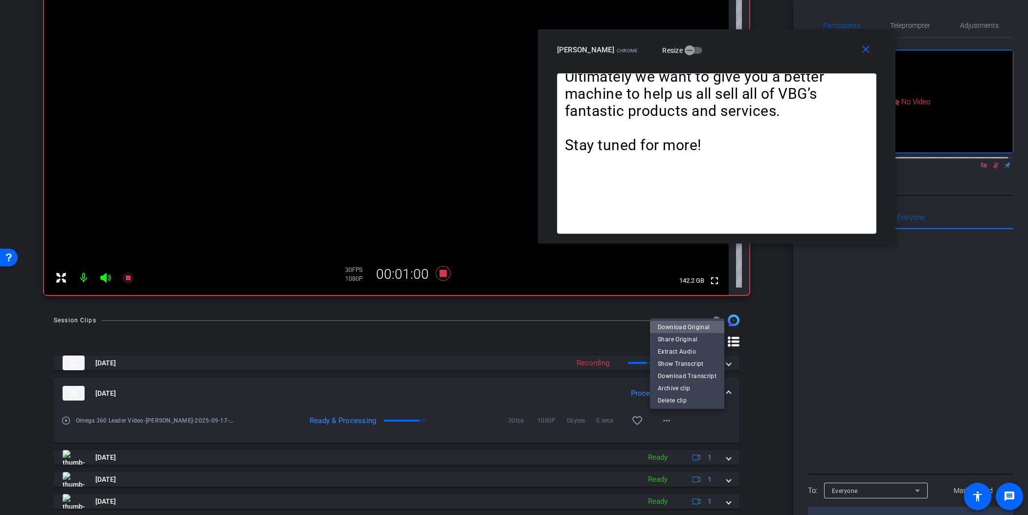
click at [707, 328] on span "Download Original" at bounding box center [687, 327] width 59 height 12
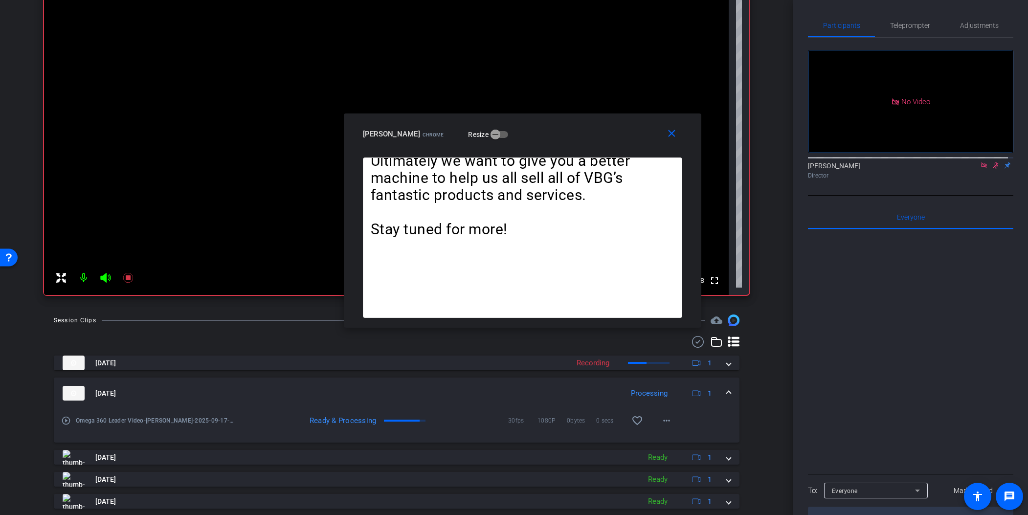
drag, startPoint x: 702, startPoint y: 49, endPoint x: 508, endPoint y: 133, distance: 211.6
click at [508, 133] on div "[PERSON_NAME] Chrome Resize" at bounding box center [526, 134] width 327 height 18
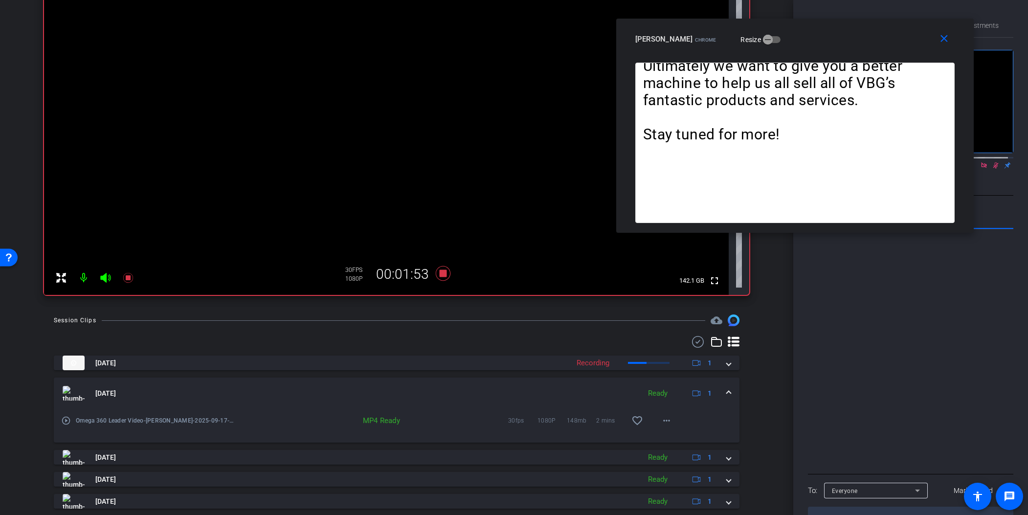
drag, startPoint x: 561, startPoint y: 132, endPoint x: 834, endPoint y: 37, distance: 288.4
click at [834, 37] on div "[PERSON_NAME] Chrome Resize" at bounding box center [798, 39] width 327 height 18
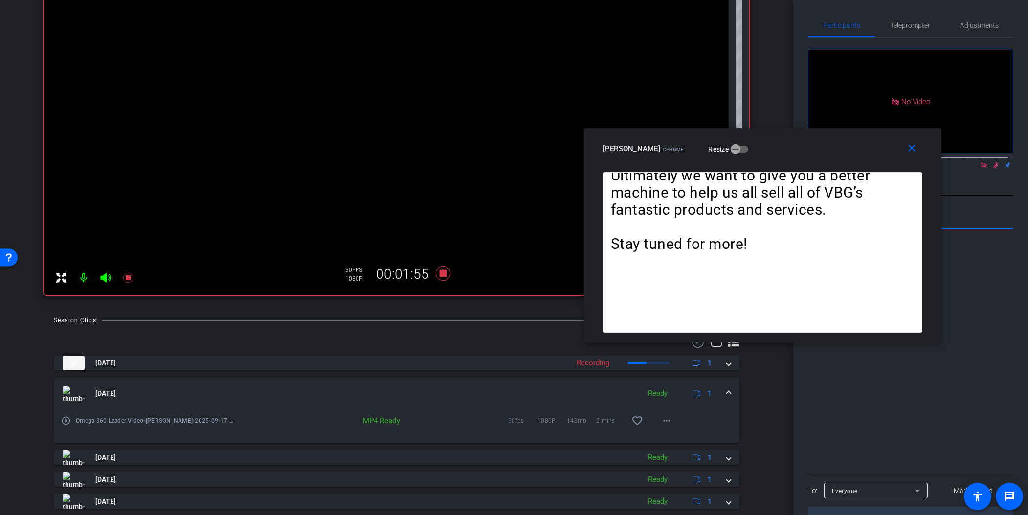
drag, startPoint x: 869, startPoint y: 41, endPoint x: 837, endPoint y: 151, distance: 114.2
click at [837, 151] on div "[PERSON_NAME] Chrome Resize" at bounding box center [766, 149] width 327 height 18
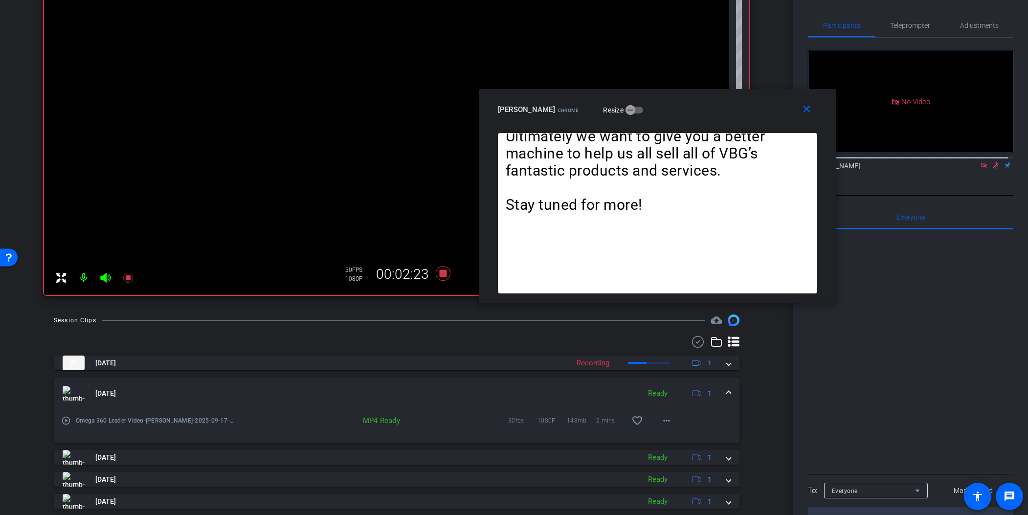
drag, startPoint x: 790, startPoint y: 140, endPoint x: 685, endPoint y: 116, distance: 108.3
click at [685, 116] on div "[PERSON_NAME] Chrome Resize" at bounding box center [661, 110] width 327 height 18
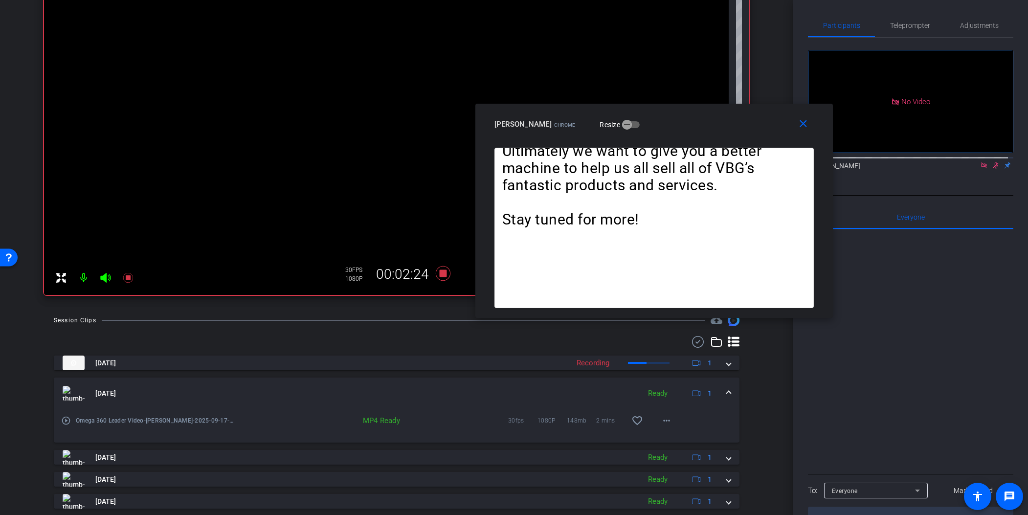
click at [840, 162] on icon at bounding box center [995, 165] width 5 height 6
click at [126, 284] on mat-icon at bounding box center [128, 278] width 20 height 20
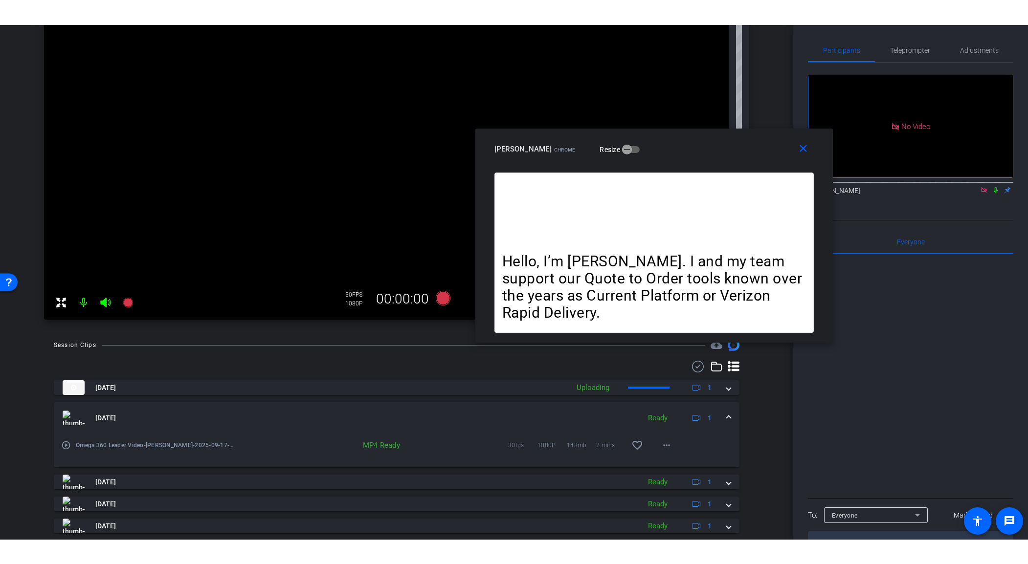
scroll to position [0, 0]
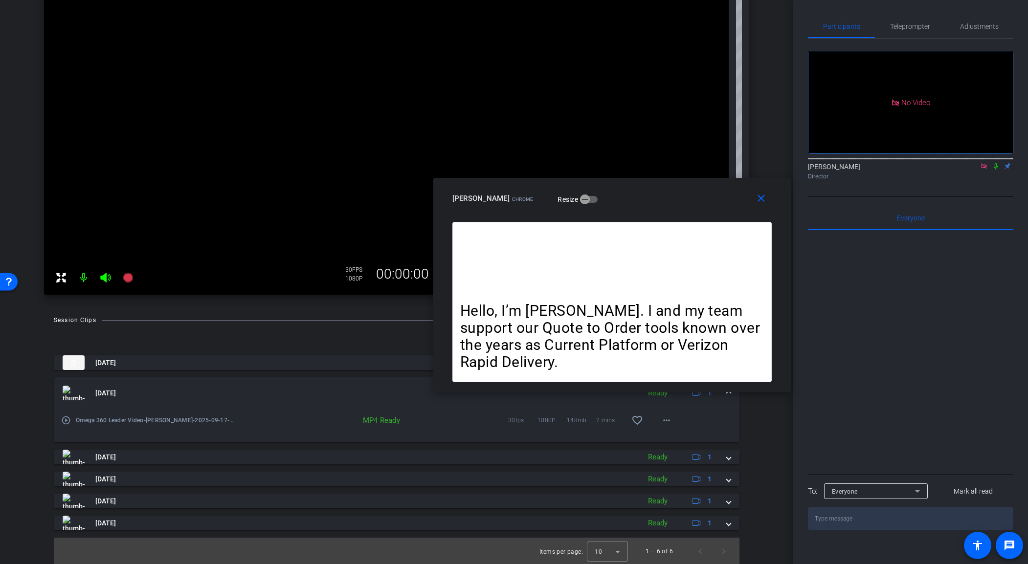
drag, startPoint x: 724, startPoint y: 153, endPoint x: 685, endPoint y: 259, distance: 113.1
click at [685, 207] on div "[PERSON_NAME] Chrome Resize" at bounding box center [615, 199] width 327 height 18
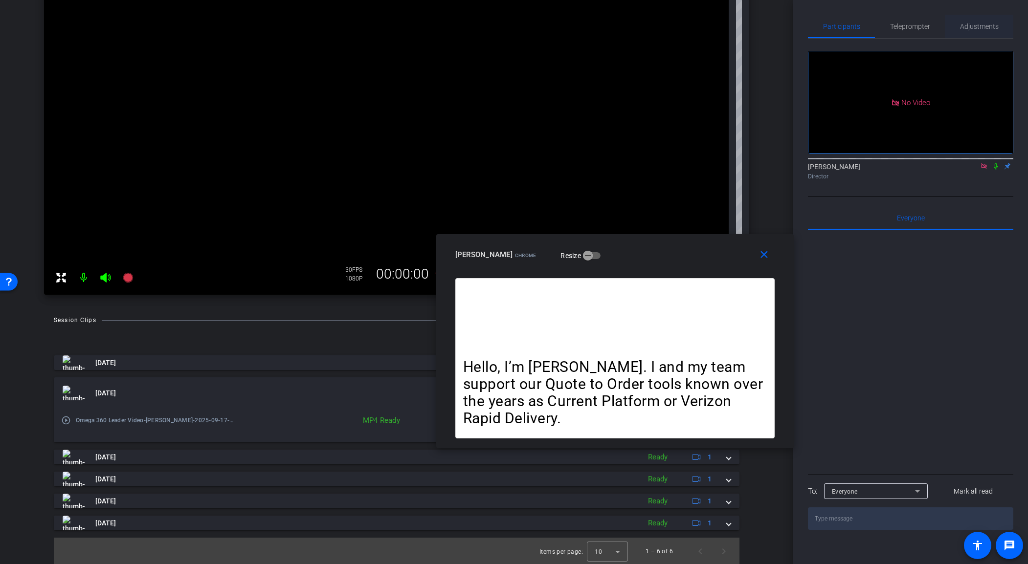
click at [840, 29] on span "Adjustments" at bounding box center [979, 26] width 39 height 7
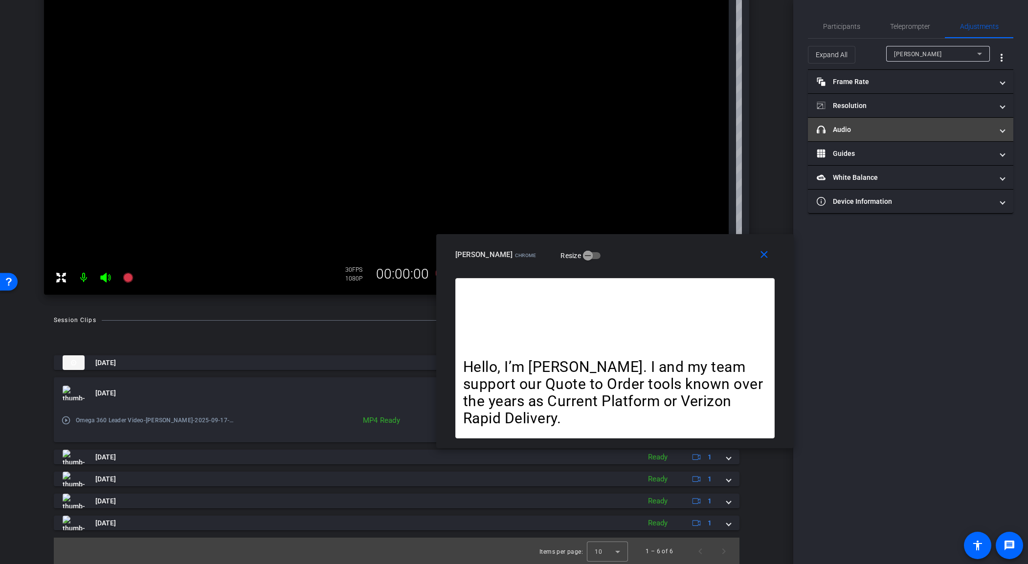
click at [840, 135] on mat-expansion-panel-header "headphone icon Audio" at bounding box center [910, 129] width 205 height 23
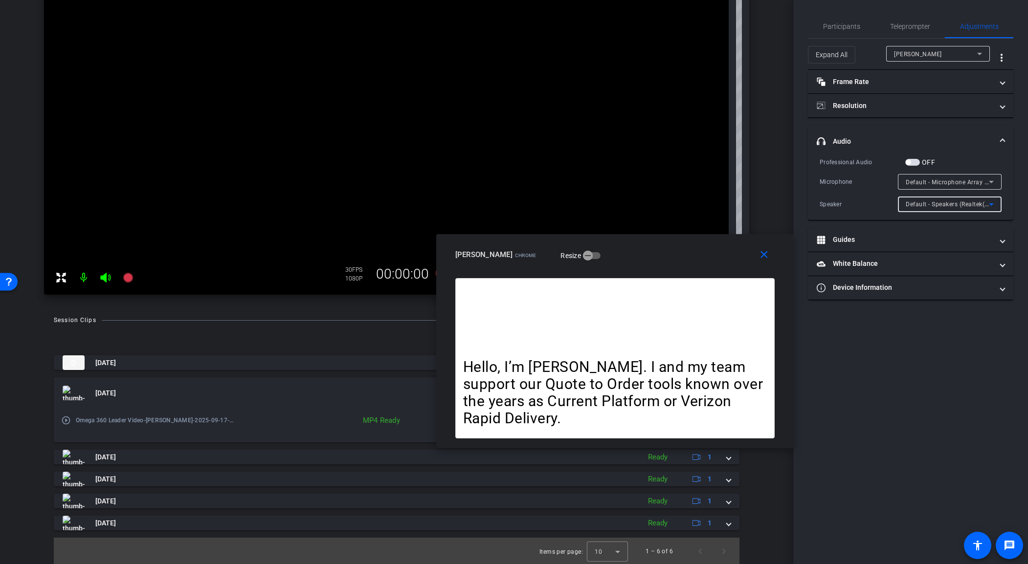
click at [840, 208] on div "Default - Speakers (Realtek(R) Audio)" at bounding box center [947, 204] width 83 height 12
click at [840, 195] on div at bounding box center [514, 282] width 1028 height 564
click at [840, 173] on div "Professional Audio OFF Microphone Default - Microphone Array (Intel® Smart Soun…" at bounding box center [911, 184] width 182 height 55
click at [840, 176] on div "Default - Microphone Array (Intel® Smart Sound Technology for Digital Microphon…" at bounding box center [947, 182] width 83 height 12
click at [840, 160] on div at bounding box center [514, 282] width 1028 height 564
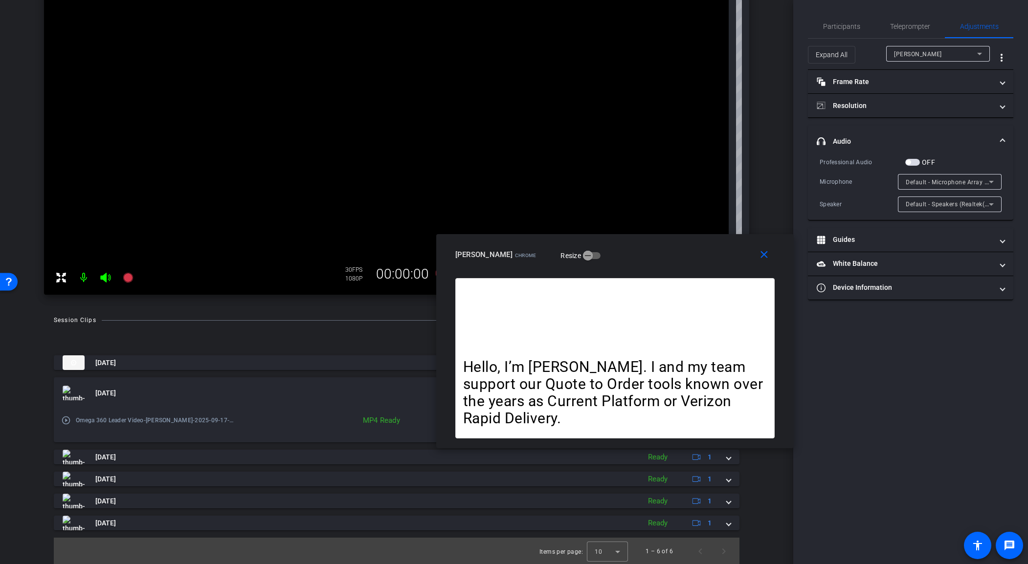
click at [840, 187] on icon at bounding box center [991, 182] width 12 height 12
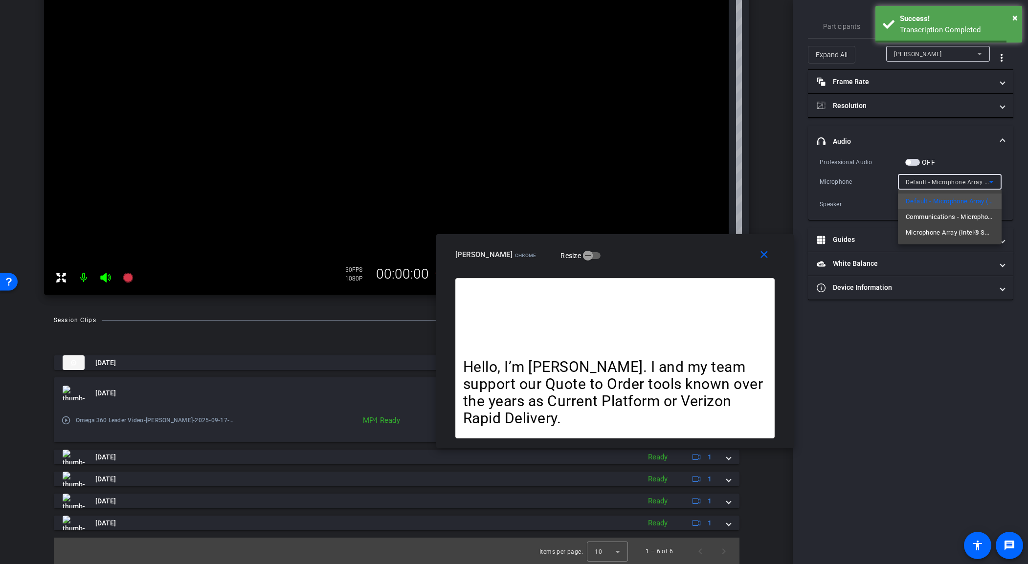
click at [840, 232] on span "Microphone Array (Intel® Smart Sound Technology for Digital Microphones)" at bounding box center [950, 233] width 88 height 12
click at [840, 182] on span "Microphone Array (Intel® Smart Sound Technology for Digital Microphones)" at bounding box center [1014, 182] width 217 height 8
click at [840, 200] on span "Default - Microphone Array (Intel® Smart Sound Technology for Digital Microphon…" at bounding box center [950, 202] width 88 height 12
click at [840, 160] on span "button" at bounding box center [912, 162] width 15 height 7
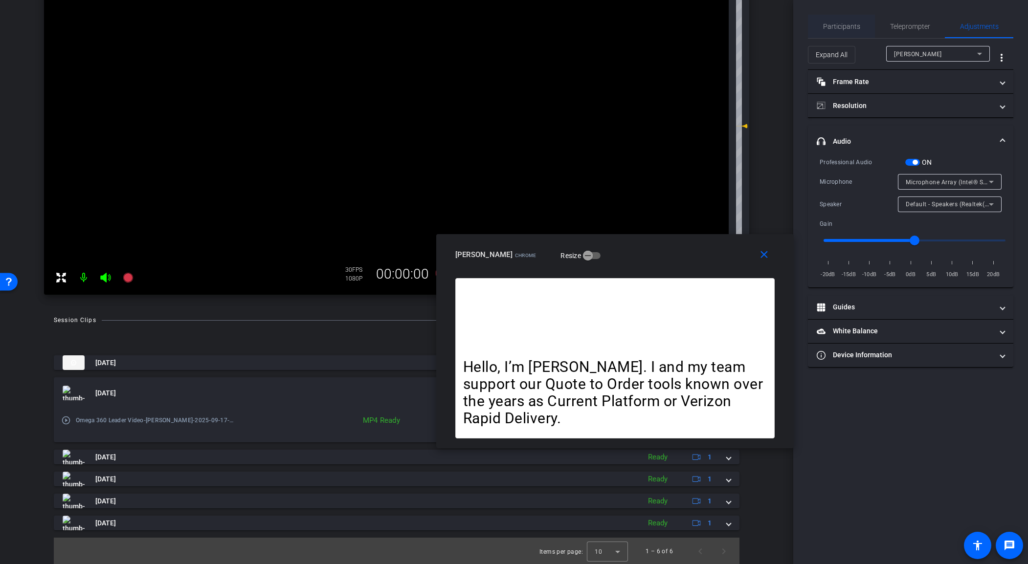
click at [840, 29] on span "Participants" at bounding box center [841, 26] width 37 height 7
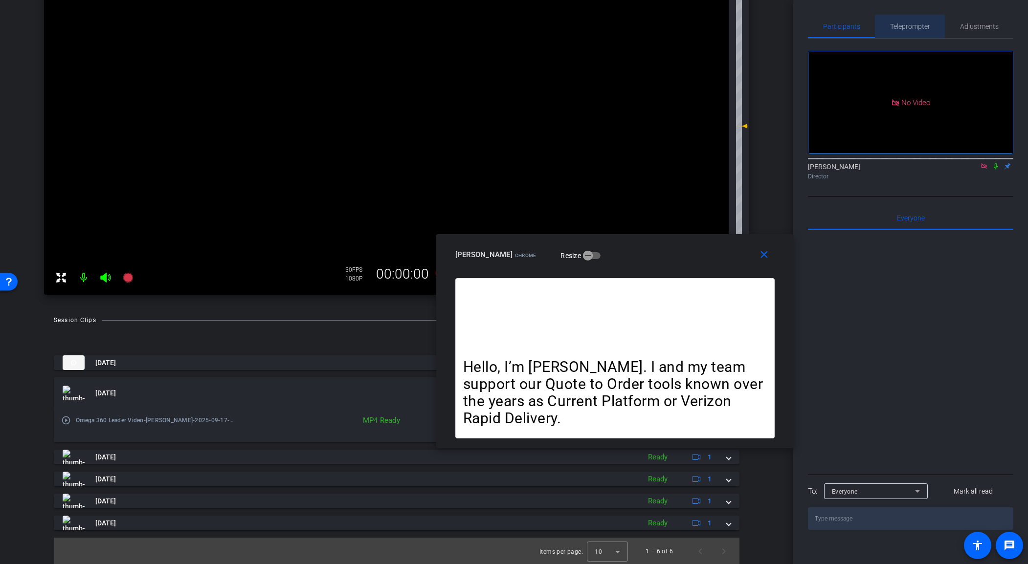
click at [840, 21] on span "Teleprompter" at bounding box center [910, 26] width 40 height 23
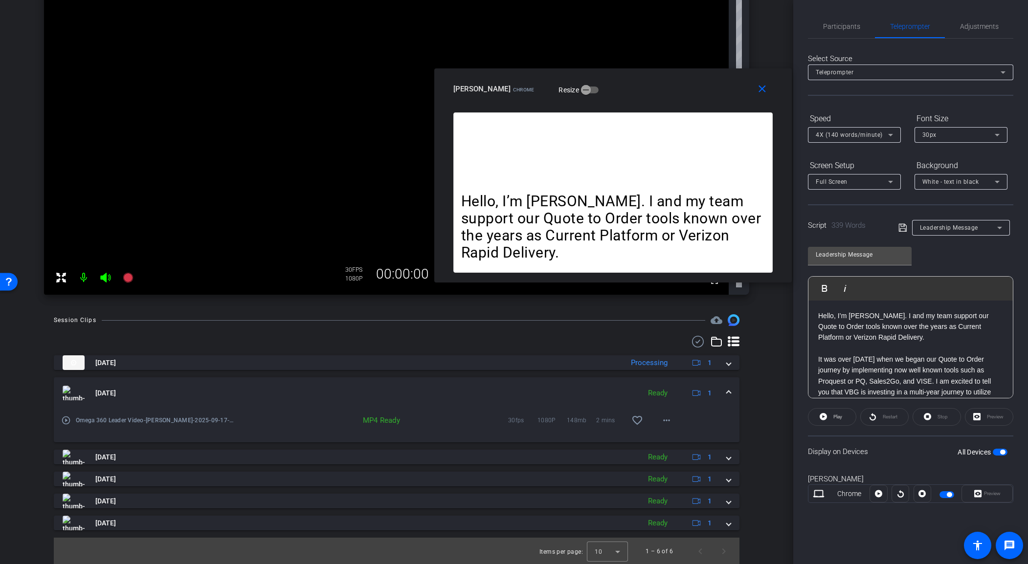
drag, startPoint x: 679, startPoint y: 210, endPoint x: 660, endPoint y: 85, distance: 126.1
click at [660, 85] on div "[PERSON_NAME] Chrome Resize" at bounding box center [616, 89] width 327 height 18
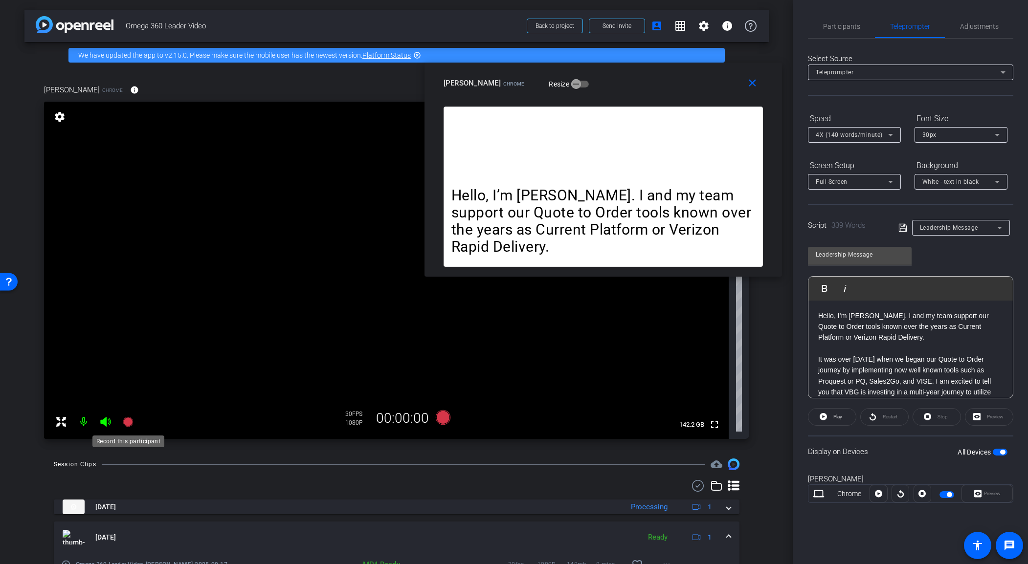
click at [132, 423] on icon at bounding box center [128, 422] width 10 height 10
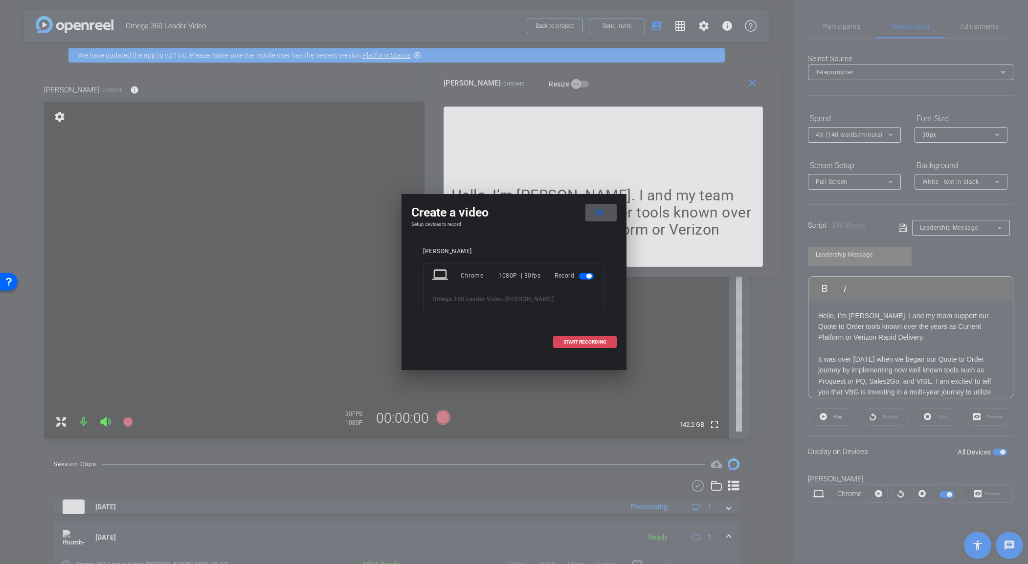
click at [583, 341] on span "START RECORDING" at bounding box center [584, 342] width 43 height 5
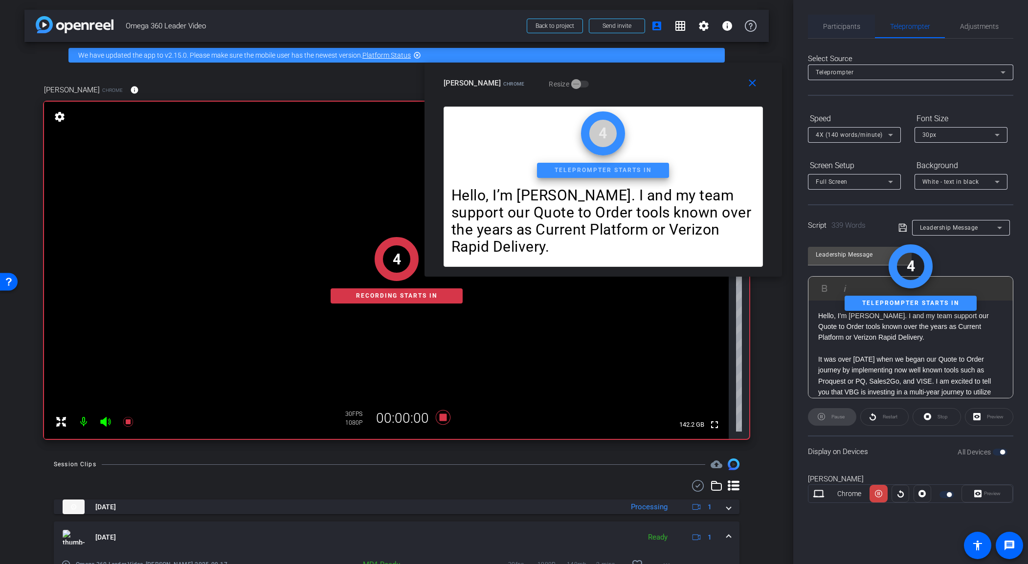
click at [840, 24] on span "Participants" at bounding box center [841, 26] width 37 height 7
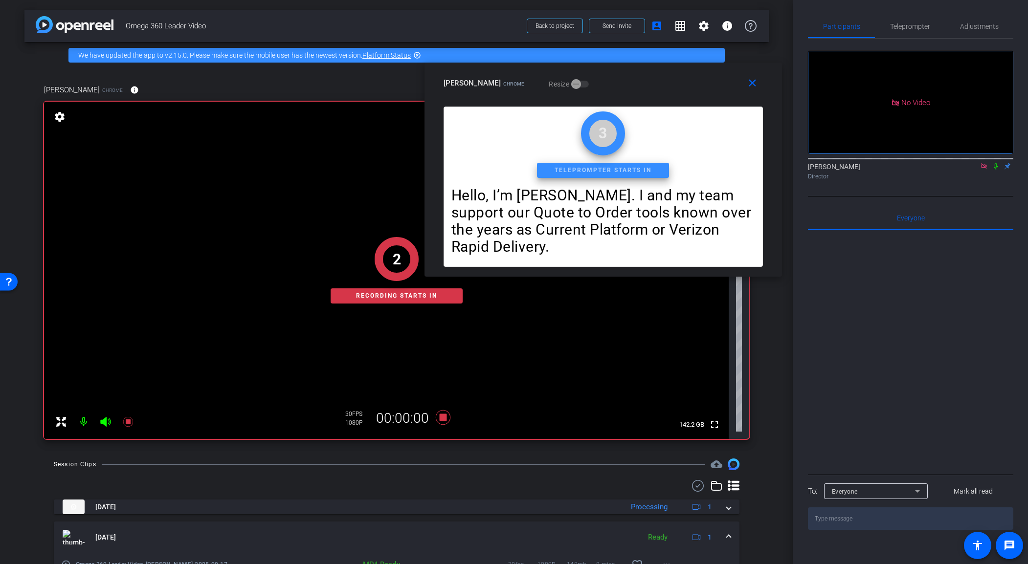
click at [840, 163] on icon at bounding box center [996, 166] width 8 height 7
click at [840, 30] on span "Teleprompter" at bounding box center [910, 26] width 40 height 7
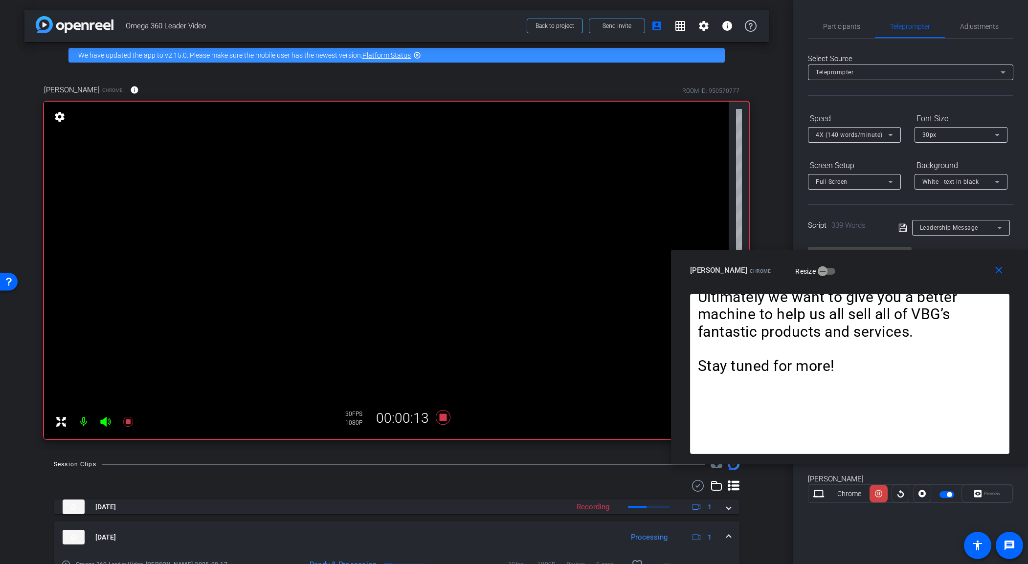
drag, startPoint x: 662, startPoint y: 90, endPoint x: 910, endPoint y: 278, distance: 311.0
click at [840, 278] on div "[PERSON_NAME] Chrome Resize" at bounding box center [853, 271] width 327 height 18
click at [840, 468] on icon at bounding box center [878, 494] width 7 height 15
click at [840, 26] on span "Participants" at bounding box center [841, 26] width 37 height 7
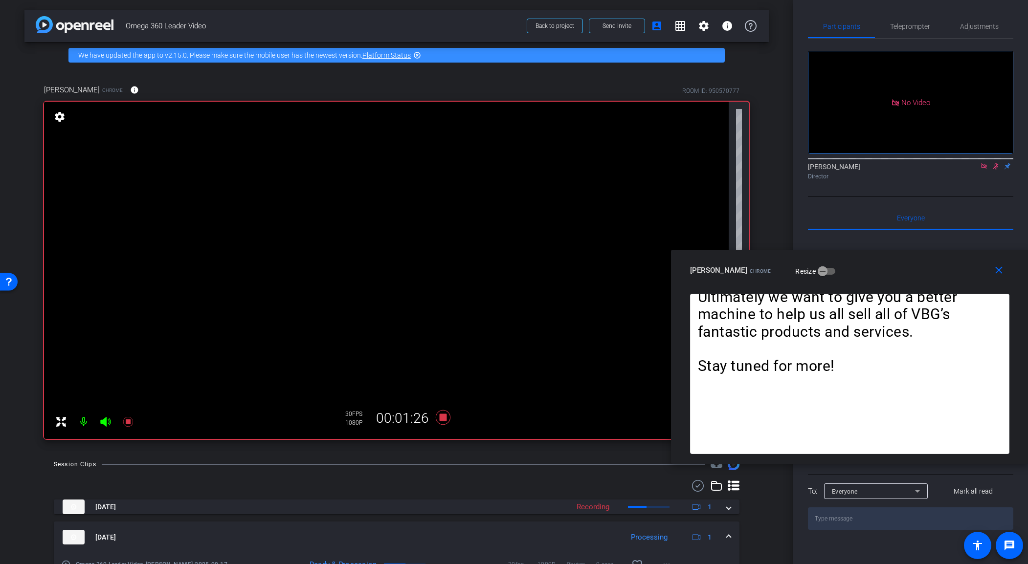
click at [840, 163] on icon at bounding box center [996, 166] width 8 height 7
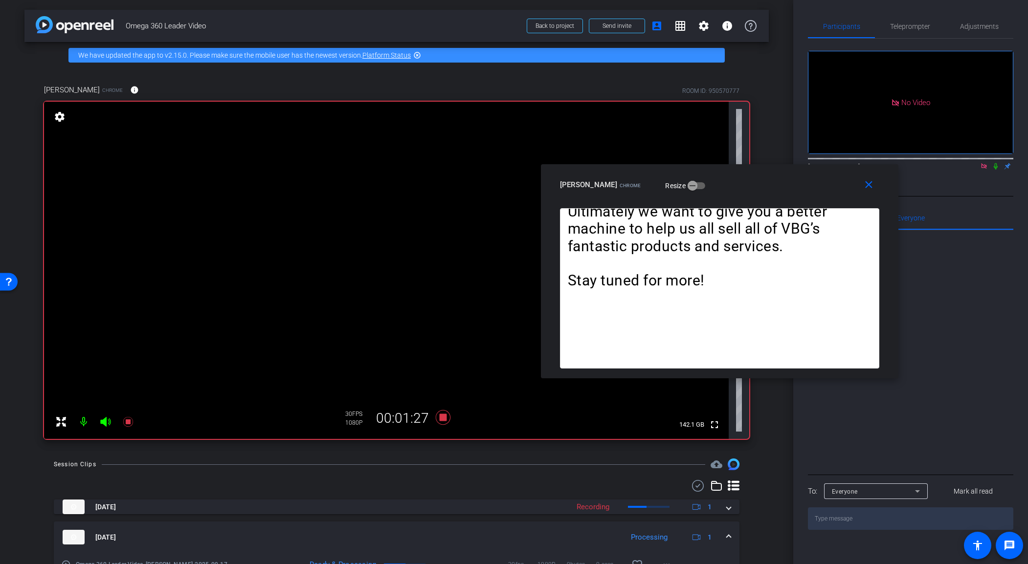
drag, startPoint x: 908, startPoint y: 270, endPoint x: 700, endPoint y: 147, distance: 242.3
click at [699, 176] on div "[PERSON_NAME] Chrome Resize" at bounding box center [723, 185] width 327 height 18
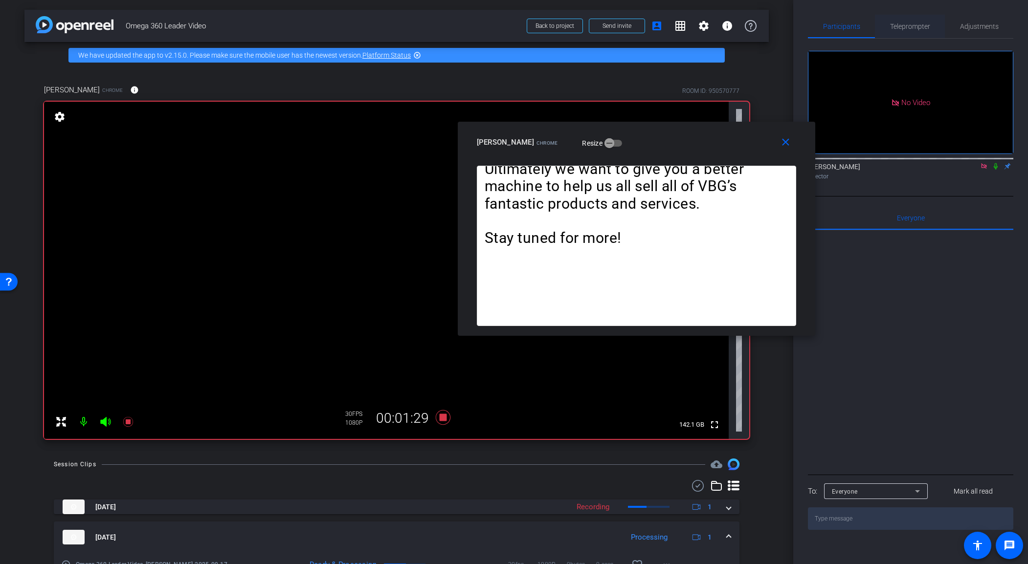
click at [840, 28] on span "Teleprompter" at bounding box center [910, 26] width 40 height 7
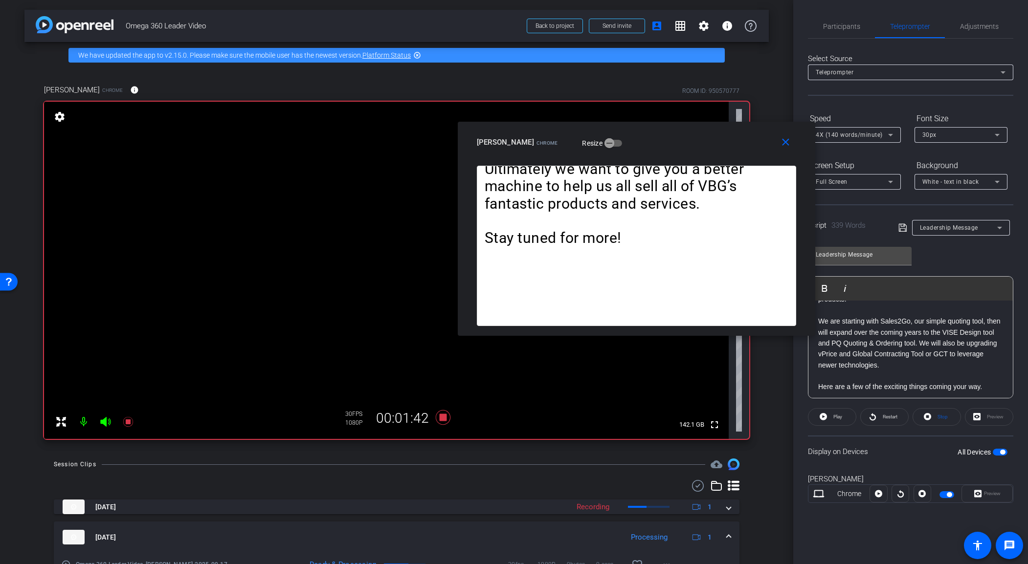
scroll to position [179, 0]
click at [131, 420] on icon at bounding box center [128, 422] width 12 height 12
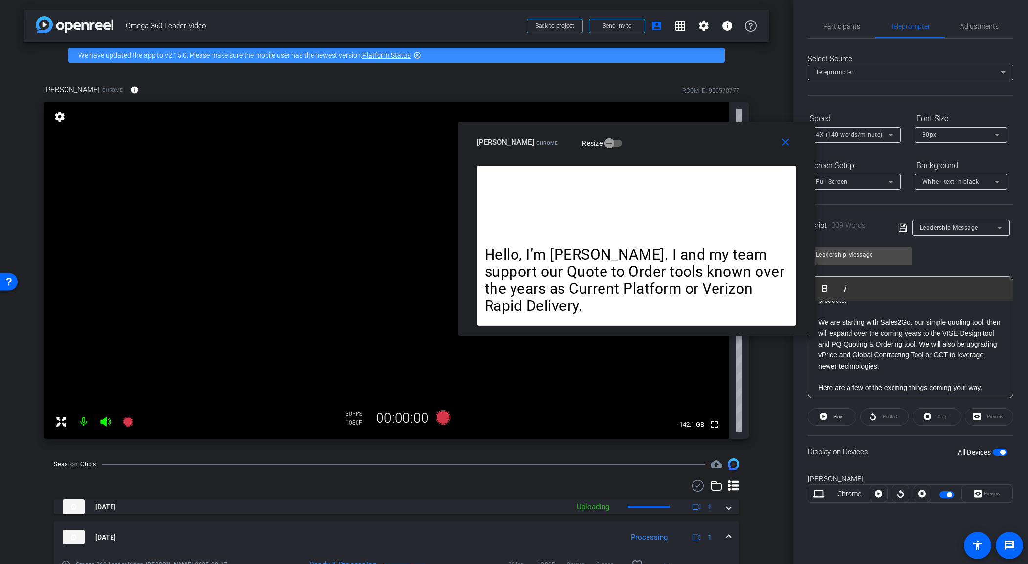
click at [840, 468] on div at bounding box center [900, 494] width 18 height 18
drag, startPoint x: 901, startPoint y: 493, endPoint x: 899, endPoint y: 500, distance: 7.6
click at [840, 468] on div at bounding box center [900, 494] width 18 height 18
click at [126, 422] on icon at bounding box center [128, 422] width 10 height 10
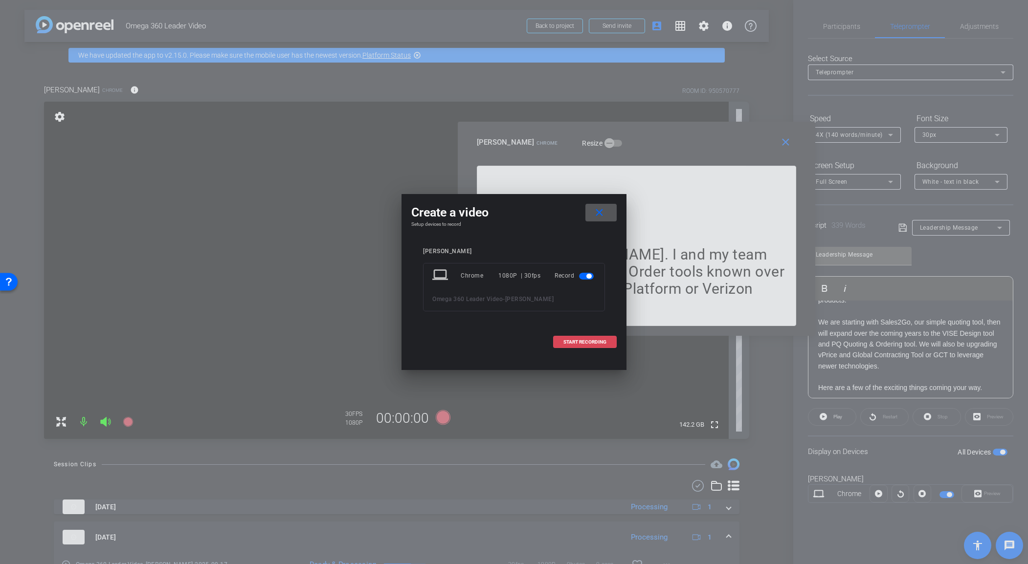
click at [602, 342] on span "START RECORDING" at bounding box center [584, 342] width 43 height 5
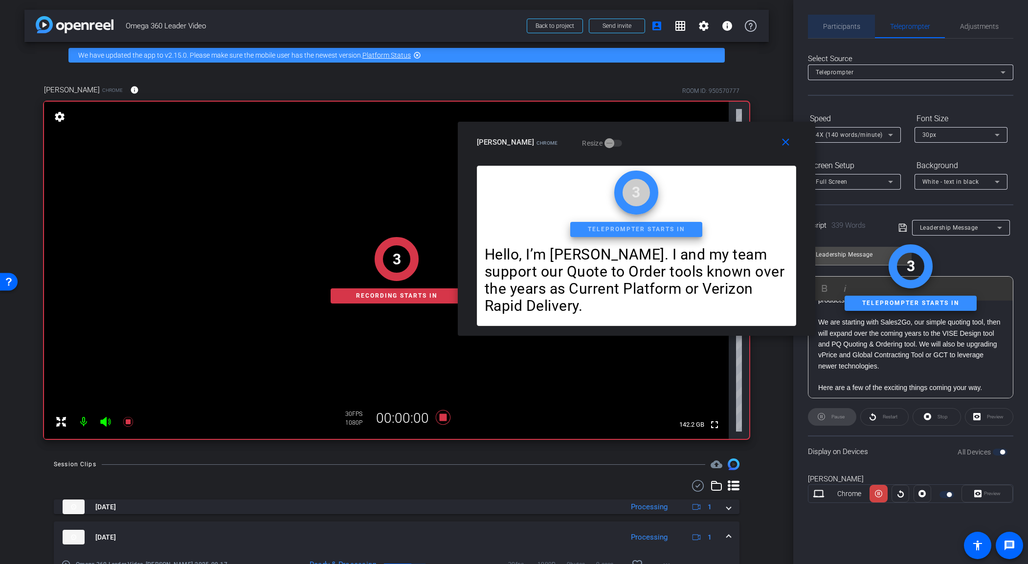
click at [840, 23] on span "Participants" at bounding box center [841, 26] width 37 height 7
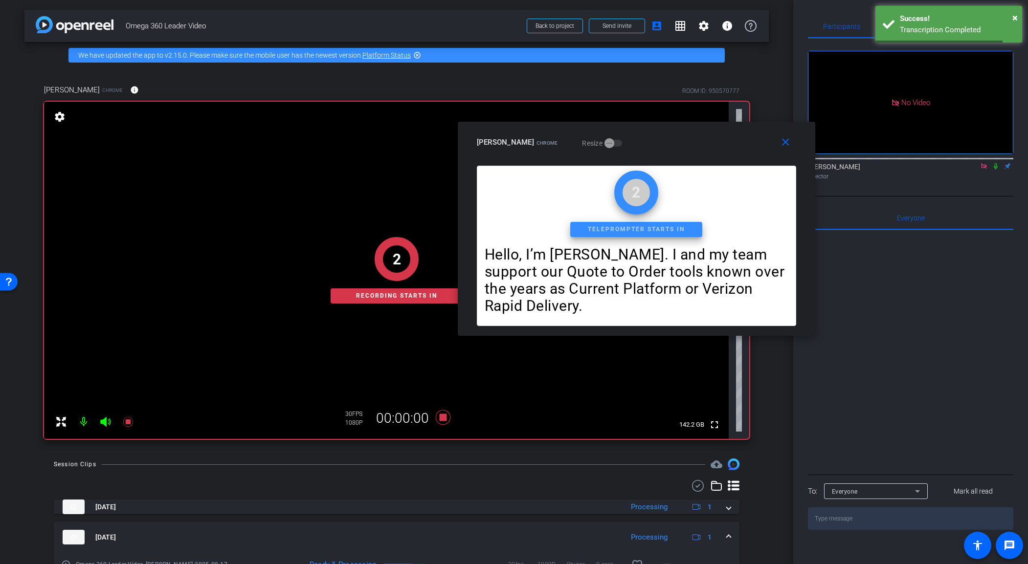
click at [840, 163] on icon at bounding box center [996, 166] width 8 height 7
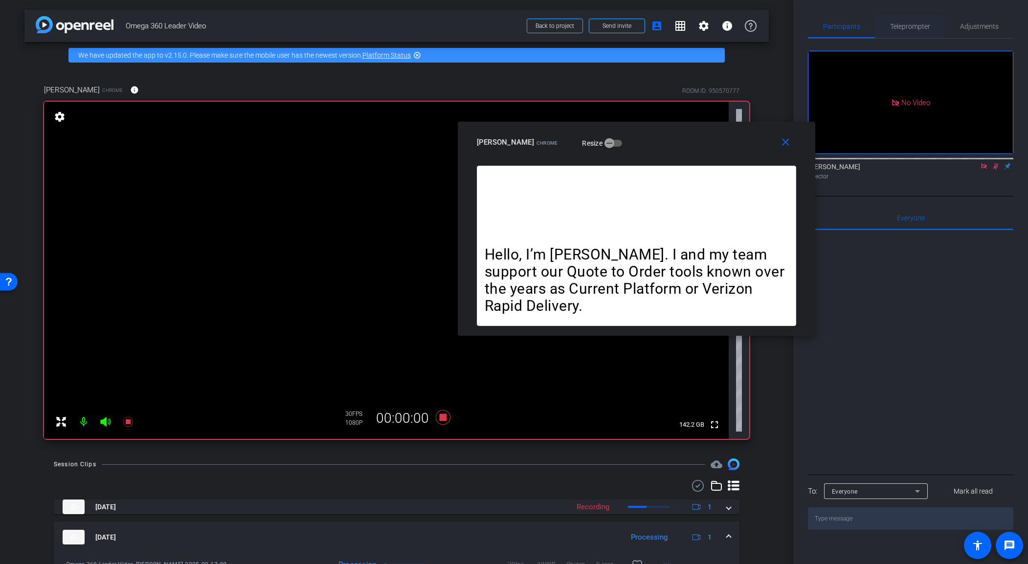
click at [840, 20] on span "Teleprompter" at bounding box center [910, 26] width 40 height 23
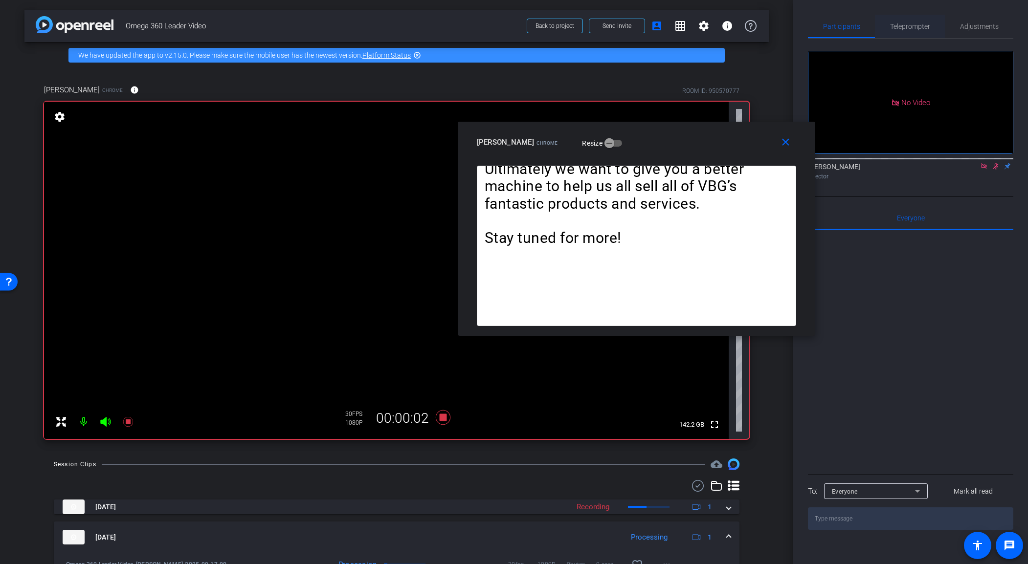
click at [840, 25] on span "Teleprompter" at bounding box center [910, 26] width 40 height 7
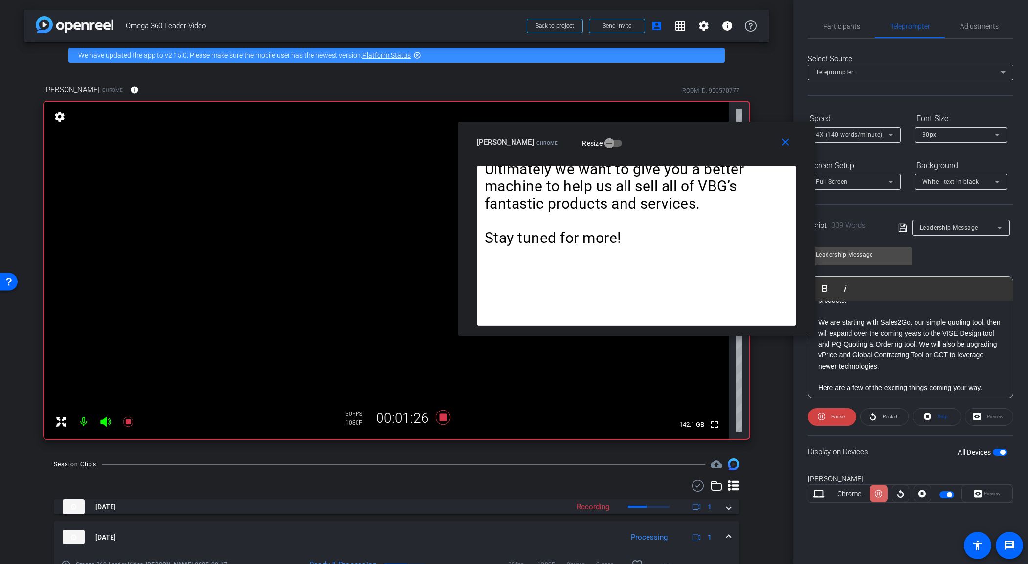
click at [840, 468] on icon at bounding box center [878, 493] width 7 height 7
click at [837, 425] on span at bounding box center [832, 416] width 48 height 23
click at [830, 23] on span "Participants" at bounding box center [841, 26] width 37 height 7
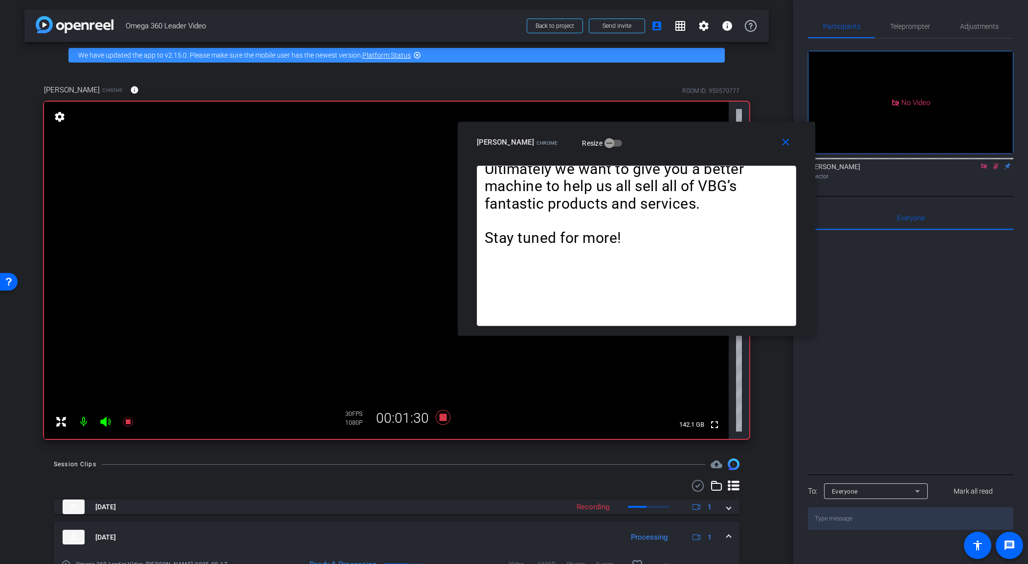
click at [840, 163] on icon at bounding box center [996, 166] width 8 height 7
click at [840, 26] on span "Teleprompter" at bounding box center [910, 26] width 40 height 7
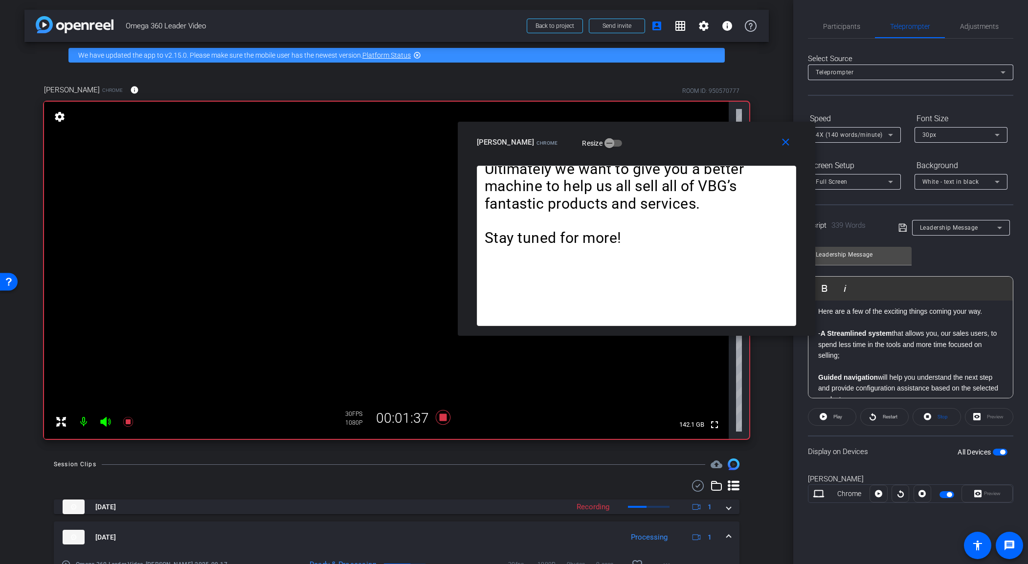
scroll to position [274, 0]
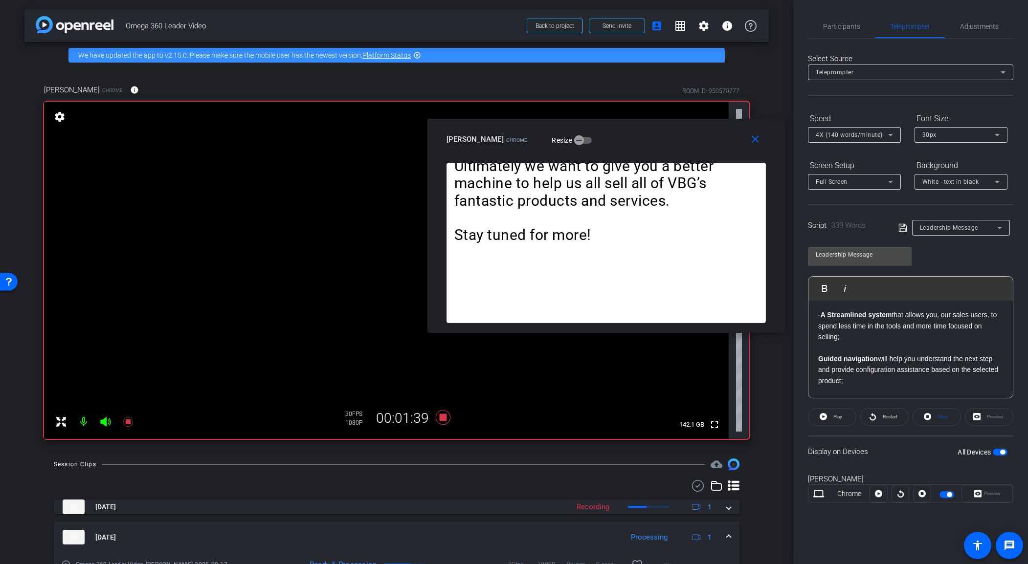
drag, startPoint x: 704, startPoint y: 134, endPoint x: 673, endPoint y: 131, distance: 30.5
click at [673, 131] on div "[PERSON_NAME] Chrome Resize" at bounding box center [609, 140] width 327 height 18
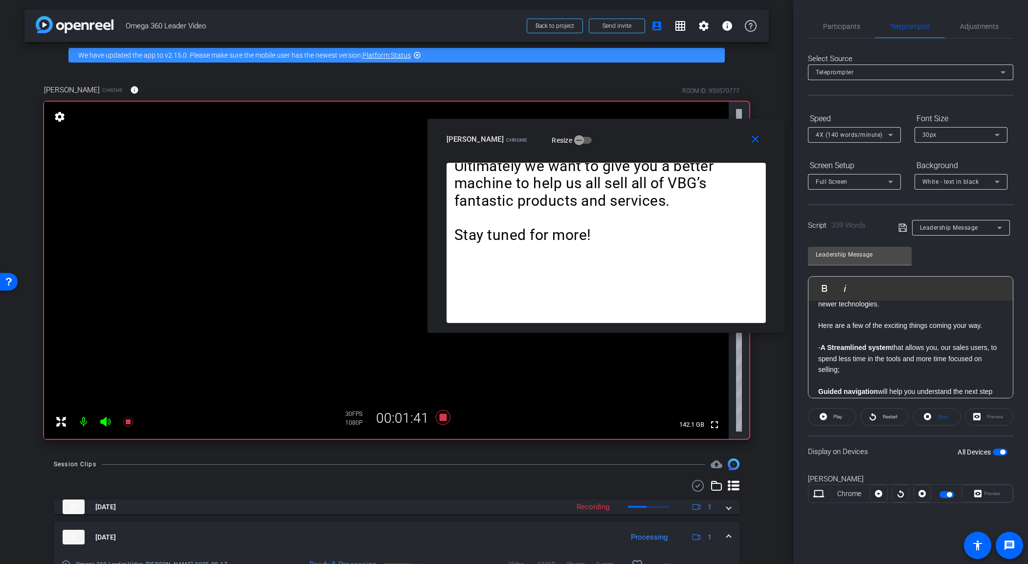
scroll to position [222, 0]
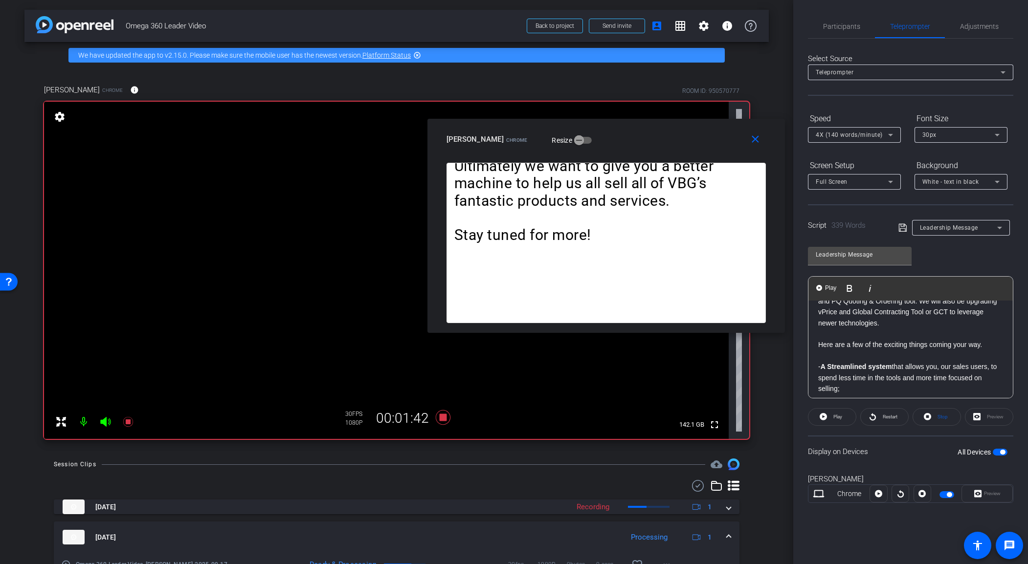
click at [818, 344] on p "Here are a few of the exciting things coming your way." at bounding box center [910, 344] width 185 height 11
drag, startPoint x: 825, startPoint y: 290, endPoint x: 833, endPoint y: 378, distance: 88.4
click at [836, 381] on div "Play Play from this location Play Selected Play and display the selected text o…" at bounding box center [910, 337] width 205 height 122
click at [821, 289] on img "button" at bounding box center [819, 288] width 6 height 6
drag, startPoint x: 843, startPoint y: 30, endPoint x: 958, endPoint y: 134, distance: 155.1
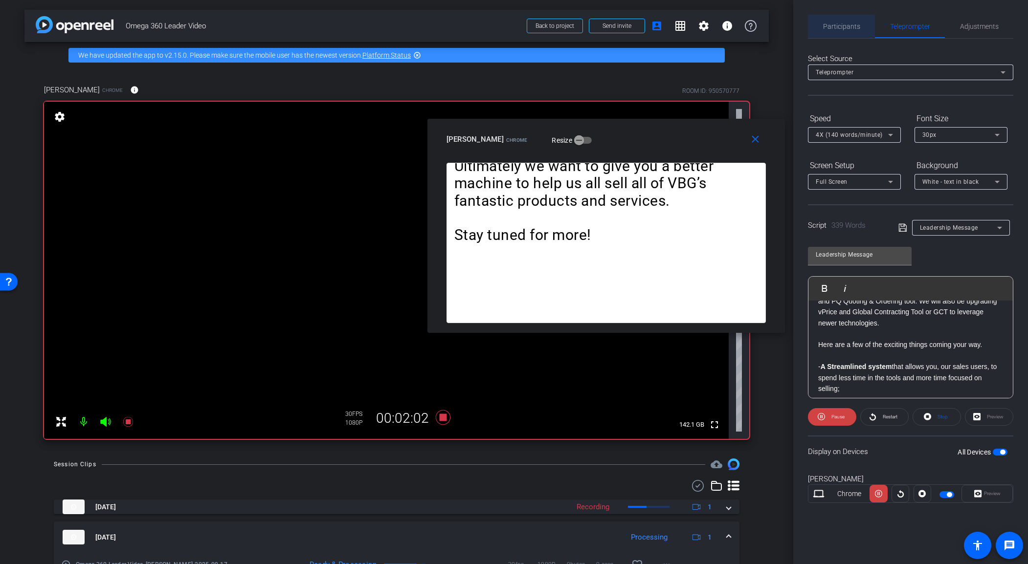
click at [840, 30] on span "Participants" at bounding box center [841, 26] width 37 height 7
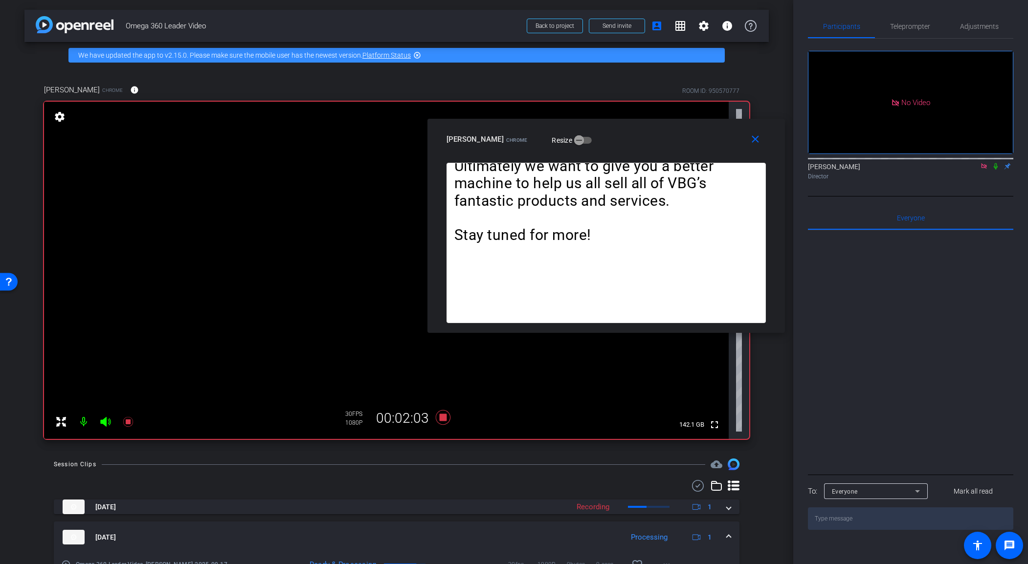
click at [840, 163] on icon at bounding box center [996, 166] width 8 height 7
click at [840, 27] on span "Teleprompter" at bounding box center [910, 26] width 40 height 7
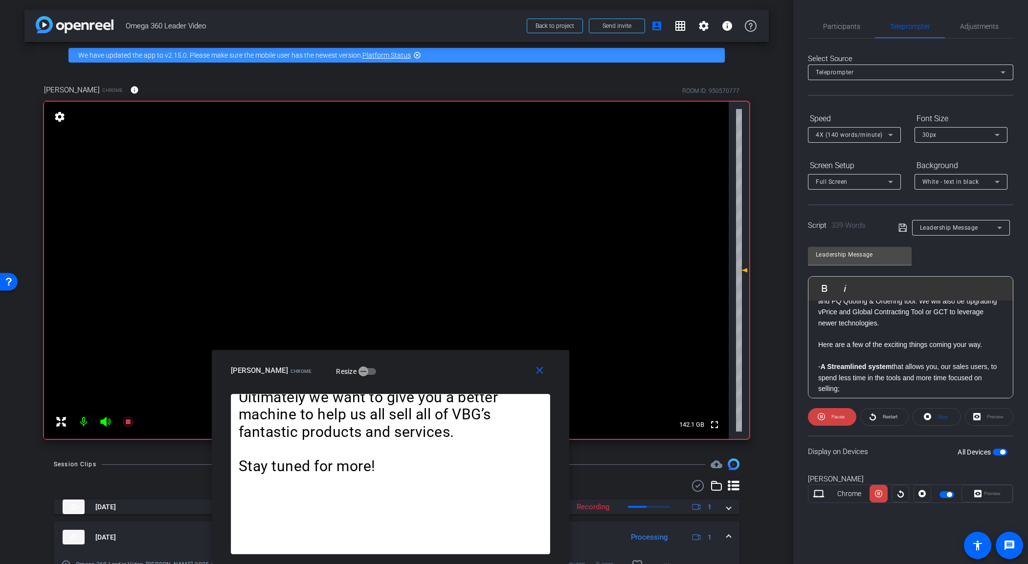
drag, startPoint x: 646, startPoint y: 134, endPoint x: 428, endPoint y: 457, distance: 389.5
click at [428, 457] on div "close [PERSON_NAME] Chrome Resize Hello, I’m [PERSON_NAME]. I and my team suppo…" at bounding box center [390, 457] width 357 height 214
click at [840, 30] on span "Adjustments" at bounding box center [979, 26] width 39 height 23
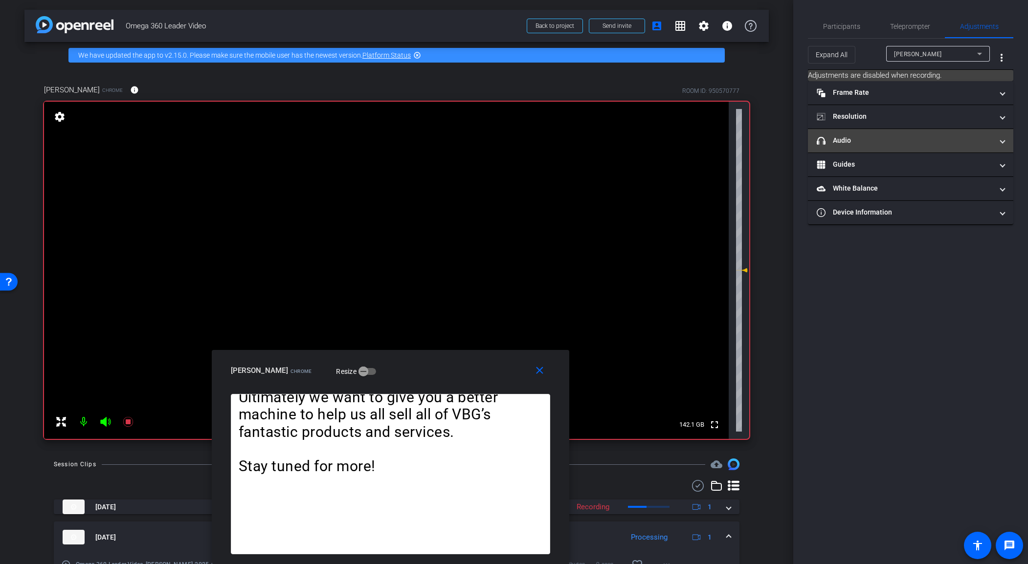
click at [840, 134] on mat-expansion-panel-header "headphone icon Audio" at bounding box center [910, 140] width 205 height 23
click at [840, 143] on span at bounding box center [1002, 140] width 4 height 10
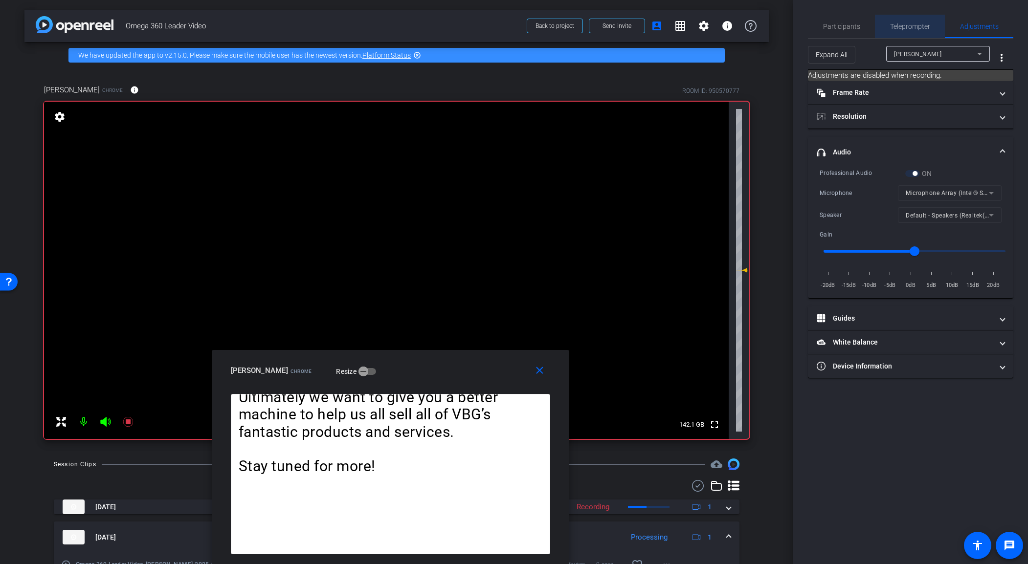
click at [840, 24] on div "Teleprompter" at bounding box center [910, 26] width 70 height 23
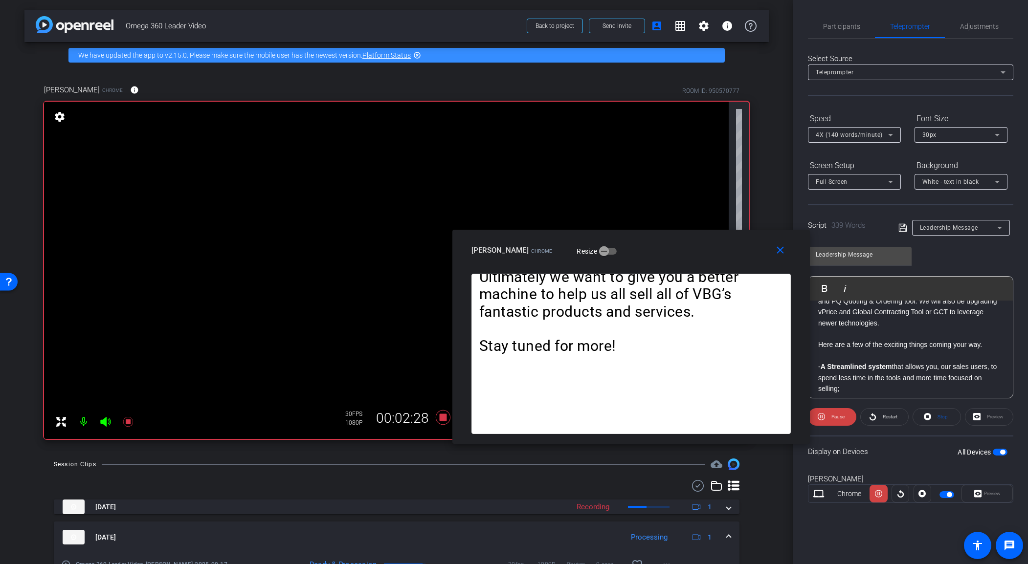
drag, startPoint x: 464, startPoint y: 374, endPoint x: 704, endPoint y: 254, distance: 269.0
click at [704, 254] on div "[PERSON_NAME] Chrome Resize" at bounding box center [634, 251] width 327 height 18
click at [840, 26] on span "Participants" at bounding box center [841, 26] width 37 height 7
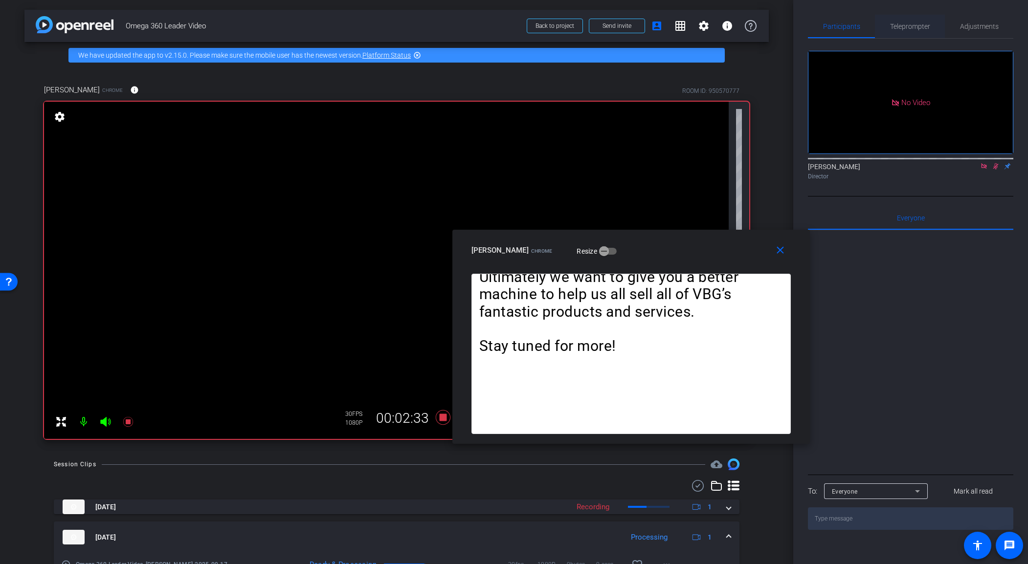
click at [840, 33] on span "Teleprompter" at bounding box center [910, 26] width 40 height 23
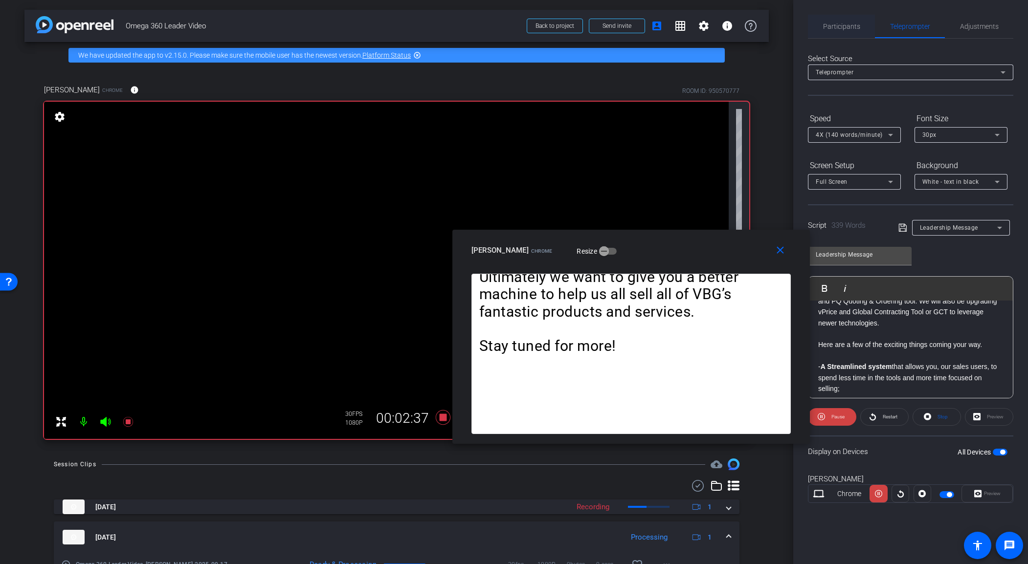
click at [830, 26] on span "Participants" at bounding box center [841, 26] width 37 height 7
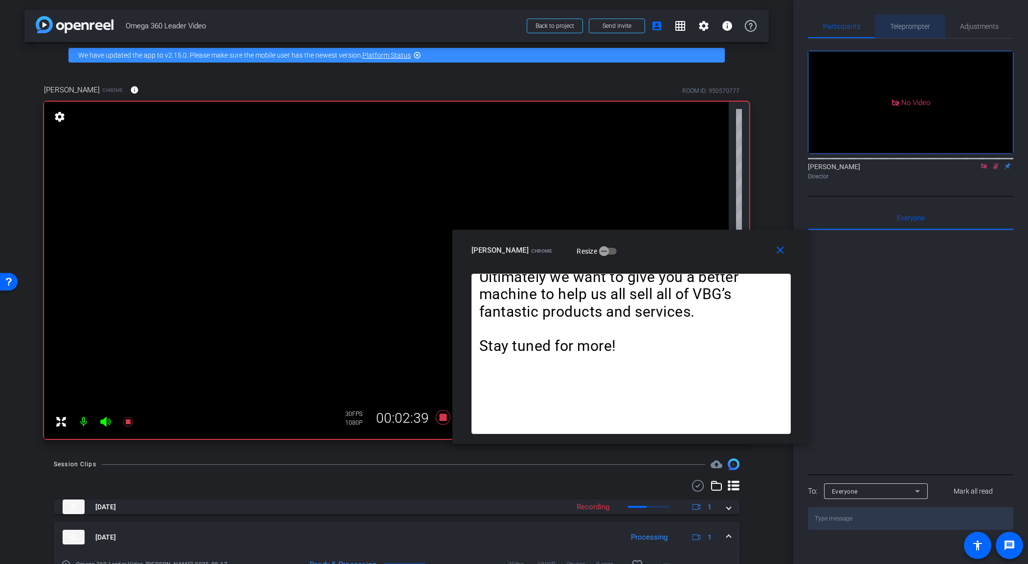
click at [840, 23] on span "Teleprompter" at bounding box center [910, 26] width 40 height 7
click at [840, 21] on span "Teleprompter" at bounding box center [910, 26] width 40 height 23
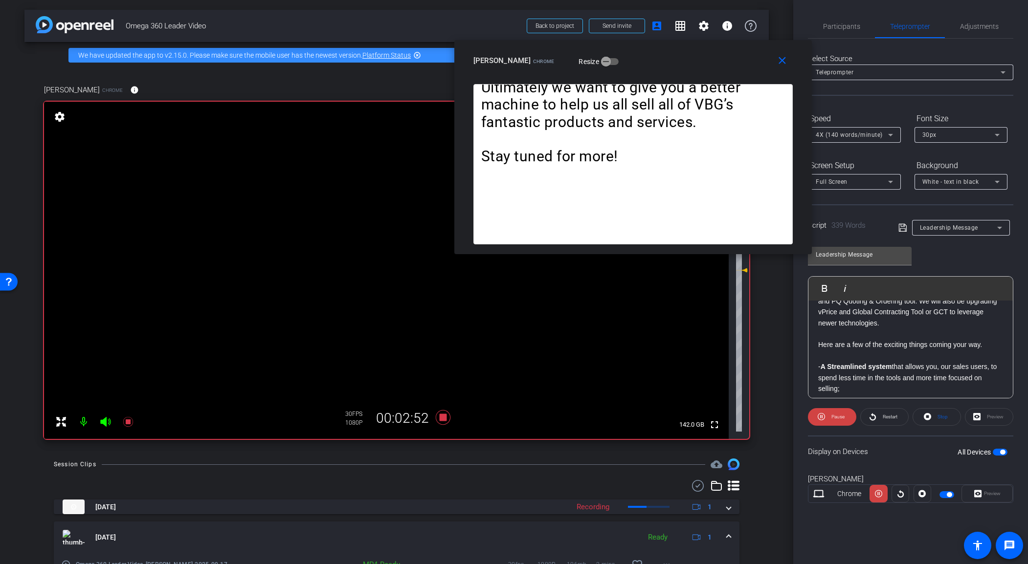
drag, startPoint x: 678, startPoint y: 255, endPoint x: 673, endPoint y: 62, distance: 192.7
click at [673, 62] on div "[PERSON_NAME] Chrome Resize" at bounding box center [636, 61] width 327 height 18
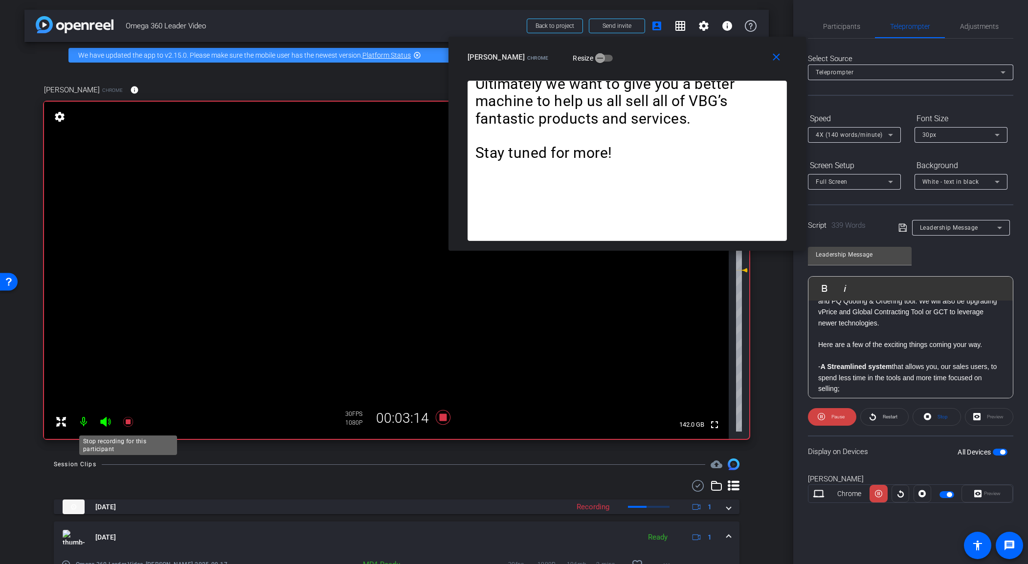
click at [123, 424] on icon at bounding box center [128, 422] width 10 height 10
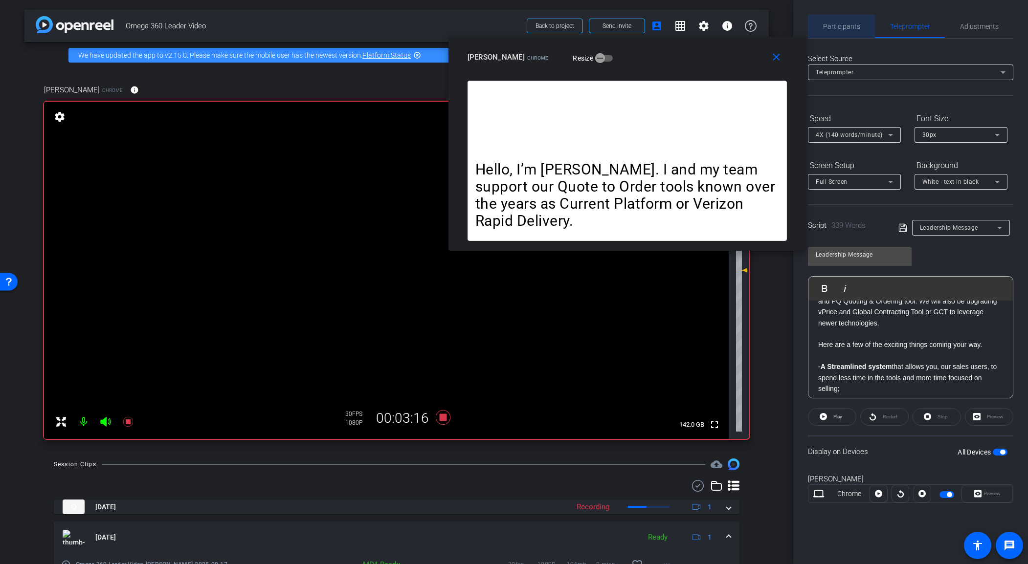
click at [831, 31] on span "Participants" at bounding box center [841, 26] width 37 height 23
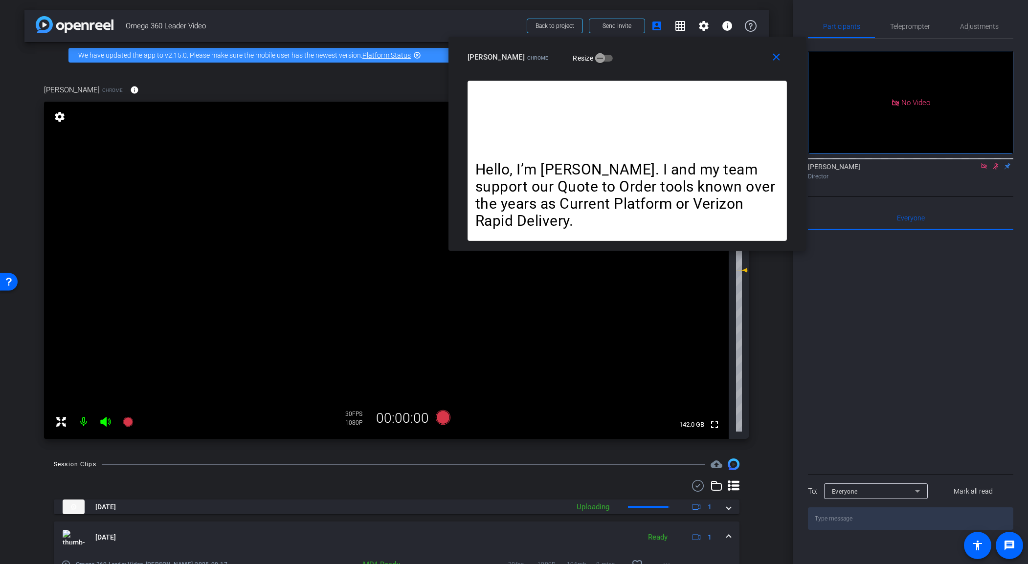
click at [840, 163] on icon at bounding box center [995, 166] width 5 height 6
click at [840, 28] on span "Adjustments" at bounding box center [979, 26] width 39 height 7
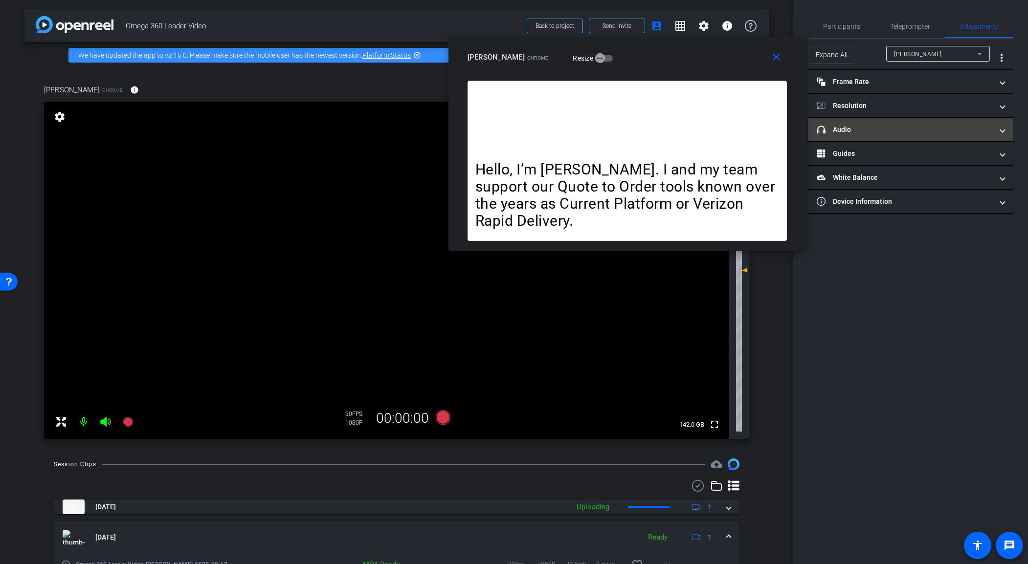
click at [840, 128] on mat-expansion-panel-header "headphone icon Audio" at bounding box center [910, 129] width 205 height 23
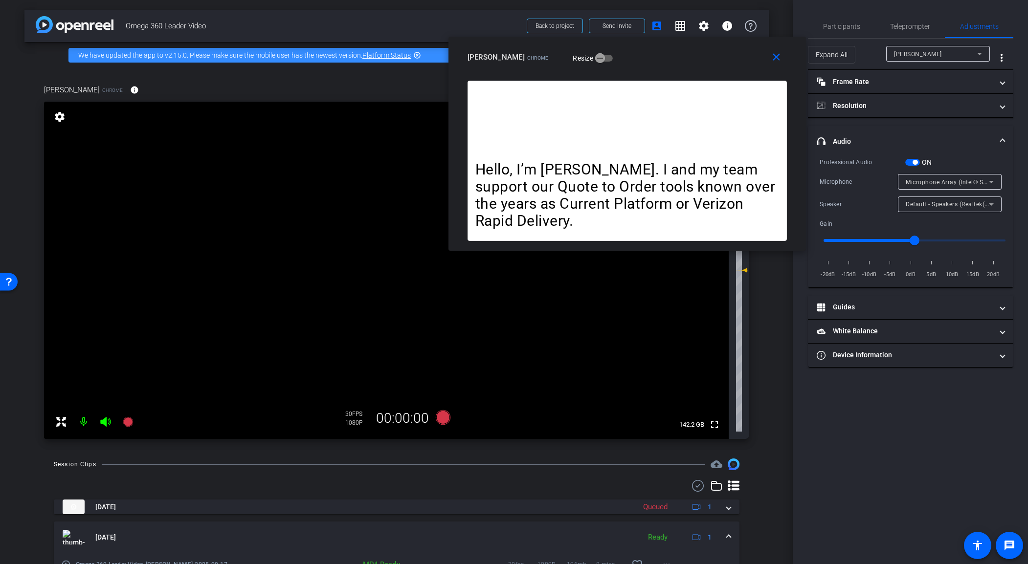
click at [840, 162] on span "button" at bounding box center [914, 162] width 5 height 5
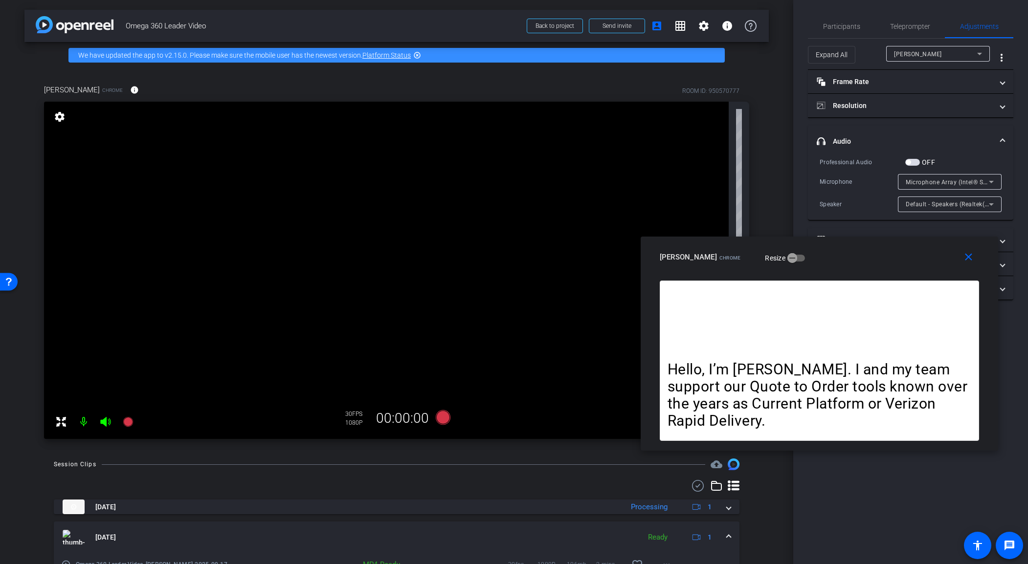
drag, startPoint x: 720, startPoint y: 57, endPoint x: 912, endPoint y: 257, distance: 277.4
click at [840, 257] on div "[PERSON_NAME] Chrome Resize" at bounding box center [823, 257] width 327 height 18
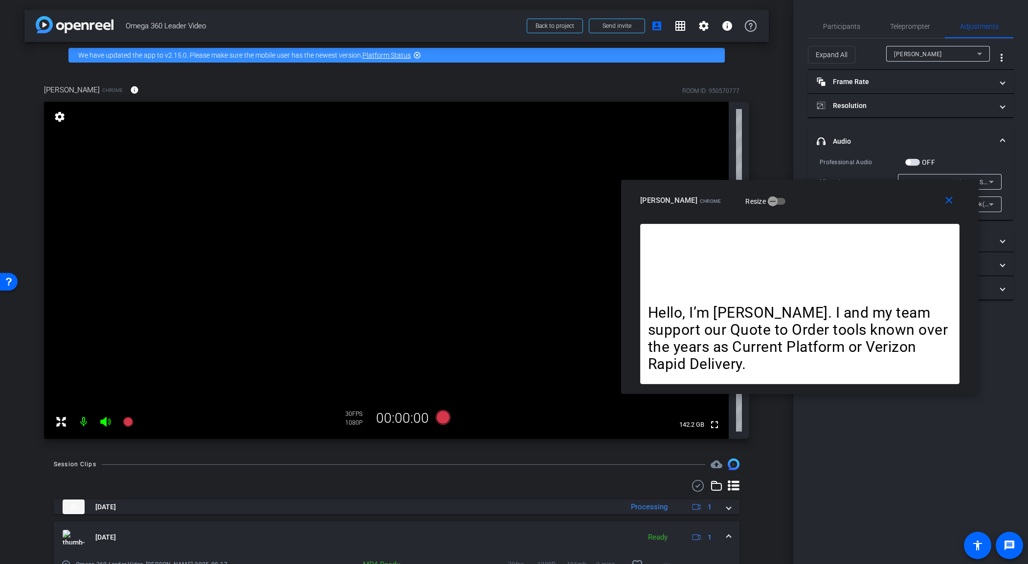
drag, startPoint x: 912, startPoint y: 258, endPoint x: 898, endPoint y: 205, distance: 54.7
click at [840, 203] on div "[PERSON_NAME] Chrome Resize" at bounding box center [803, 201] width 327 height 18
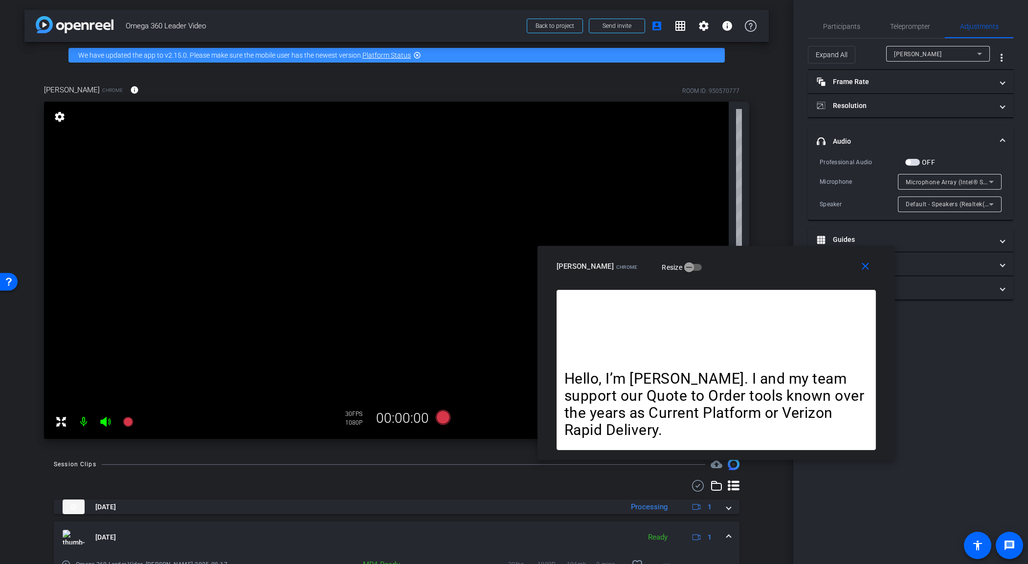
drag, startPoint x: 805, startPoint y: 205, endPoint x: 731, endPoint y: 267, distance: 96.8
click at [730, 267] on div "[PERSON_NAME] Chrome Resize" at bounding box center [719, 267] width 327 height 18
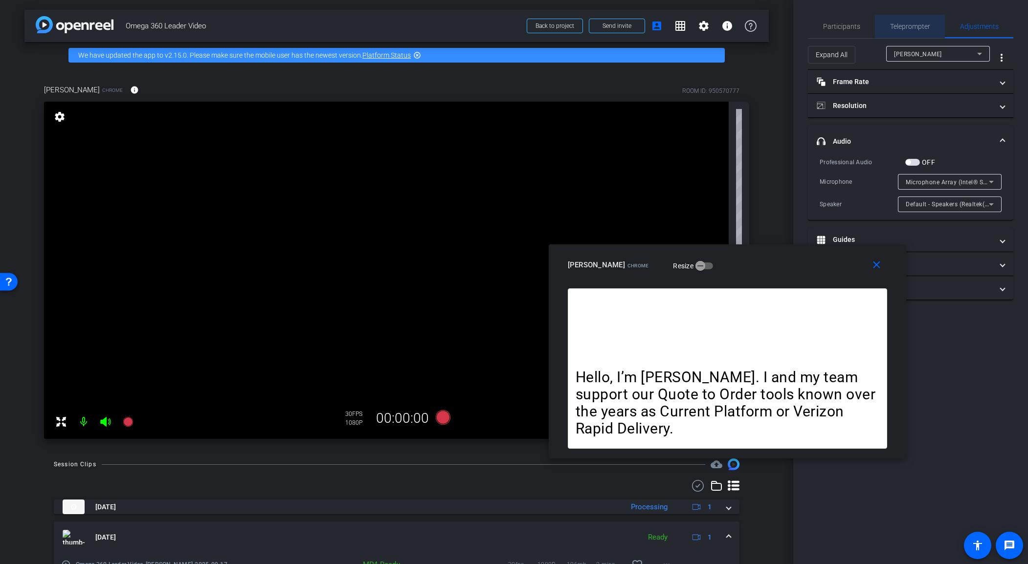
click at [840, 32] on span "Teleprompter" at bounding box center [910, 26] width 40 height 23
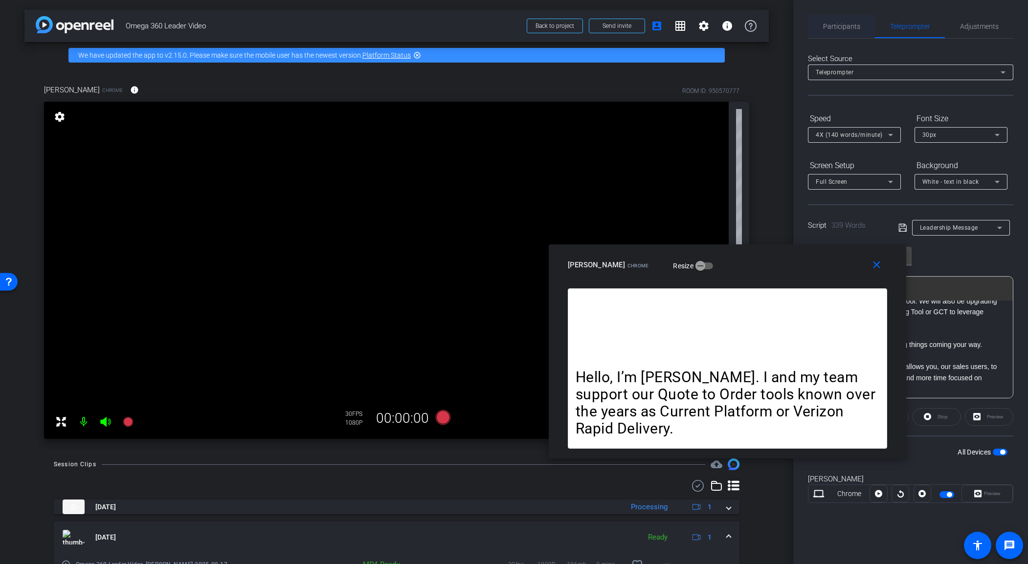
click at [840, 29] on span "Participants" at bounding box center [841, 26] width 37 height 7
click at [840, 24] on span "Teleprompter" at bounding box center [910, 26] width 40 height 7
click at [840, 29] on span "Adjustments" at bounding box center [979, 26] width 39 height 7
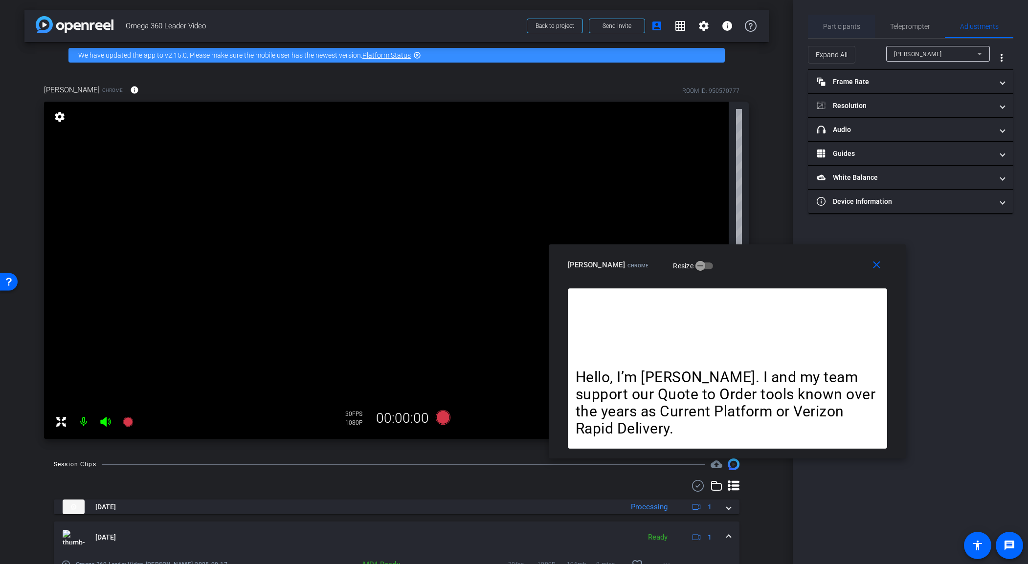
click at [840, 23] on span "Participants" at bounding box center [841, 26] width 37 height 7
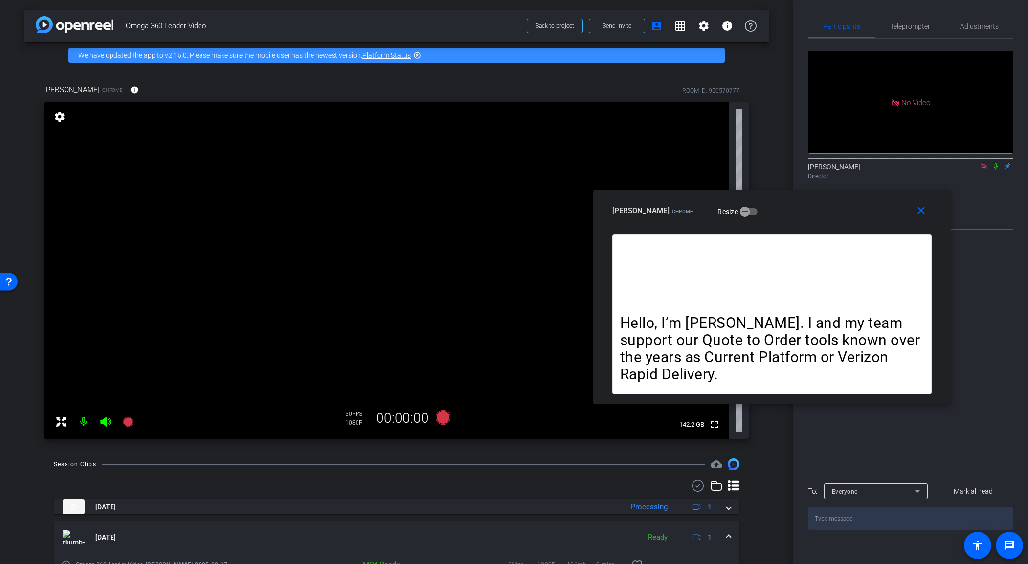
drag, startPoint x: 809, startPoint y: 254, endPoint x: 837, endPoint y: 215, distance: 47.8
click at [837, 215] on div "[PERSON_NAME] Chrome Resize" at bounding box center [775, 211] width 327 height 18
click at [840, 29] on span "Adjustments" at bounding box center [979, 26] width 39 height 7
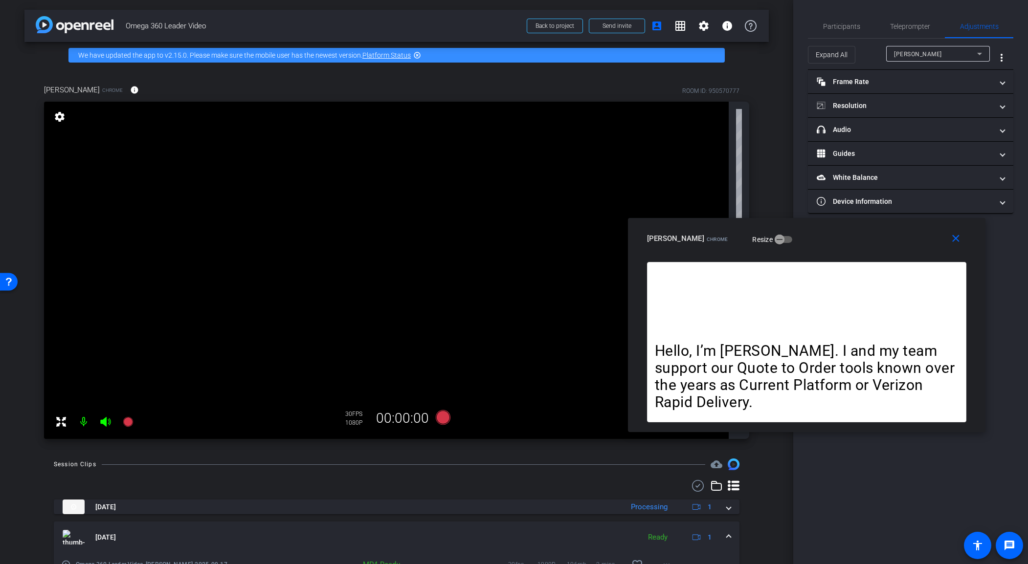
drag, startPoint x: 848, startPoint y: 212, endPoint x: 883, endPoint y: 240, distance: 44.5
click at [840, 240] on div "[PERSON_NAME] Chrome Resize" at bounding box center [810, 239] width 327 height 18
drag, startPoint x: 891, startPoint y: 252, endPoint x: 908, endPoint y: 271, distance: 25.6
click at [840, 262] on div "close [PERSON_NAME] Chrome Resize" at bounding box center [806, 240] width 357 height 44
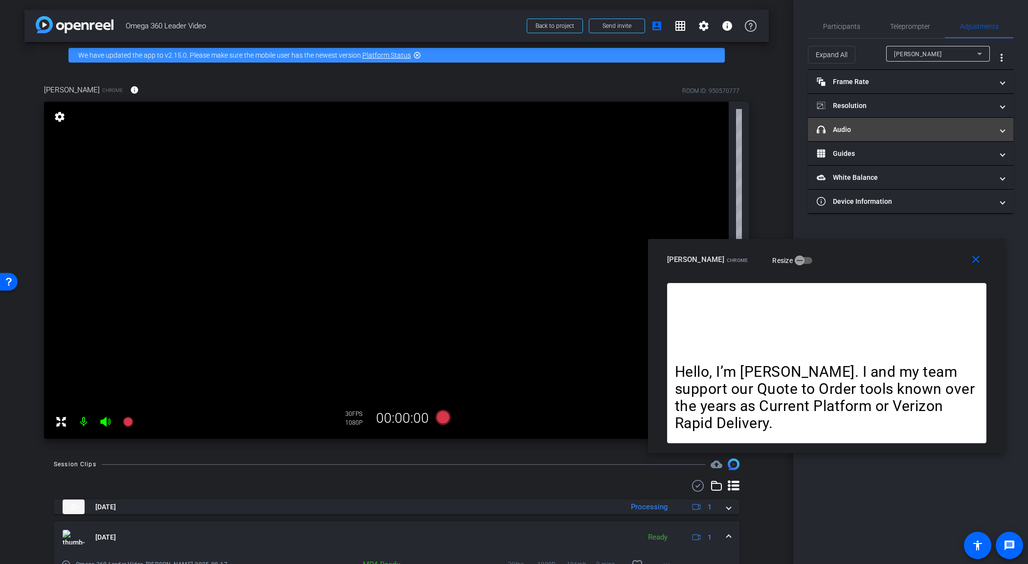
click at [840, 128] on span "headphone icon Audio" at bounding box center [909, 130] width 184 height 10
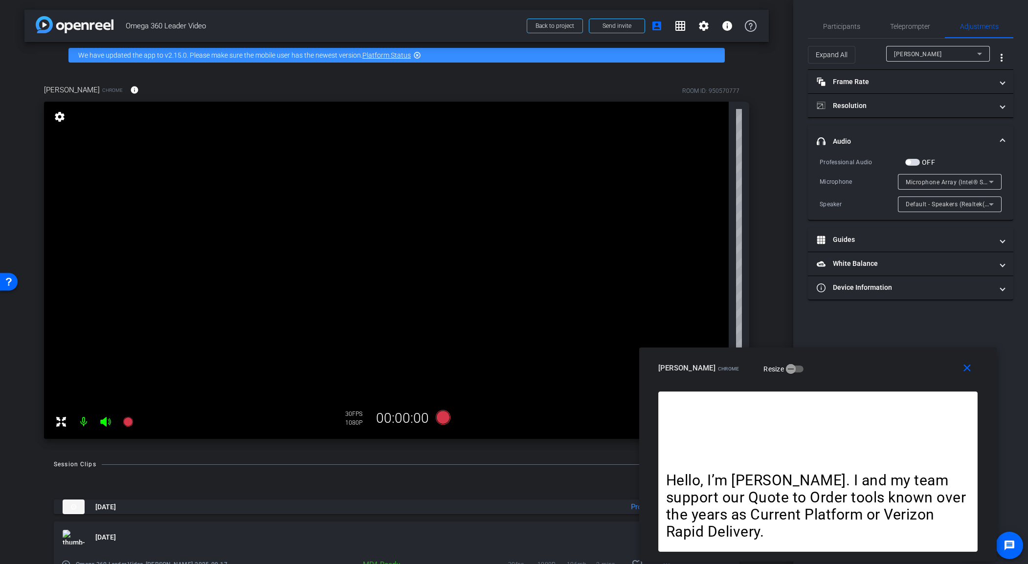
drag, startPoint x: 911, startPoint y: 267, endPoint x: 904, endPoint y: 366, distance: 99.0
click at [840, 366] on div "[PERSON_NAME] Chrome Resize" at bounding box center [821, 368] width 327 height 18
click at [840, 162] on span "button" at bounding box center [912, 162] width 15 height 7
click at [840, 178] on div "Microphone Array (Intel® Smart Sound Technology for Digital Microphones)" at bounding box center [947, 182] width 83 height 12
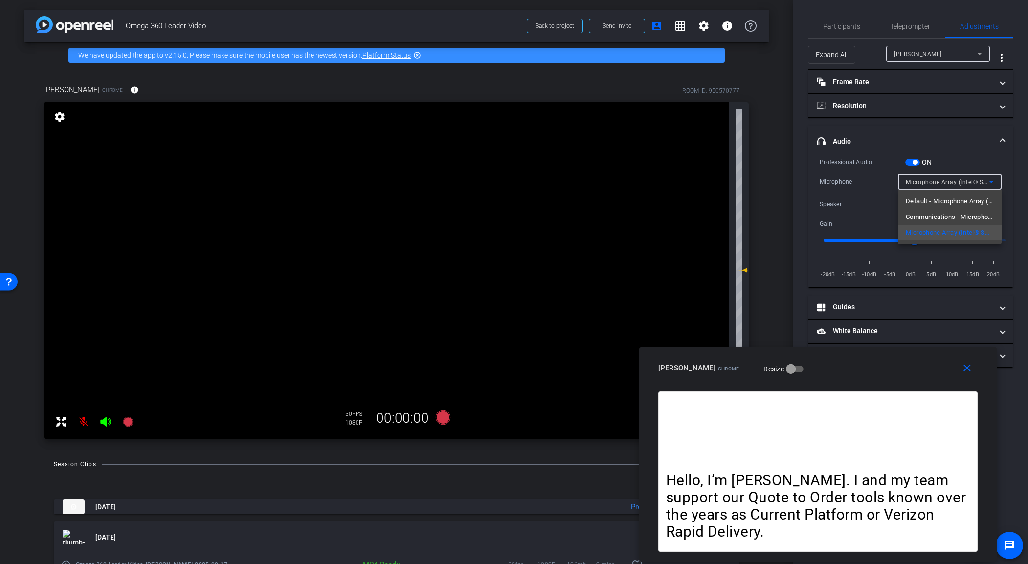
click at [840, 202] on span "Default - Microphone Array (Intel® Smart Sound Technology for Digital Microphon…" at bounding box center [950, 202] width 88 height 12
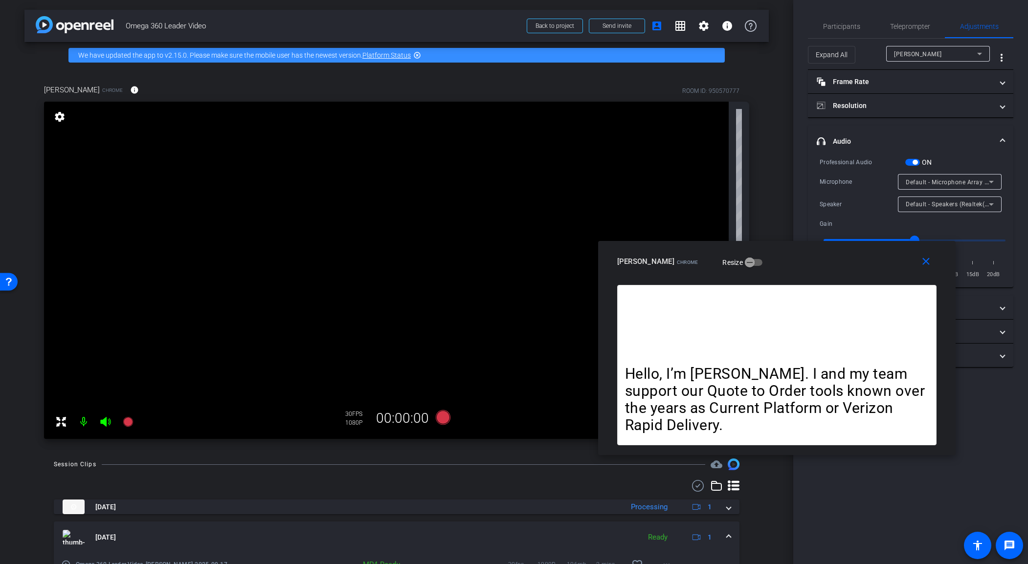
drag, startPoint x: 906, startPoint y: 379, endPoint x: 856, endPoint y: 262, distance: 126.9
click at [840, 262] on div "close [PERSON_NAME] Chrome Resize" at bounding box center [776, 263] width 357 height 44
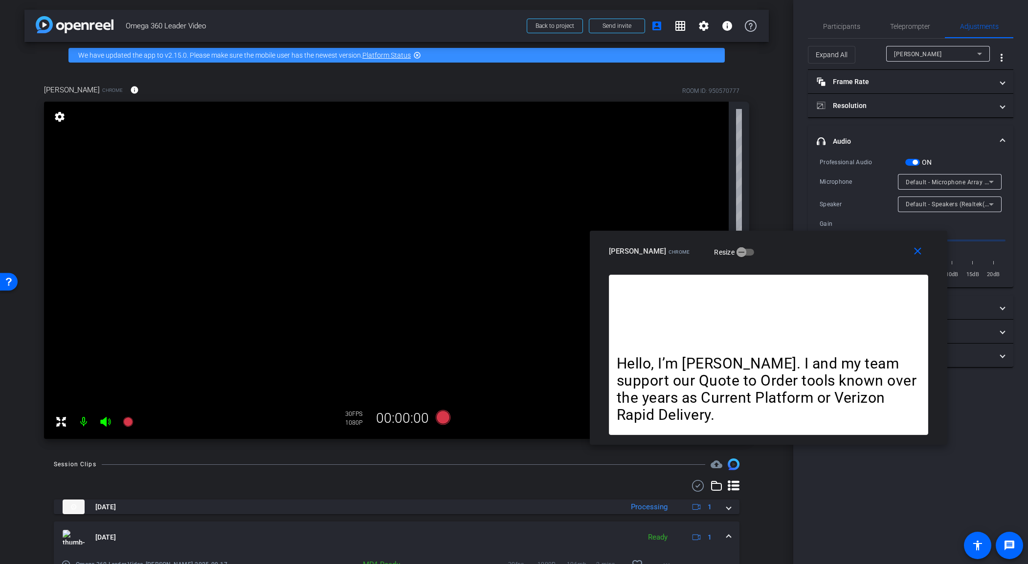
click at [824, 12] on div "Participants Teleprompter Adjustments [PERSON_NAME] Director Everyone 0 Mark al…" at bounding box center [910, 282] width 235 height 564
click at [839, 28] on span "Participants" at bounding box center [841, 26] width 37 height 7
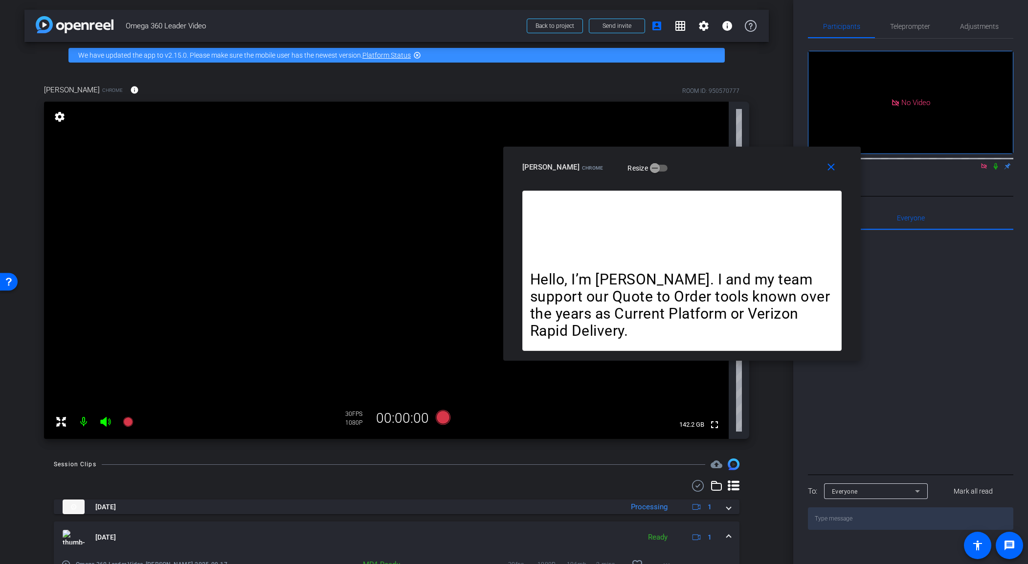
drag, startPoint x: 802, startPoint y: 216, endPoint x: 734, endPoint y: 157, distance: 90.1
click at [733, 158] on div "[PERSON_NAME] Chrome Resize" at bounding box center [685, 167] width 327 height 18
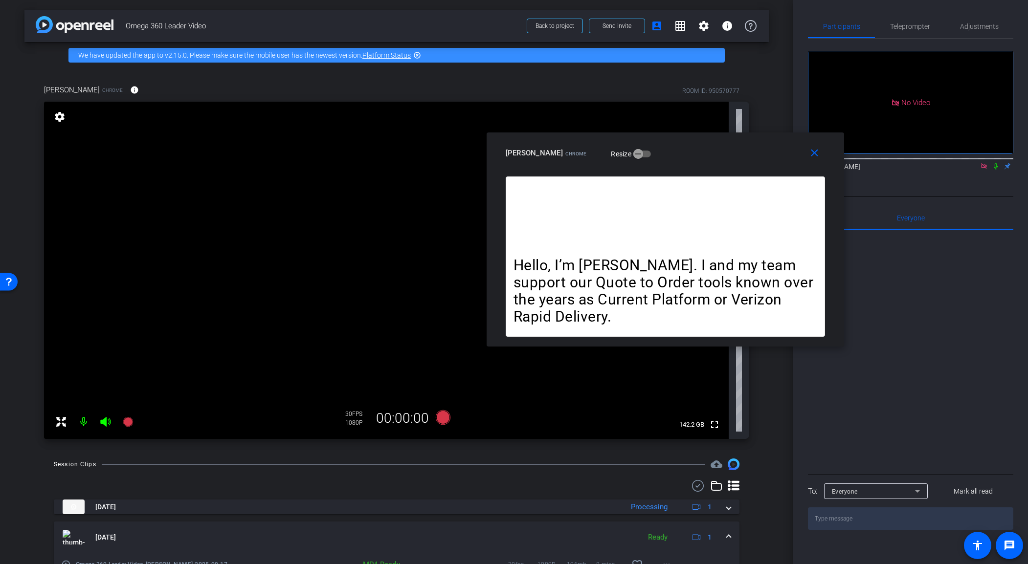
click at [840, 163] on icon at bounding box center [996, 166] width 8 height 7
click at [840, 23] on span "Teleprompter" at bounding box center [910, 26] width 40 height 7
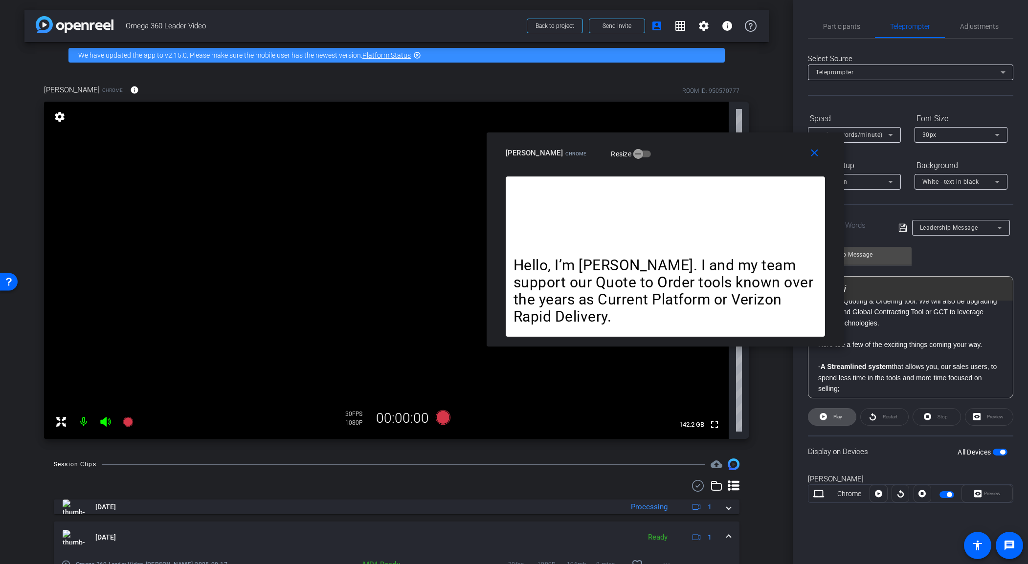
click at [838, 421] on span "Play" at bounding box center [836, 417] width 11 height 14
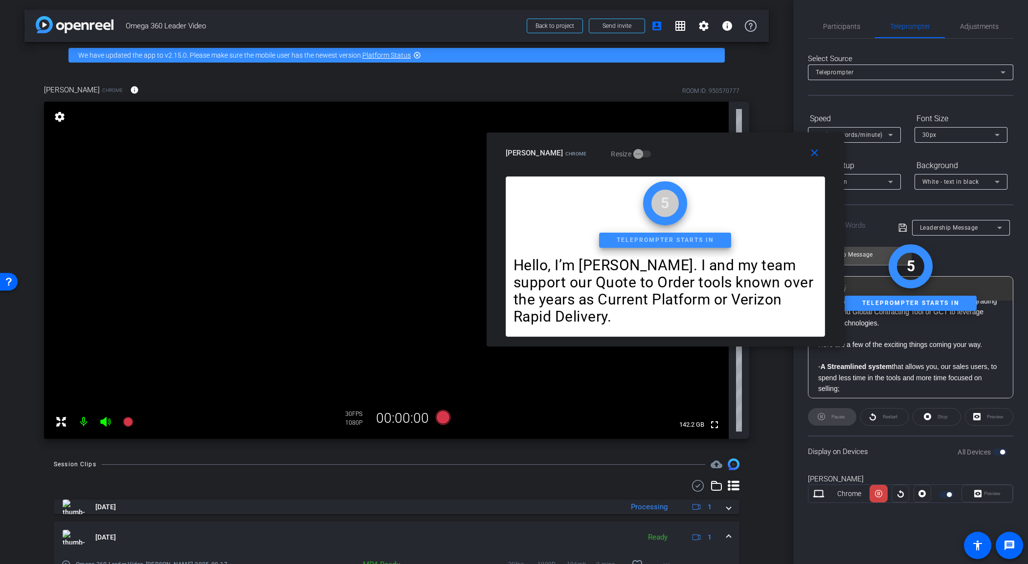
click at [838, 421] on div "Pause" at bounding box center [832, 417] width 48 height 18
click at [123, 425] on icon at bounding box center [128, 422] width 12 height 12
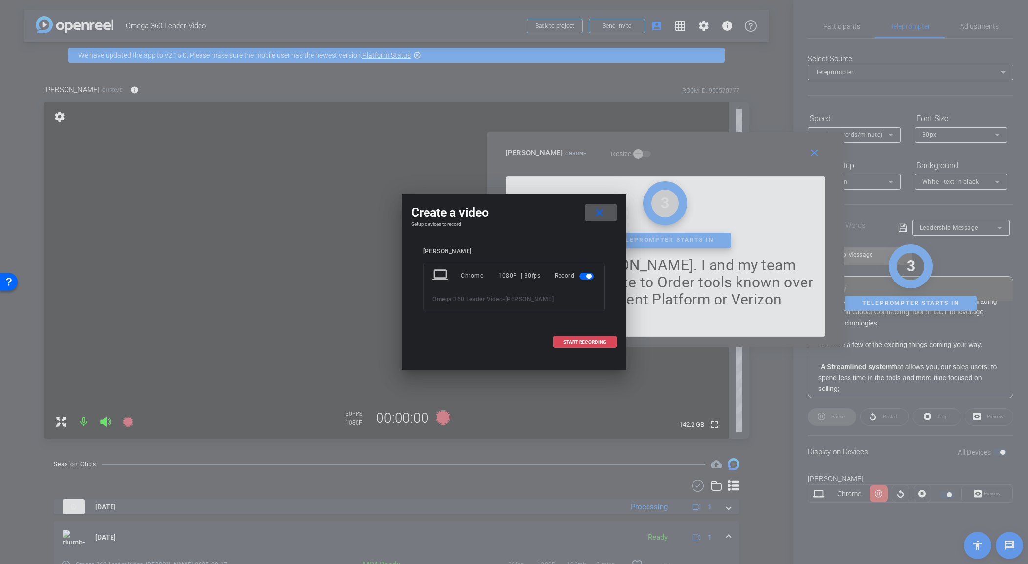
click at [604, 341] on span "START RECORDING" at bounding box center [584, 342] width 43 height 5
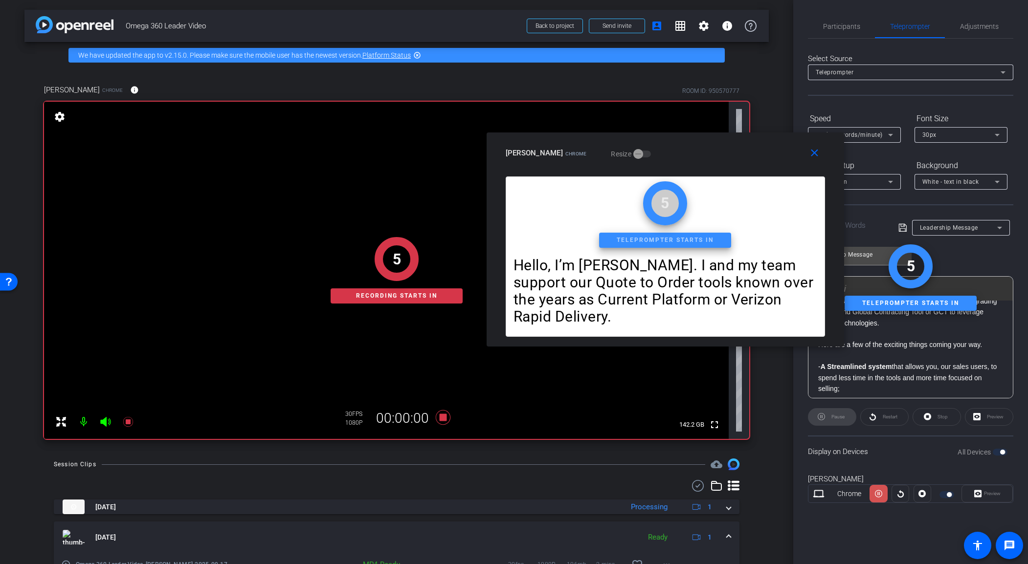
click at [840, 468] on span at bounding box center [878, 493] width 18 height 23
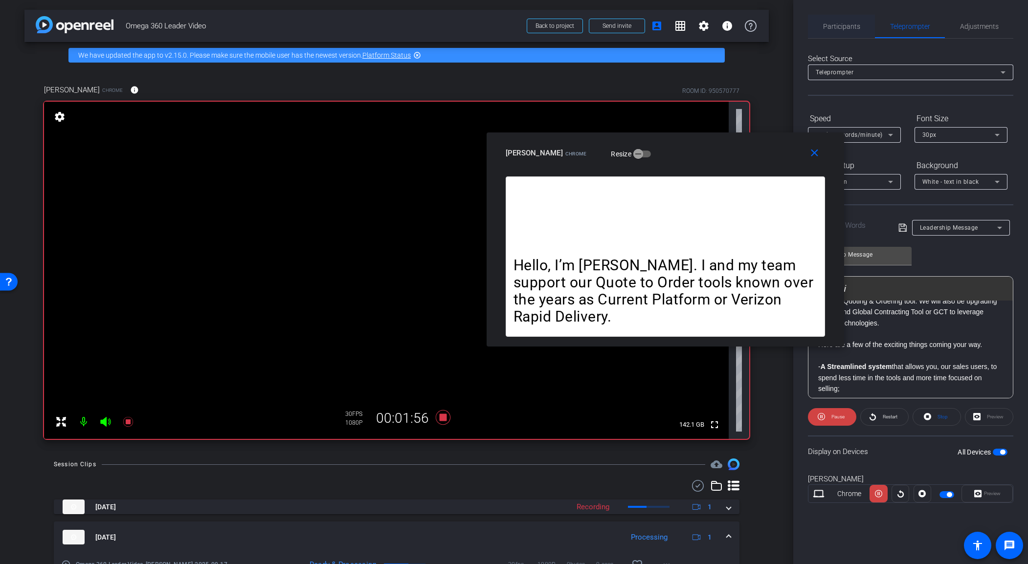
click at [840, 38] on span "Participants" at bounding box center [841, 26] width 37 height 23
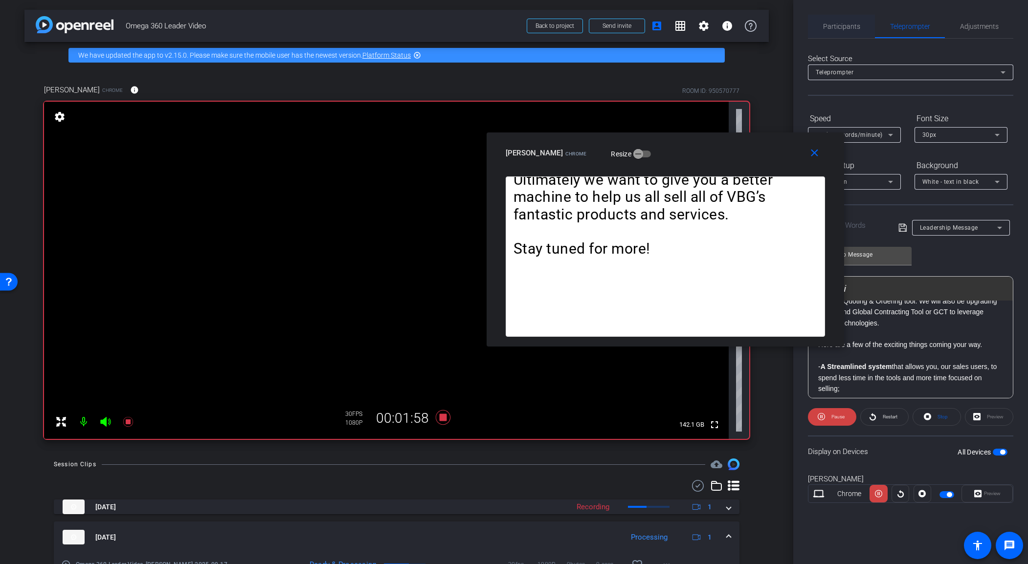
click at [840, 32] on span "Participants" at bounding box center [841, 26] width 37 height 23
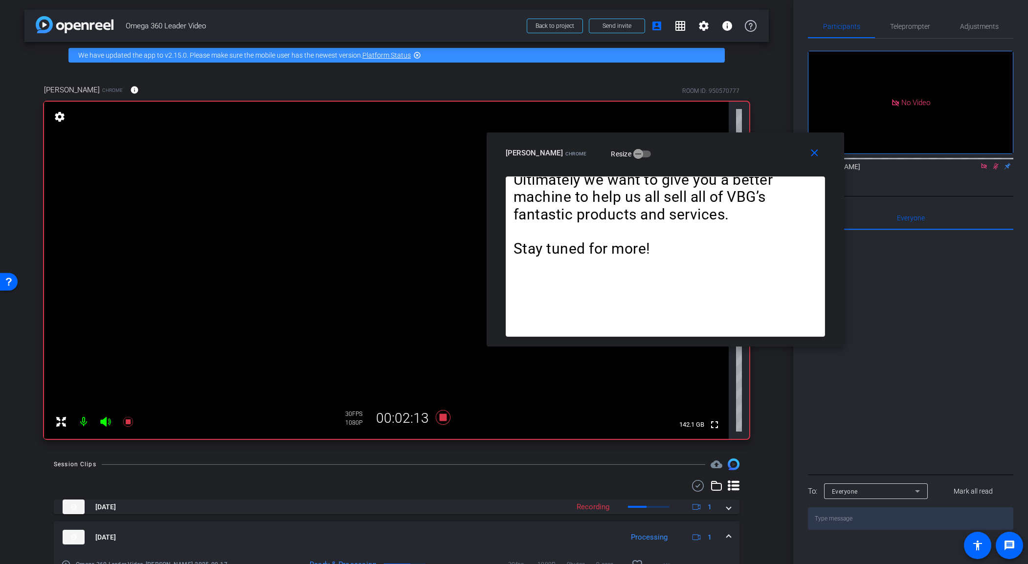
click at [840, 163] on icon at bounding box center [996, 166] width 8 height 7
click at [132, 418] on icon at bounding box center [128, 422] width 12 height 12
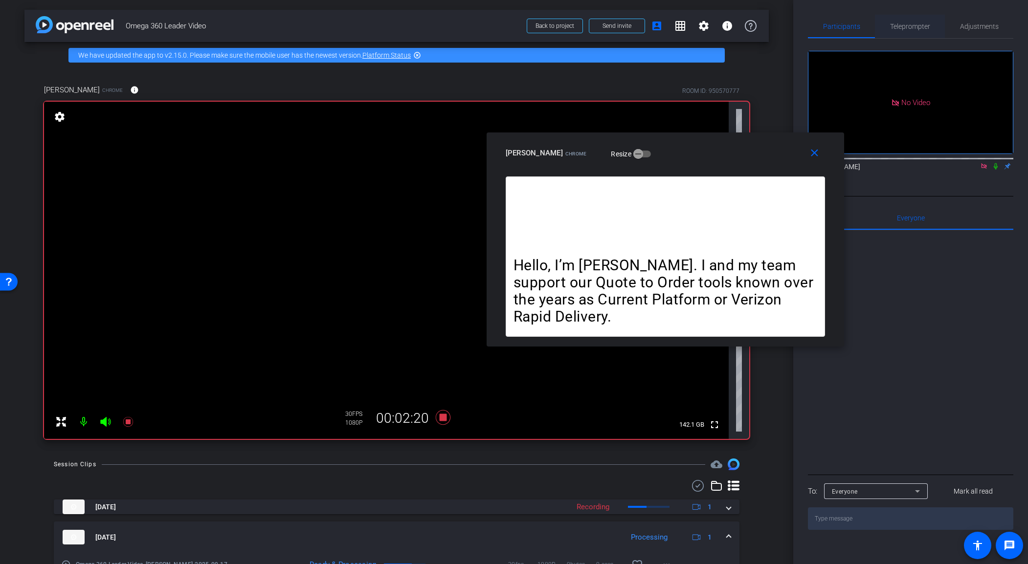
click at [840, 31] on span "Teleprompter" at bounding box center [910, 26] width 40 height 23
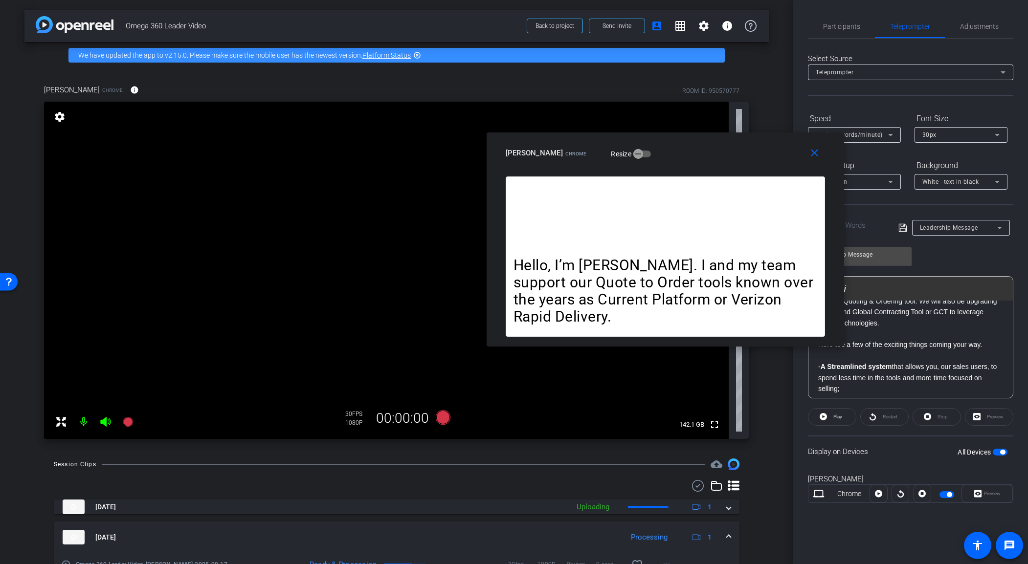
scroll to position [491, 0]
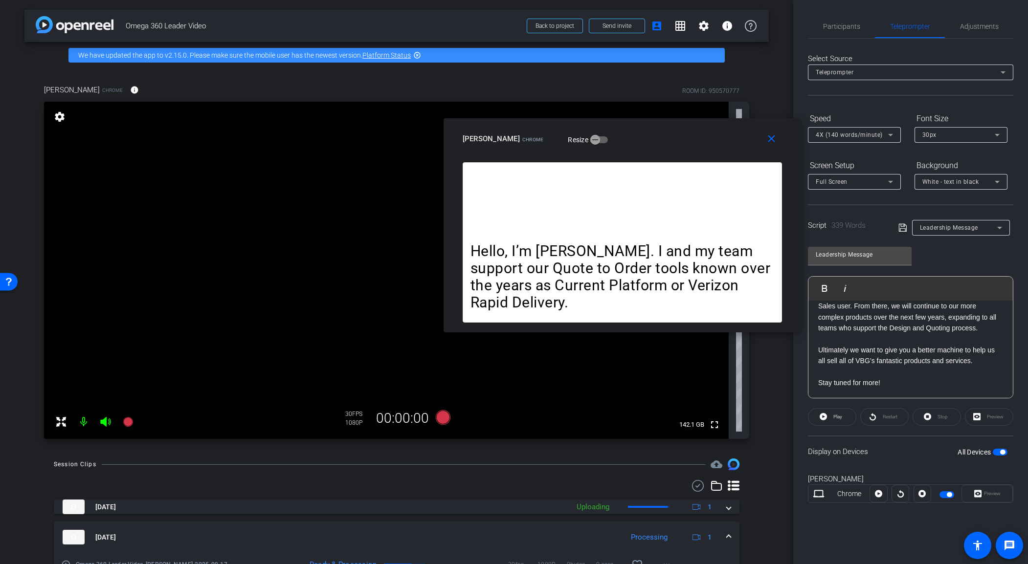
drag, startPoint x: 711, startPoint y: 153, endPoint x: 601, endPoint y: 143, distance: 109.5
click at [597, 138] on div "close [PERSON_NAME] Chrome Resize" at bounding box center [622, 140] width 357 height 44
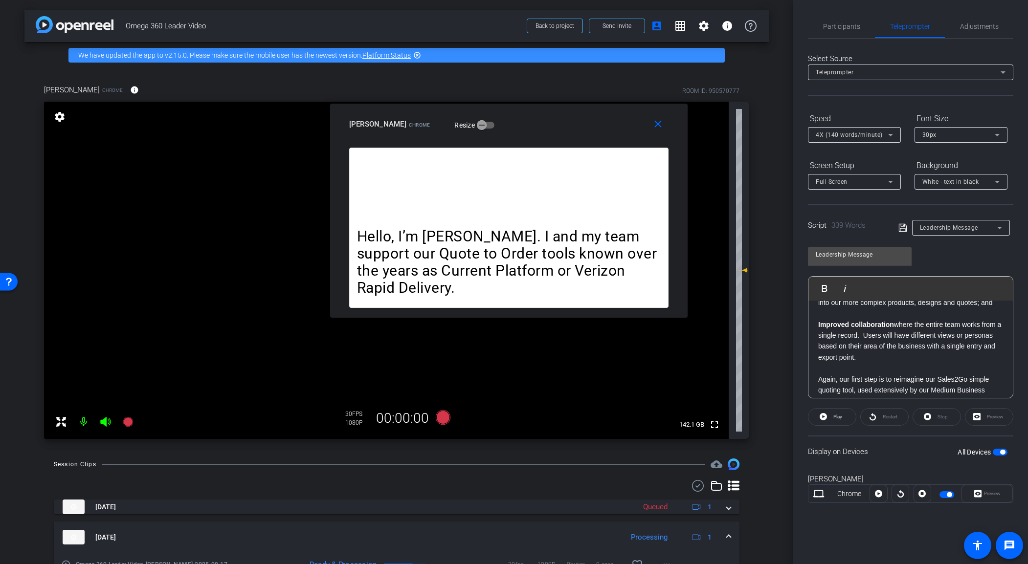
scroll to position [387, 0]
click at [821, 385] on p "Again, our first step is to reimagine our Sales2Go simple quoting tool, used ex…" at bounding box center [910, 399] width 185 height 55
click at [819, 389] on p "Again, our first step is to reimagine our Sales2Go simple quoting tool, used ex…" at bounding box center [910, 399] width 185 height 55
click at [126, 424] on icon at bounding box center [128, 422] width 10 height 10
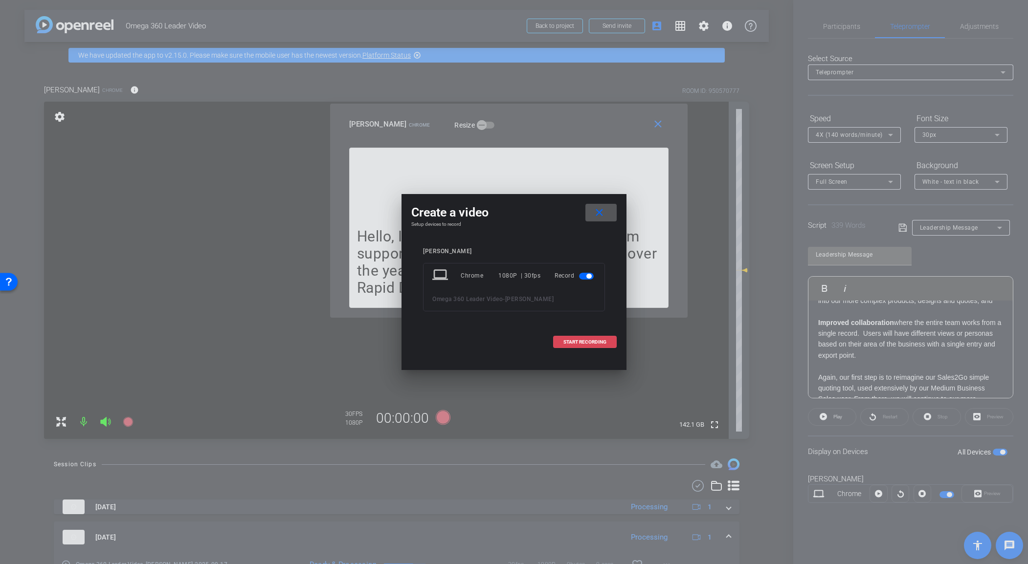
click at [596, 340] on span "START RECORDING" at bounding box center [584, 342] width 43 height 5
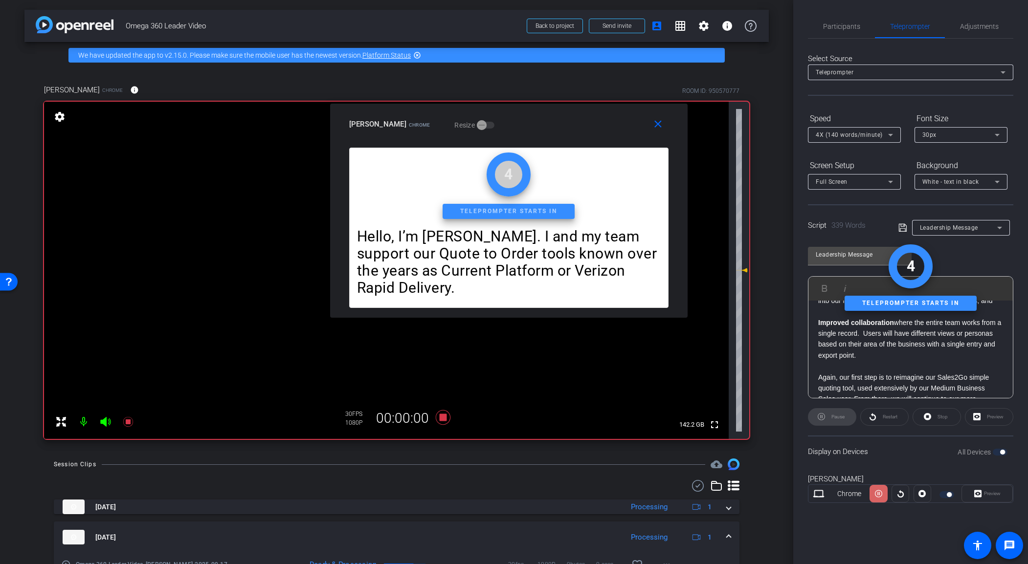
click at [840, 468] on icon at bounding box center [878, 494] width 7 height 15
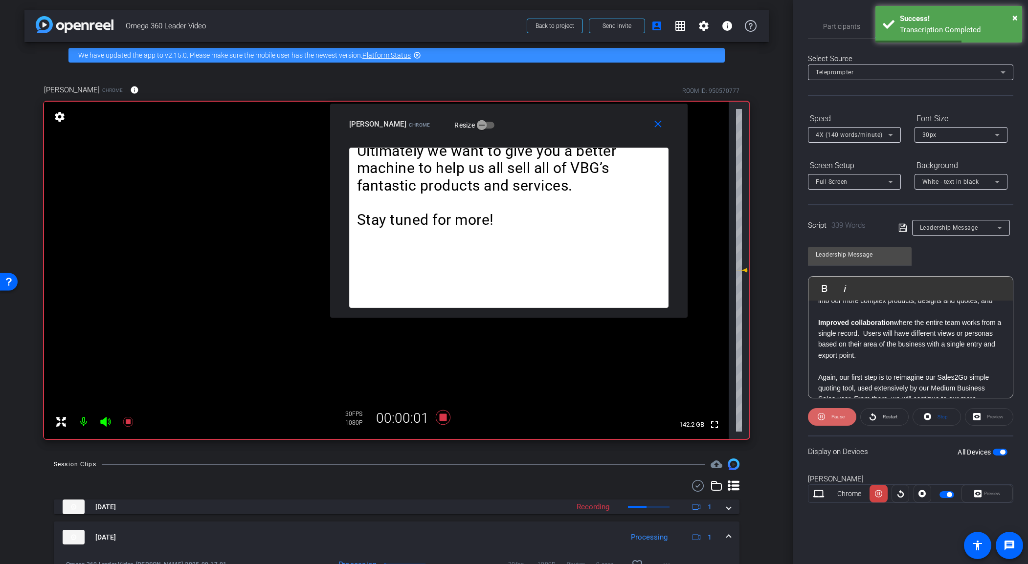
click at [834, 412] on span "Pause" at bounding box center [837, 417] width 16 height 14
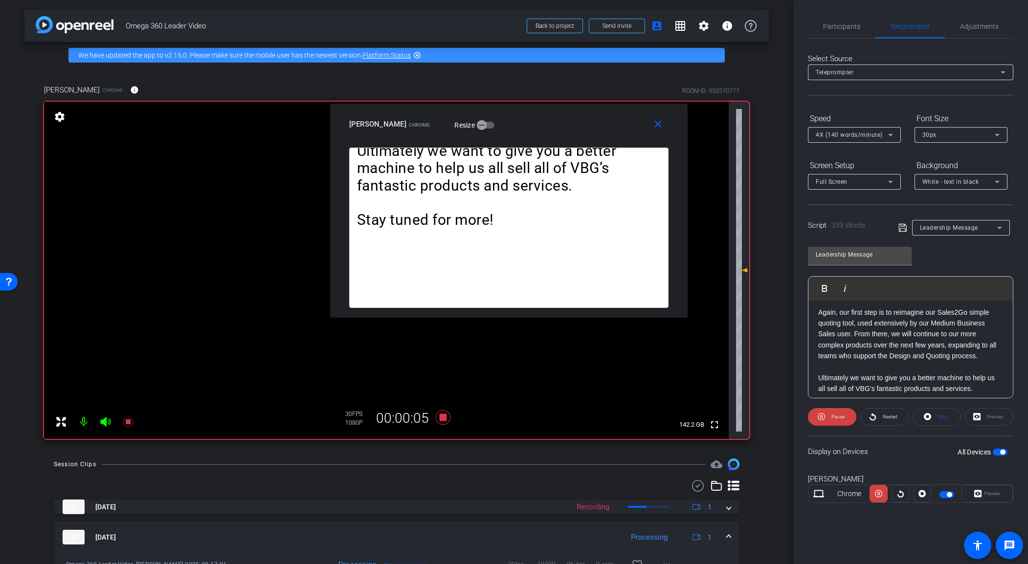
scroll to position [452, 0]
click at [817, 320] on div "Hello, I’m [PERSON_NAME]. I and my team support our Quote to Order tools known …" at bounding box center [910, 138] width 204 height 578
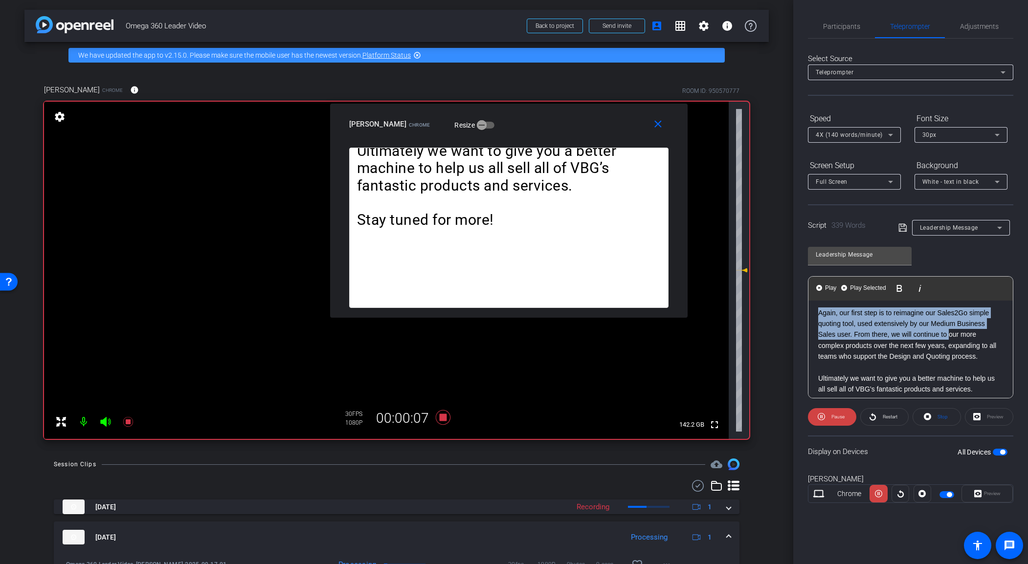
scroll to position [491, 0]
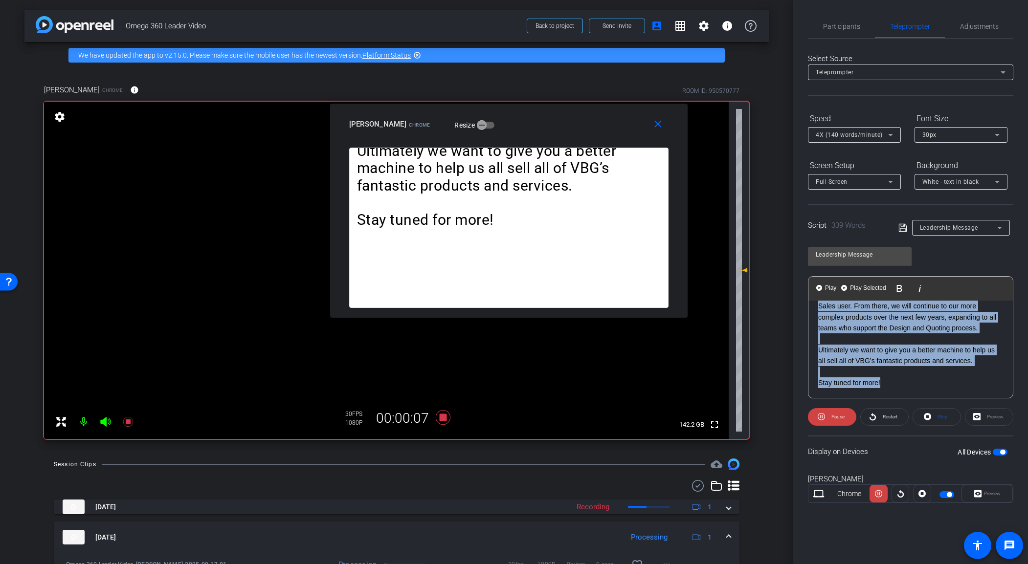
drag, startPoint x: 839, startPoint y: 335, endPoint x: 1015, endPoint y: 490, distance: 234.6
click at [840, 468] on div "Participants Teleprompter Adjustments [PERSON_NAME] Director Everyone 0 Mark al…" at bounding box center [910, 282] width 235 height 564
click at [840, 289] on span "Play Selected" at bounding box center [868, 288] width 40 height 8
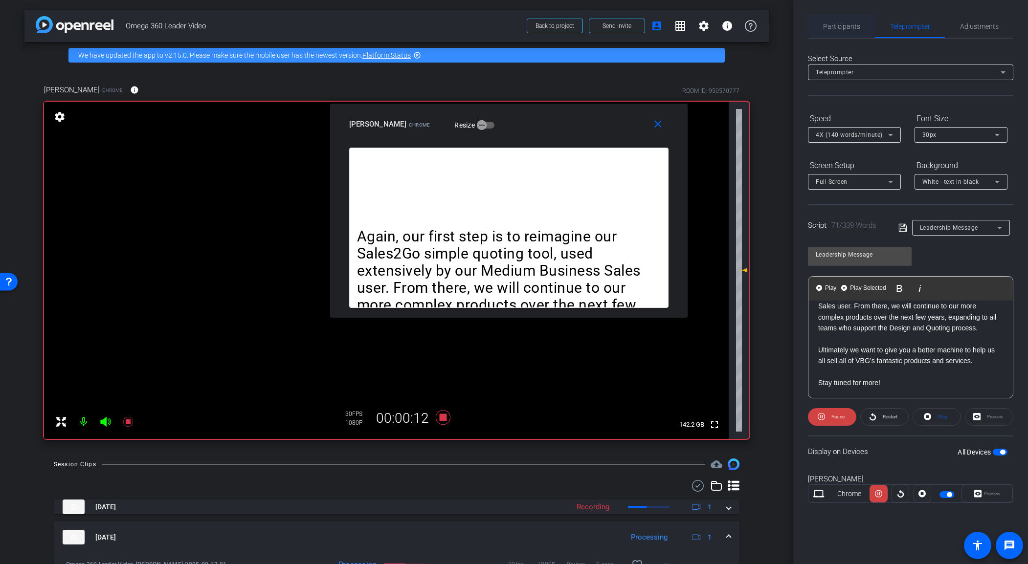
click at [840, 29] on span "Participants" at bounding box center [841, 26] width 37 height 7
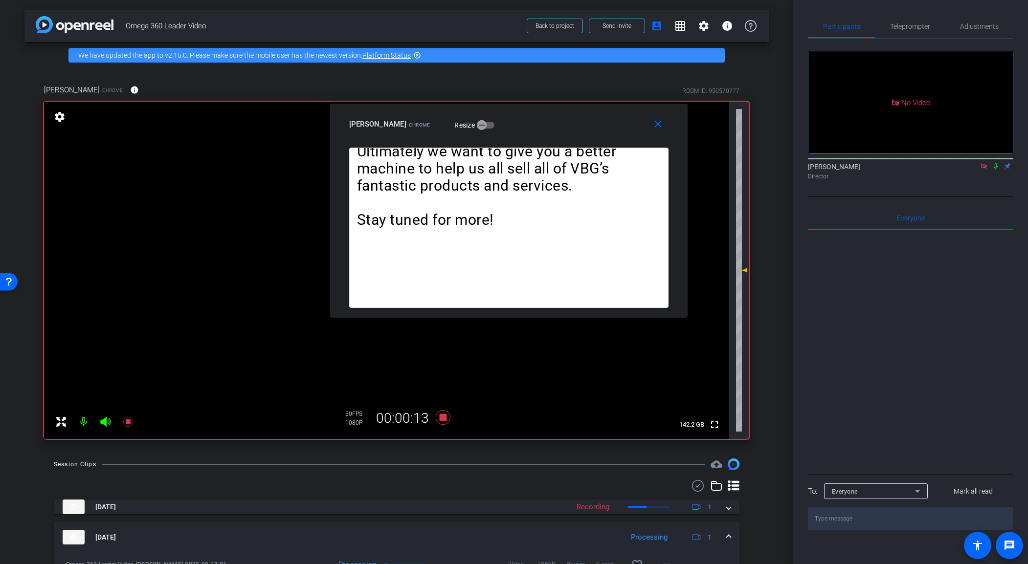
click at [840, 163] on icon at bounding box center [996, 166] width 8 height 7
click at [840, 23] on span "Teleprompter" at bounding box center [910, 26] width 40 height 7
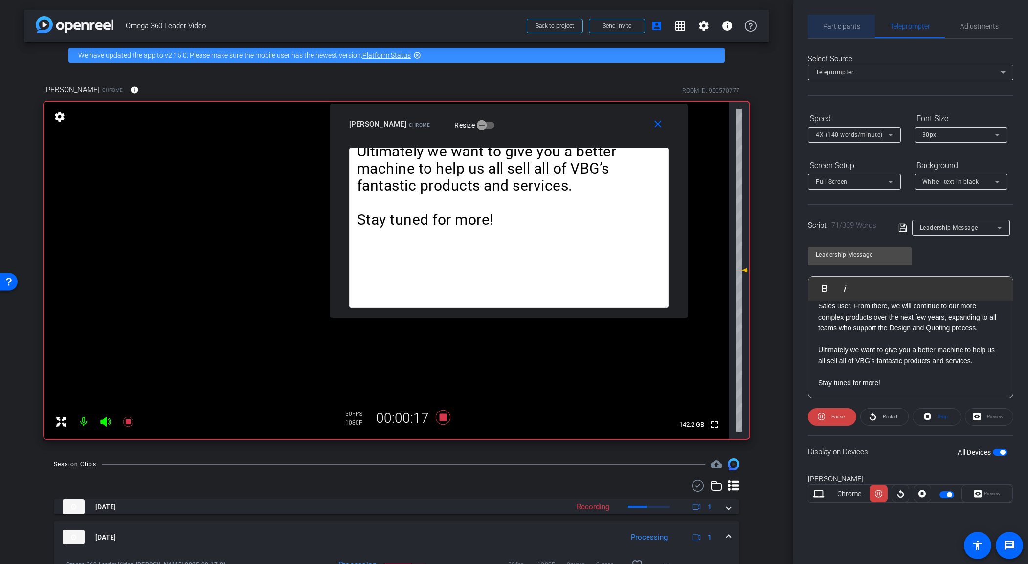
click at [840, 25] on span "Participants" at bounding box center [841, 26] width 37 height 7
click at [840, 468] on span at bounding box center [878, 493] width 18 height 23
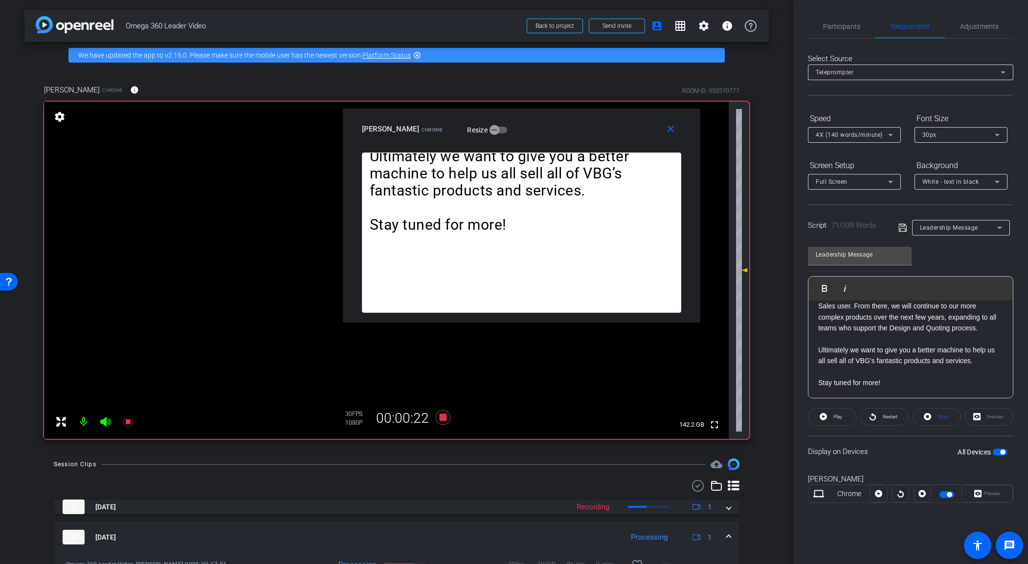
drag, startPoint x: 527, startPoint y: 133, endPoint x: 752, endPoint y: 262, distance: 259.4
click at [689, 138] on div "[PERSON_NAME] Chrome Resize" at bounding box center [525, 129] width 327 height 18
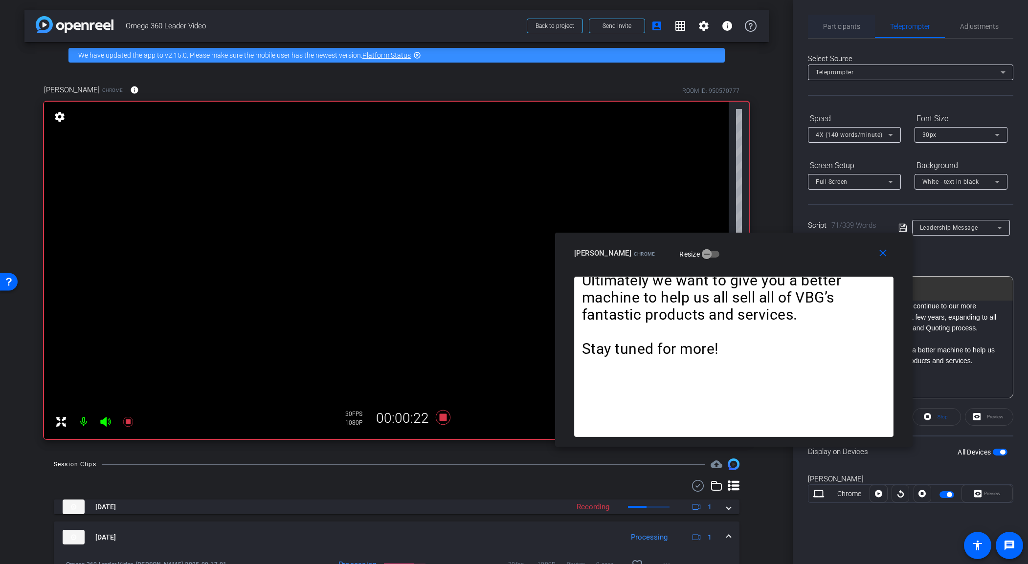
click at [839, 18] on span "Participants" at bounding box center [841, 26] width 37 height 23
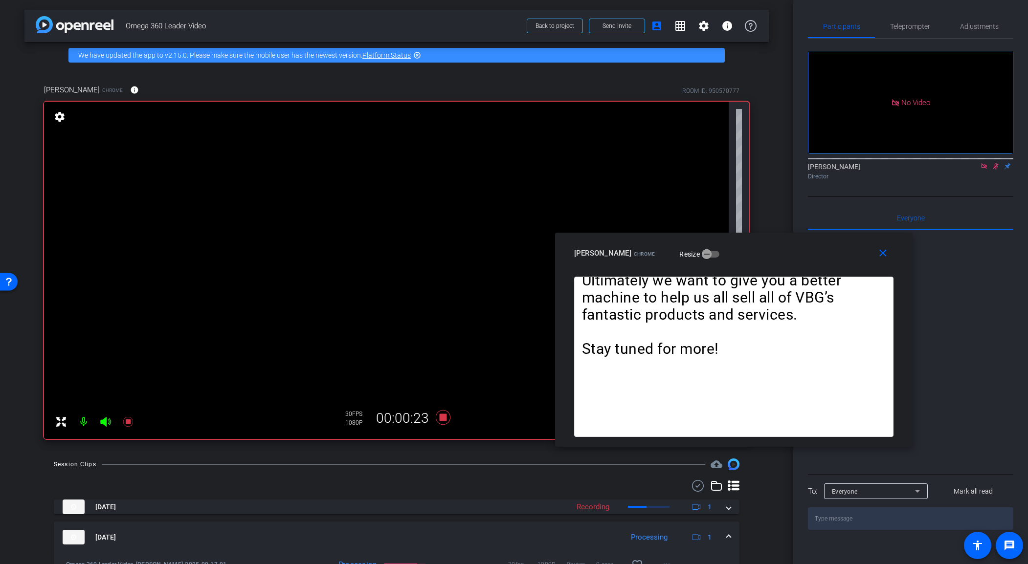
click at [840, 162] on mat-icon at bounding box center [996, 166] width 12 height 9
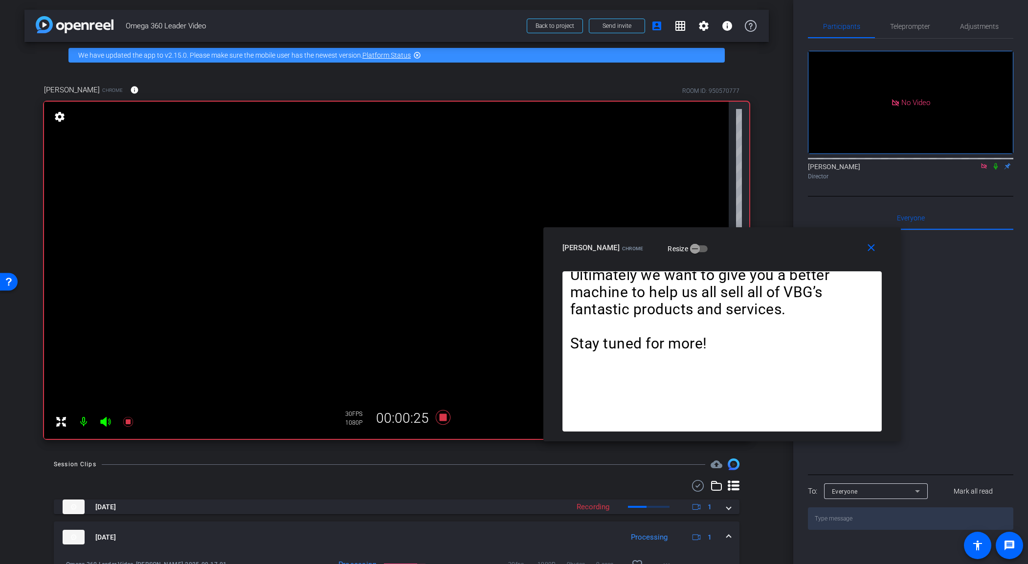
drag, startPoint x: 792, startPoint y: 258, endPoint x: 630, endPoint y: 134, distance: 203.4
click at [630, 227] on div "close [PERSON_NAME] Chrome Resize" at bounding box center [721, 249] width 357 height 44
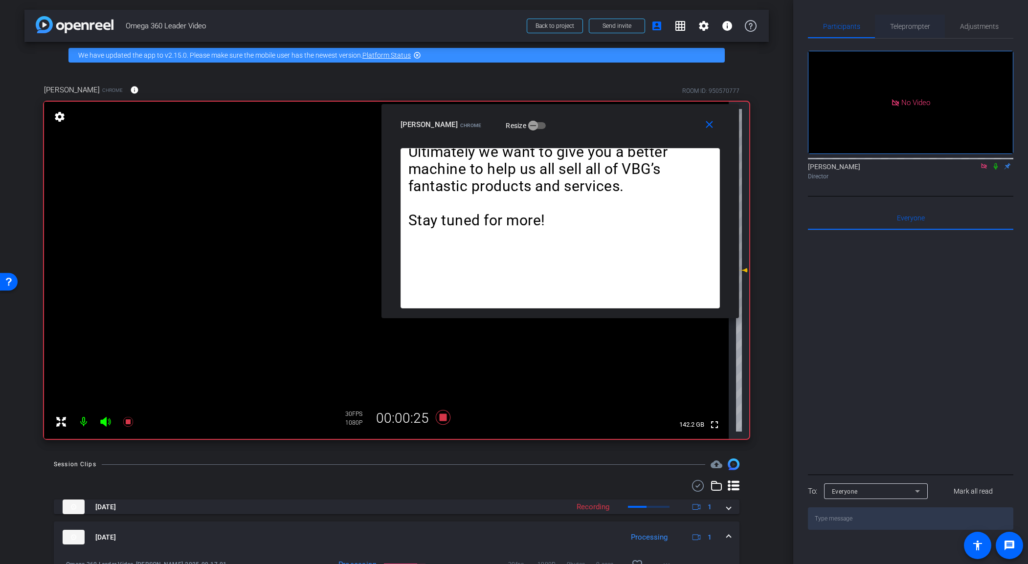
click at [840, 23] on span "Teleprompter" at bounding box center [910, 26] width 40 height 7
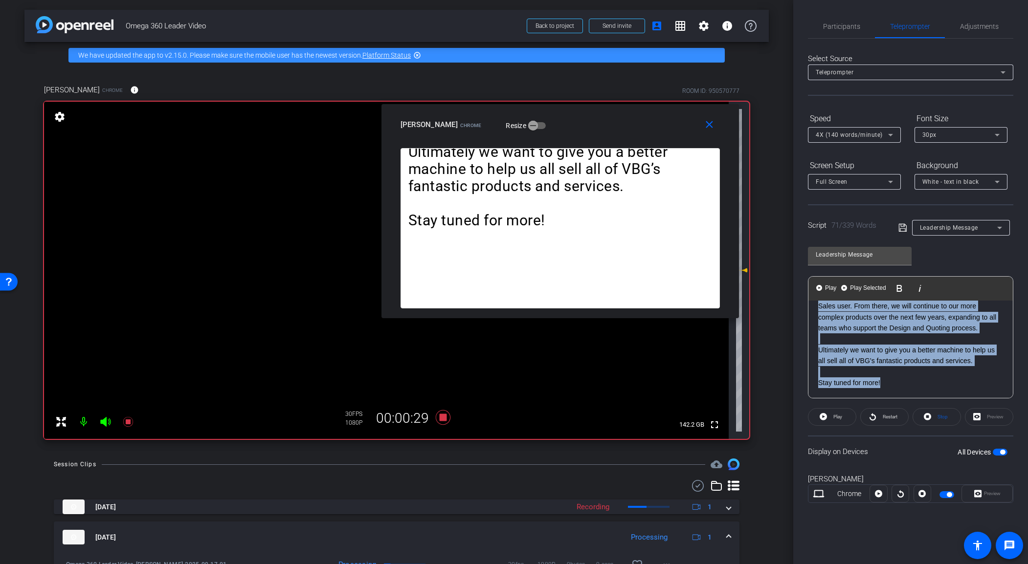
drag, startPoint x: 817, startPoint y: 307, endPoint x: 992, endPoint y: 450, distance: 225.5
click at [840, 450] on openreel-capture-teleprompter "Speed 4X (140 words/minute) Font Size 30px Screen Setup Full Screen Background …" at bounding box center [910, 316] width 205 height 410
click at [840, 289] on img "button" at bounding box center [844, 288] width 6 height 6
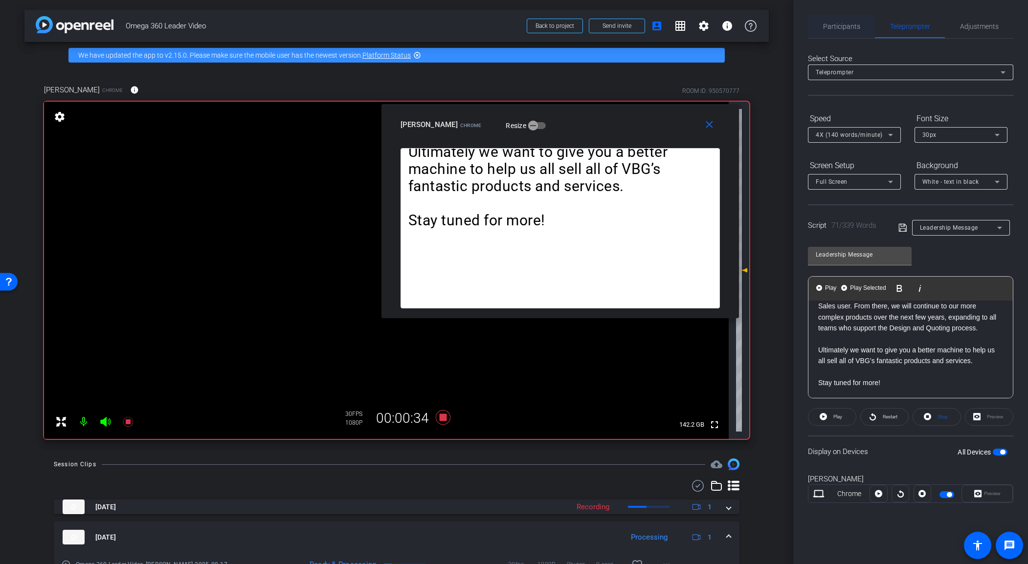
click at [840, 29] on span "Participants" at bounding box center [841, 26] width 37 height 7
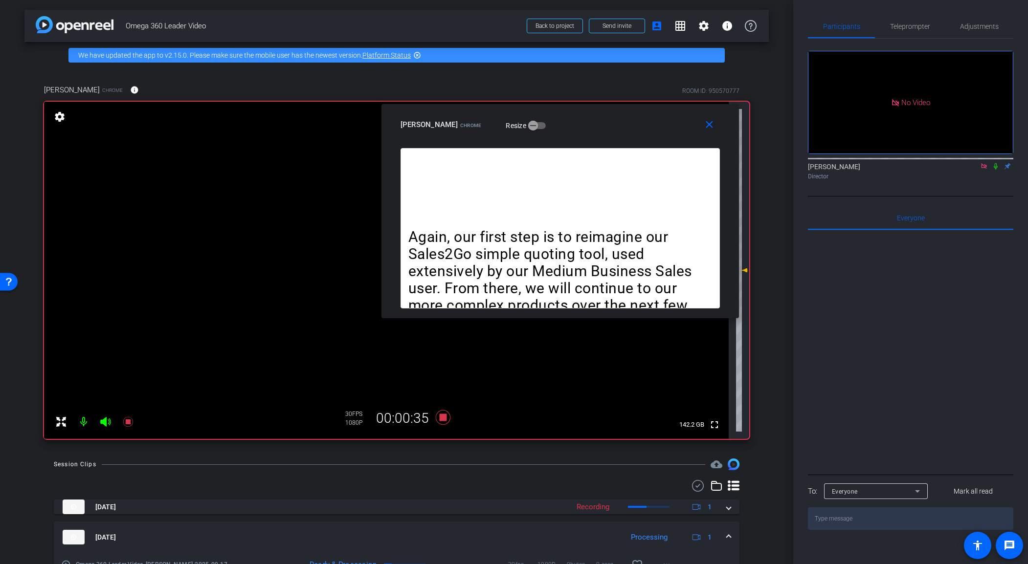
click at [840, 163] on icon at bounding box center [996, 166] width 8 height 7
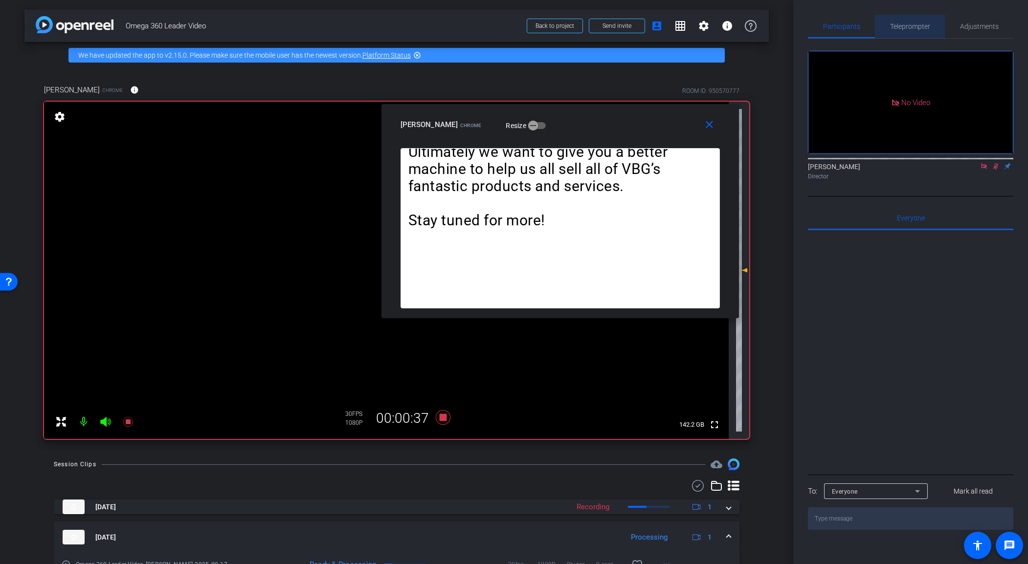
click at [840, 35] on span "Teleprompter" at bounding box center [910, 26] width 40 height 23
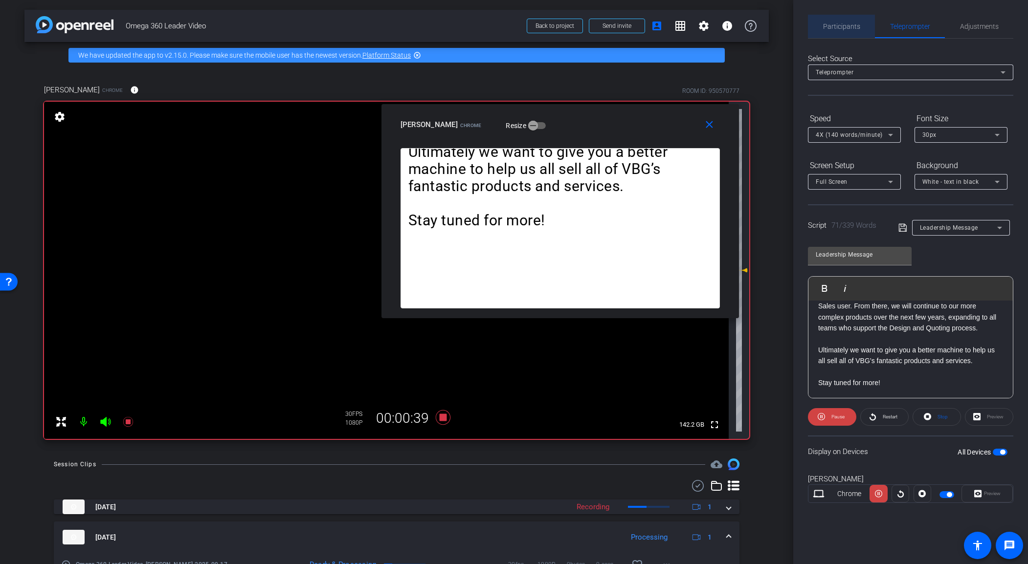
click at [840, 25] on span "Participants" at bounding box center [841, 26] width 37 height 7
click at [840, 23] on span "Participants" at bounding box center [841, 26] width 37 height 7
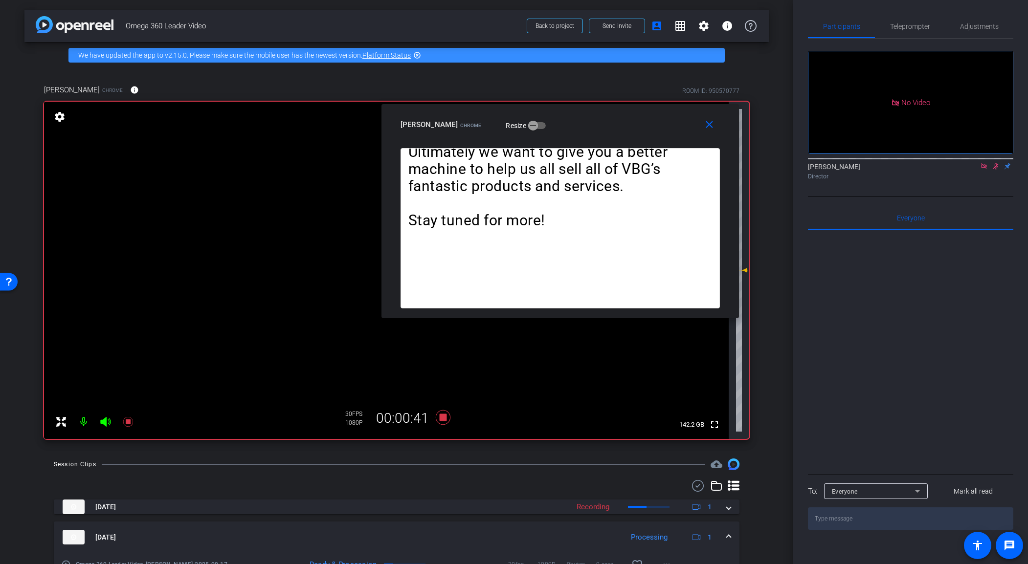
click at [840, 163] on icon at bounding box center [996, 166] width 8 height 7
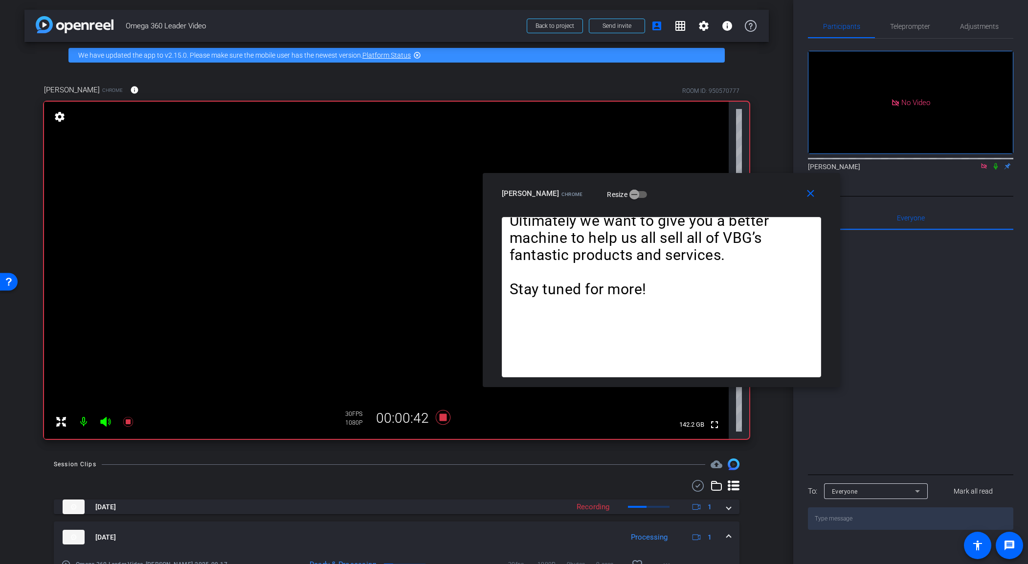
drag, startPoint x: 641, startPoint y: 117, endPoint x: 742, endPoint y: 186, distance: 122.5
click at [742, 186] on div "[PERSON_NAME] Chrome Resize" at bounding box center [665, 194] width 327 height 18
click at [840, 26] on span "Teleprompter" at bounding box center [910, 26] width 40 height 7
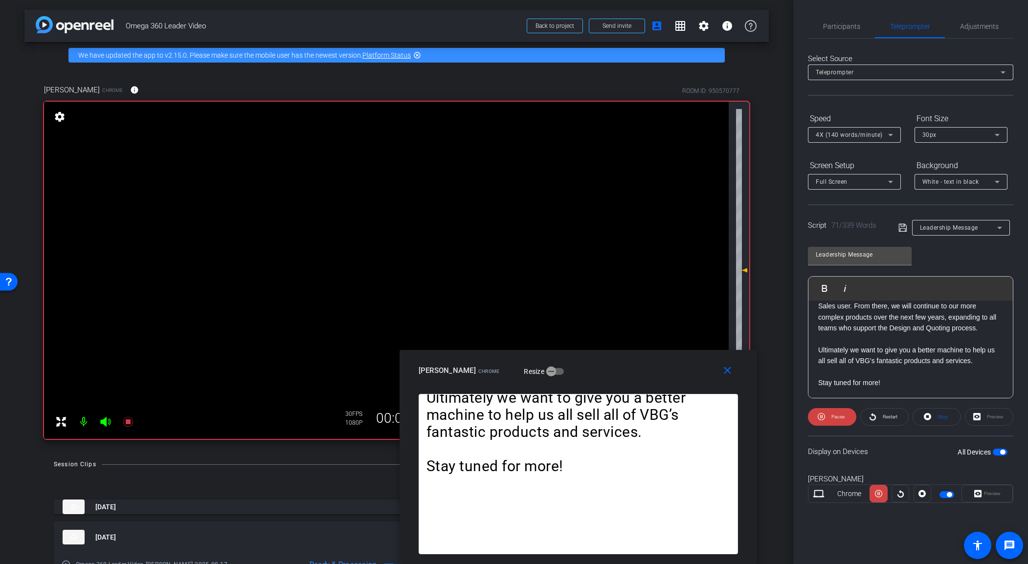
drag, startPoint x: 729, startPoint y: 192, endPoint x: 669, endPoint y: 377, distance: 194.8
click at [646, 377] on div "[PERSON_NAME] Chrome Resize" at bounding box center [582, 371] width 327 height 18
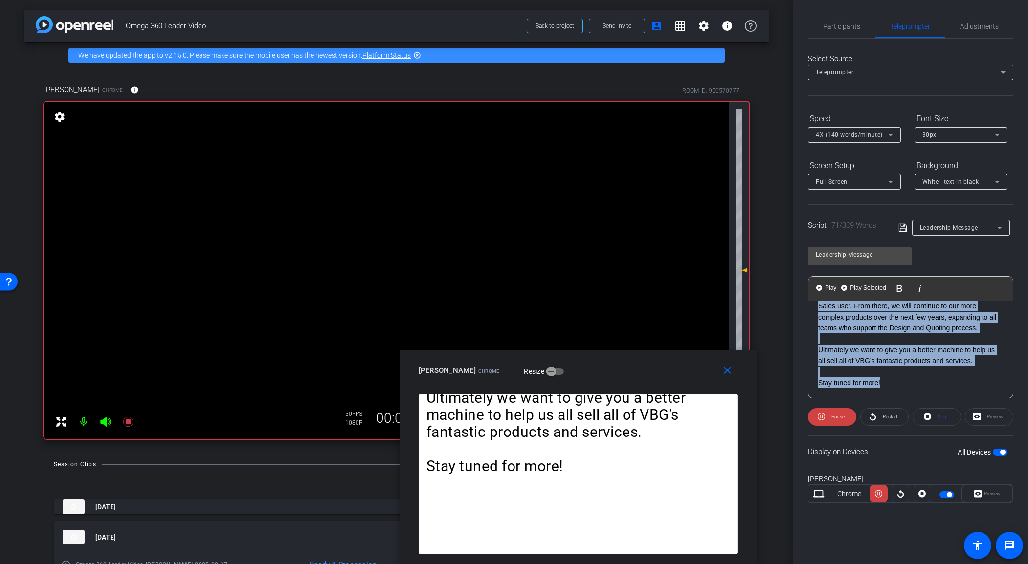
drag, startPoint x: 819, startPoint y: 337, endPoint x: 1020, endPoint y: 462, distance: 237.2
click at [840, 461] on div "Participants Teleprompter Adjustments [PERSON_NAME] Director Everyone 0 Mark al…" at bounding box center [910, 282] width 235 height 564
click at [829, 419] on span at bounding box center [831, 416] width 47 height 23
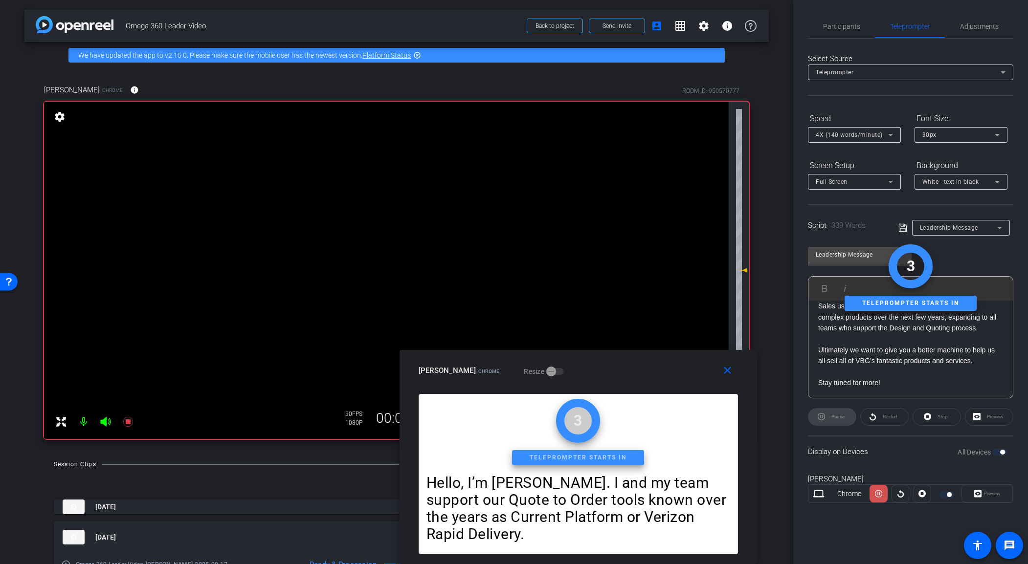
click at [840, 468] on icon at bounding box center [878, 494] width 7 height 15
click at [840, 363] on p "Ultimately we want to give you a better machine to help us all sell all of VBG’…" at bounding box center [910, 356] width 185 height 22
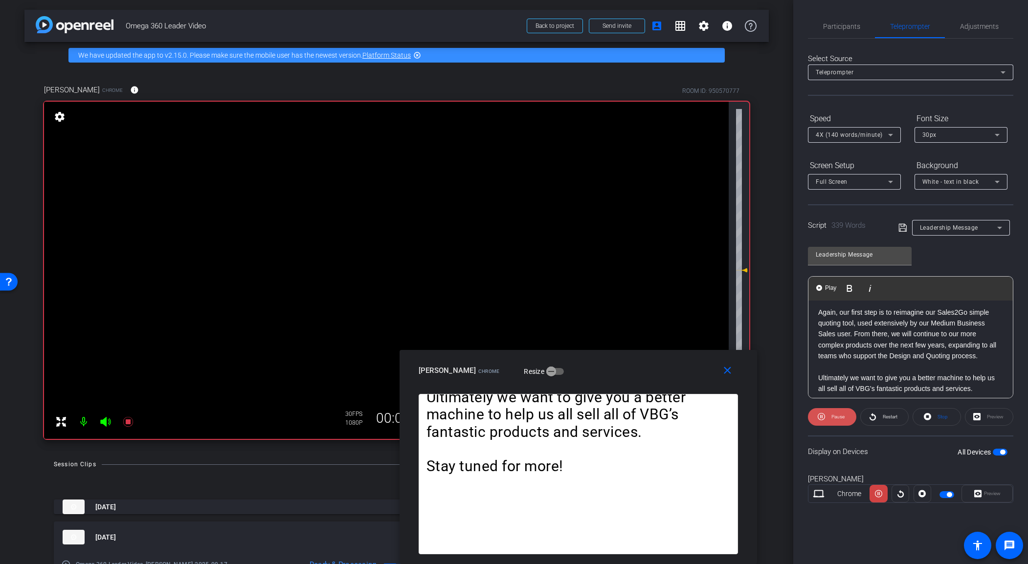
scroll to position [443, 0]
click at [829, 419] on span "Pause" at bounding box center [837, 417] width 16 height 14
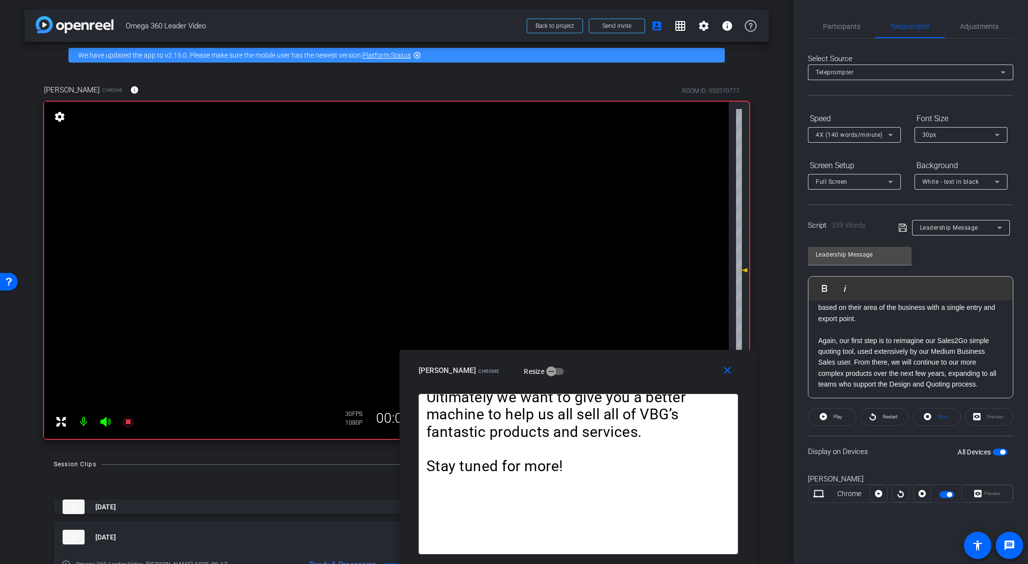
scroll to position [416, 0]
click at [818, 358] on p "Again, our first step is to reimagine our Sales2Go simple quoting tool, used ex…" at bounding box center [910, 370] width 185 height 55
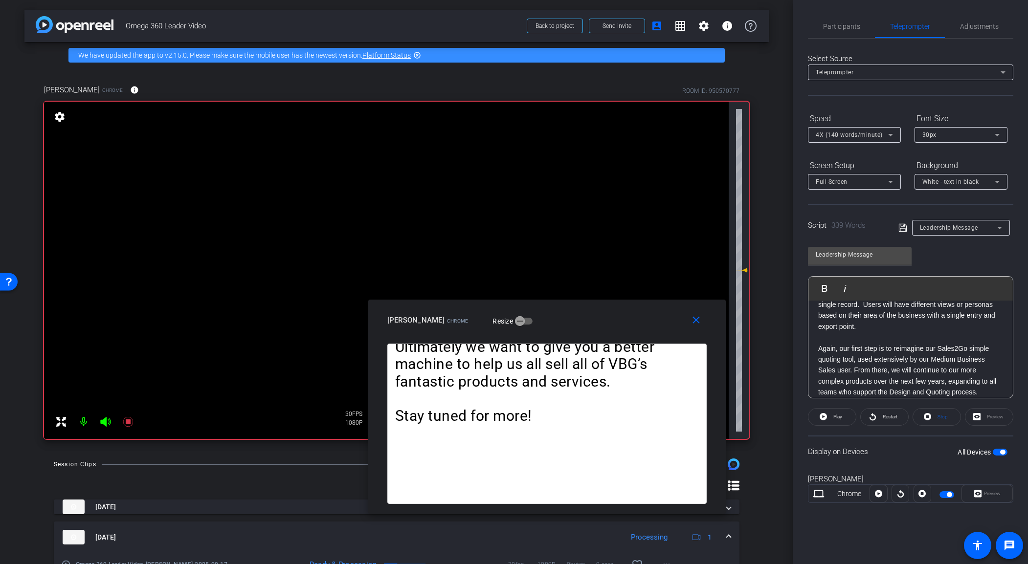
drag, startPoint x: 620, startPoint y: 375, endPoint x: 740, endPoint y: 355, distance: 121.5
click at [589, 325] on div "[PERSON_NAME] Chrome Resize" at bounding box center [550, 320] width 327 height 18
click at [820, 359] on p "Again, our first step is to reimagine our Sales2Go simple quoting tool, used ex…" at bounding box center [910, 370] width 185 height 55
click at [820, 290] on img "button" at bounding box center [819, 288] width 6 height 6
click at [840, 25] on div "Participants" at bounding box center [841, 26] width 67 height 23
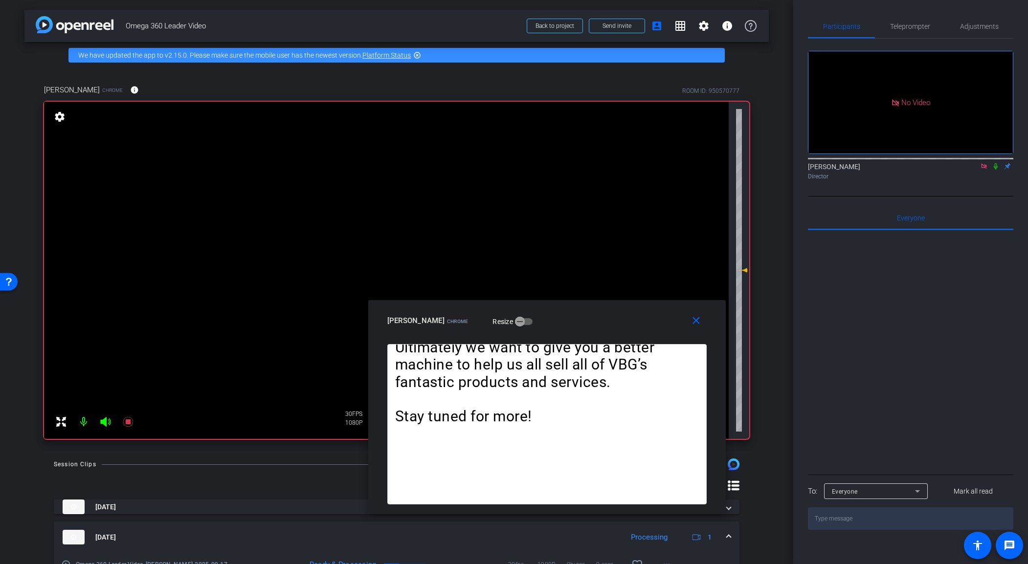
click at [840, 163] on icon at bounding box center [996, 166] width 8 height 7
click at [131, 424] on icon at bounding box center [128, 422] width 12 height 12
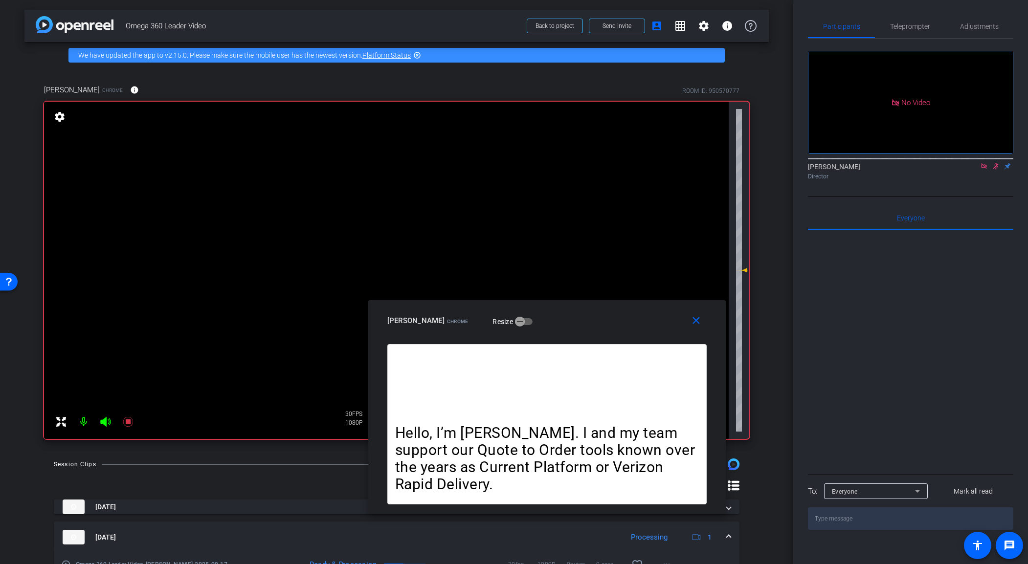
click at [840, 163] on icon at bounding box center [996, 166] width 8 height 7
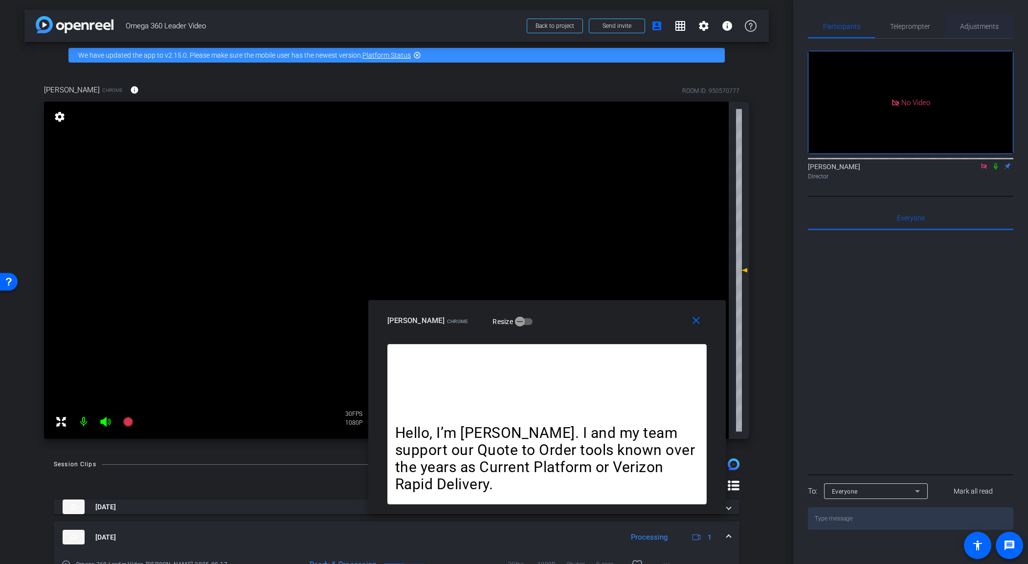
click at [840, 30] on span "Adjustments" at bounding box center [979, 26] width 39 height 7
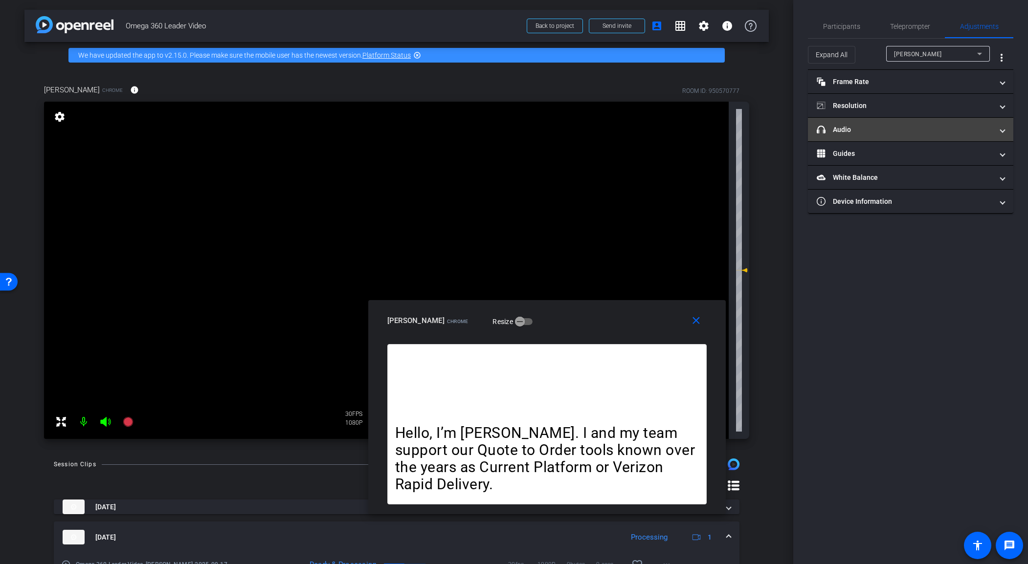
drag, startPoint x: 916, startPoint y: 131, endPoint x: 920, endPoint y: 137, distance: 7.1
click at [840, 131] on mat-panel-title "headphone icon Audio" at bounding box center [905, 130] width 176 height 10
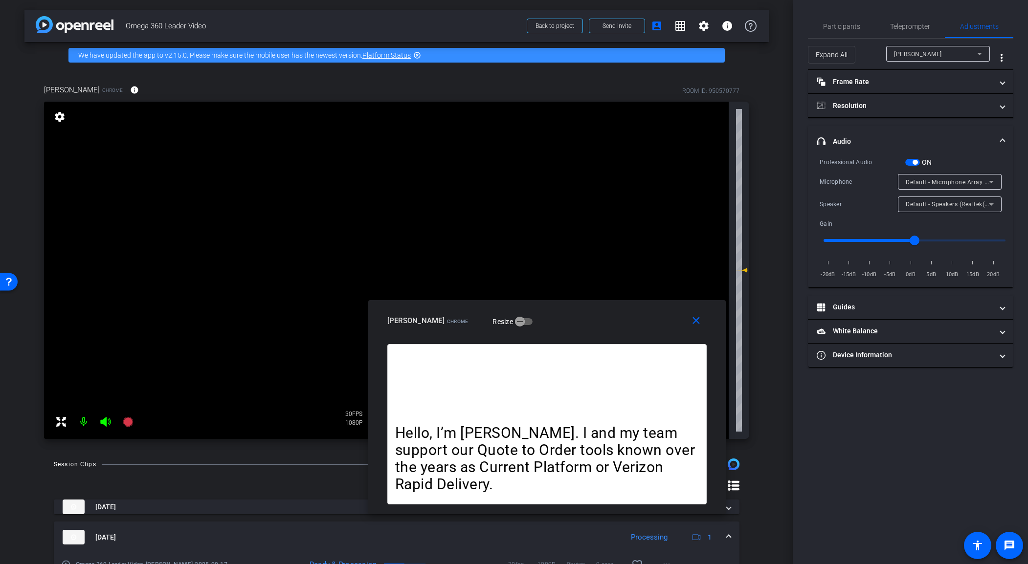
click at [840, 156] on mat-expansion-panel-header "headphone icon Audio" at bounding box center [910, 141] width 205 height 31
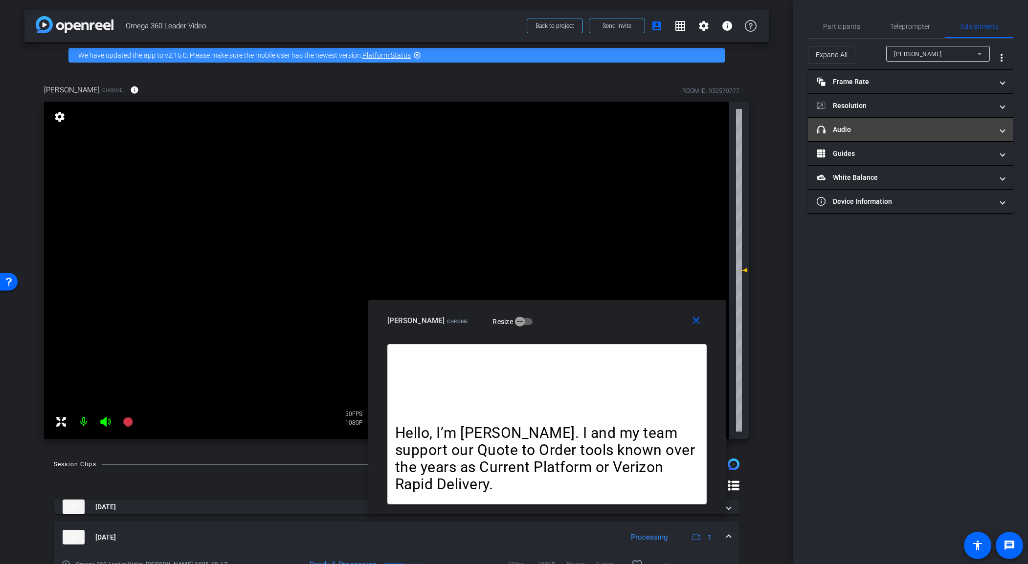
click at [840, 129] on mat-panel-title "headphone icon Audio" at bounding box center [905, 130] width 176 height 10
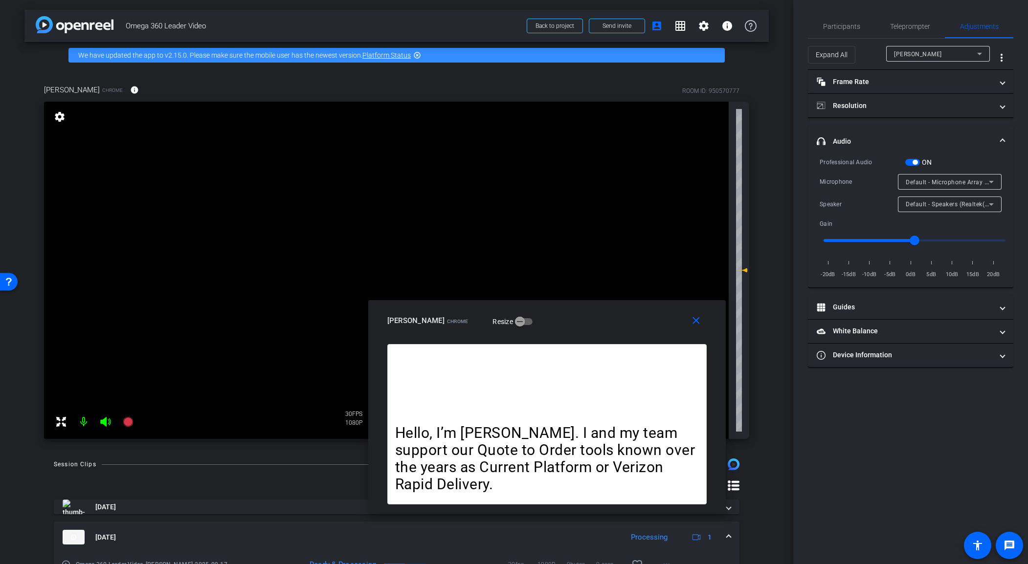
click at [840, 162] on span "button" at bounding box center [914, 162] width 5 height 5
click at [840, 23] on span "Participants" at bounding box center [841, 26] width 37 height 7
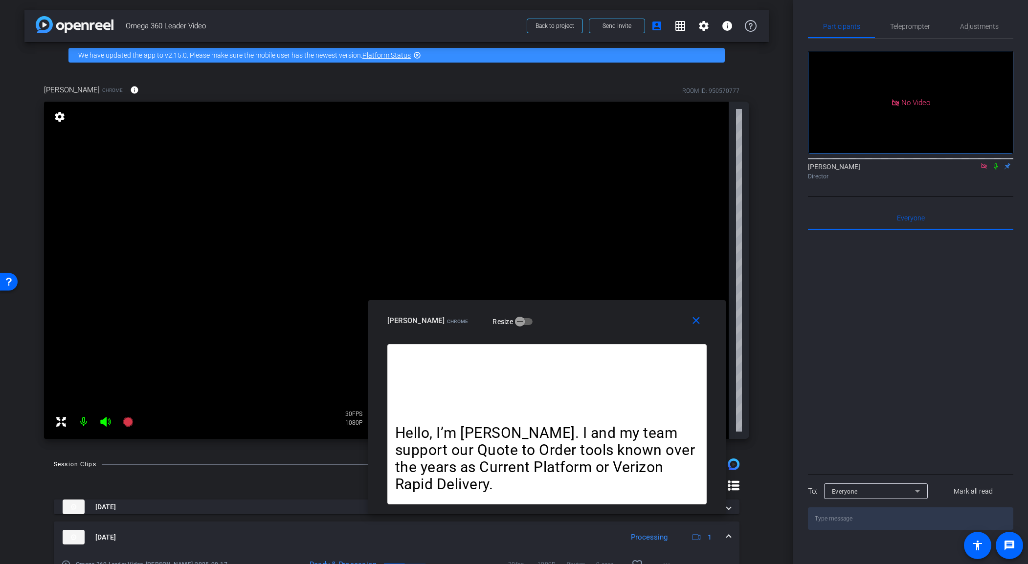
drag, startPoint x: 983, startPoint y: 135, endPoint x: 980, endPoint y: 140, distance: 5.0
click at [840, 163] on icon at bounding box center [984, 166] width 8 height 7
click at [840, 170] on icon at bounding box center [972, 166] width 8 height 7
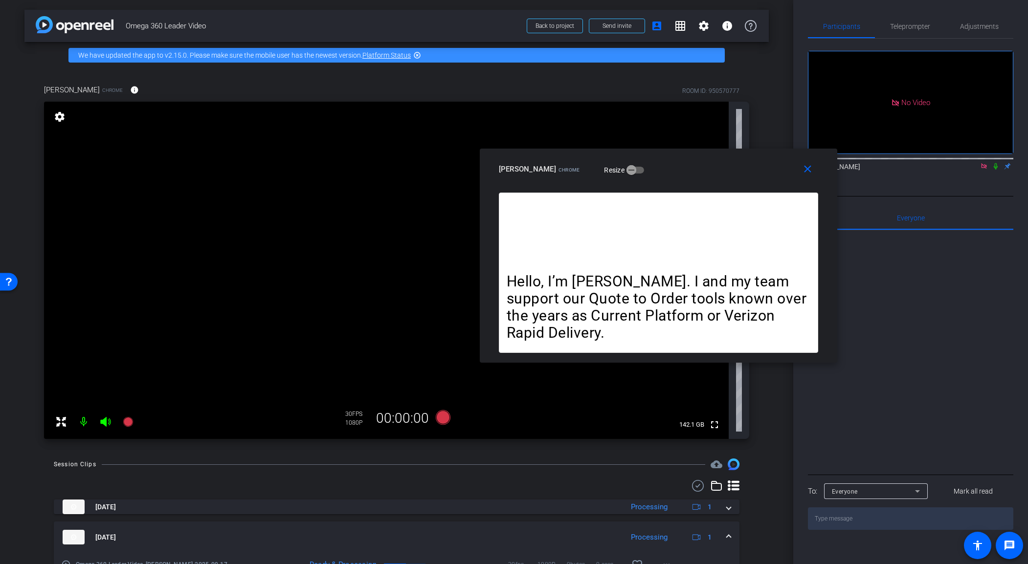
drag, startPoint x: 558, startPoint y: 325, endPoint x: 668, endPoint y: 173, distance: 187.6
click at [668, 173] on div "[PERSON_NAME] Chrome Resize" at bounding box center [662, 169] width 327 height 18
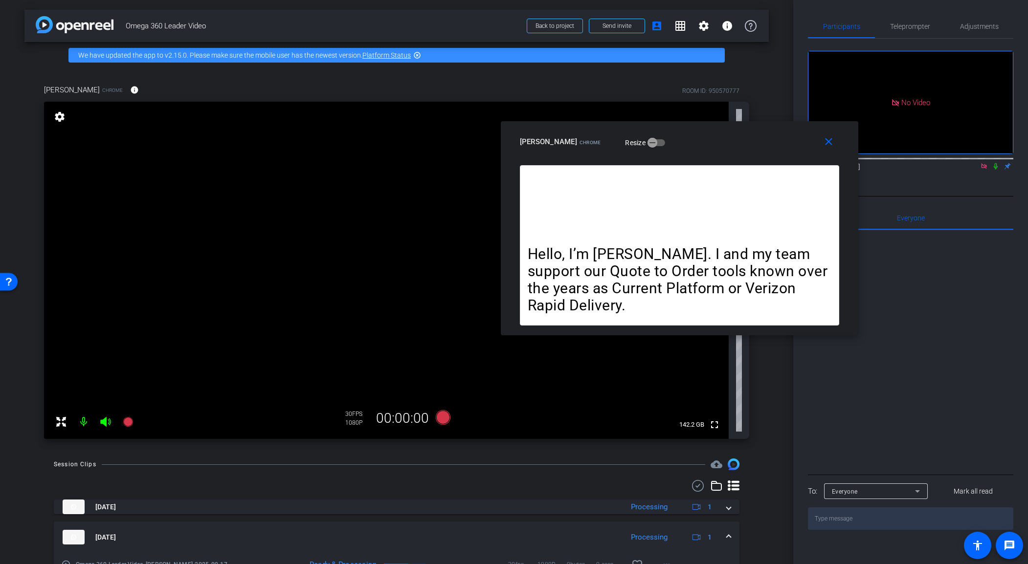
drag, startPoint x: 834, startPoint y: 362, endPoint x: 856, endPoint y: 334, distance: 35.1
click at [840, 334] on div "Hello, I’m [PERSON_NAME]. I and my team support our Quote to Order tools known …" at bounding box center [679, 250] width 357 height 170
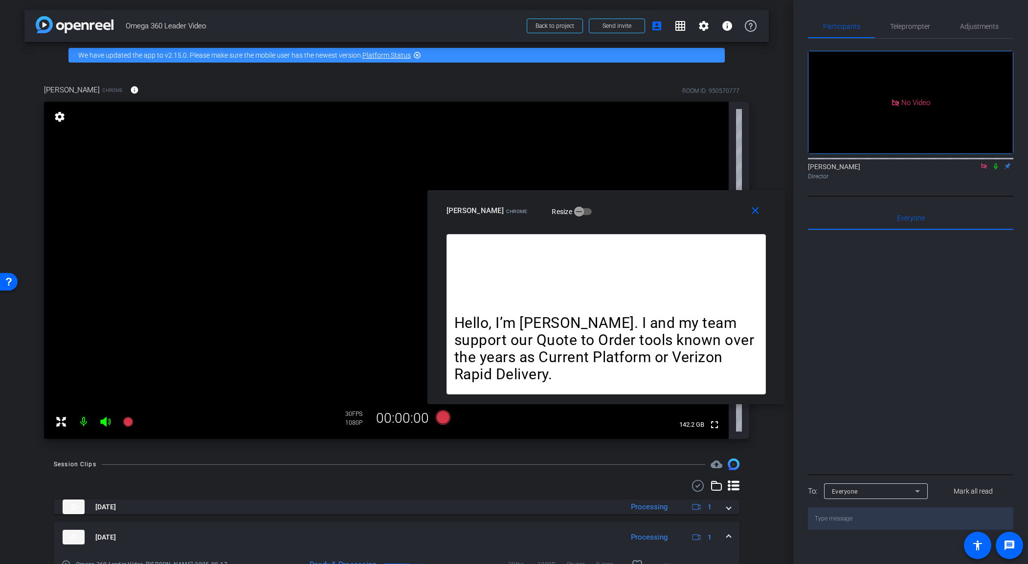
drag, startPoint x: 693, startPoint y: 150, endPoint x: 620, endPoint y: 219, distance: 100.7
click at [620, 219] on div "[PERSON_NAME] Chrome Resize" at bounding box center [609, 211] width 327 height 18
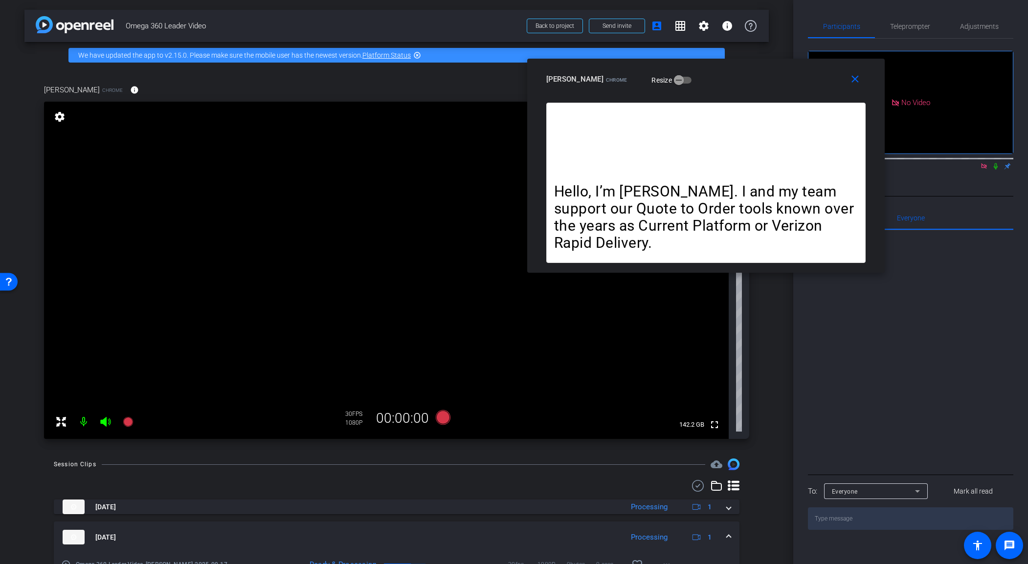
drag, startPoint x: 678, startPoint y: 214, endPoint x: 777, endPoint y: 48, distance: 193.0
click at [777, 70] on div "[PERSON_NAME] Chrome Resize" at bounding box center [709, 79] width 327 height 18
